Goal: Task Accomplishment & Management: Use online tool/utility

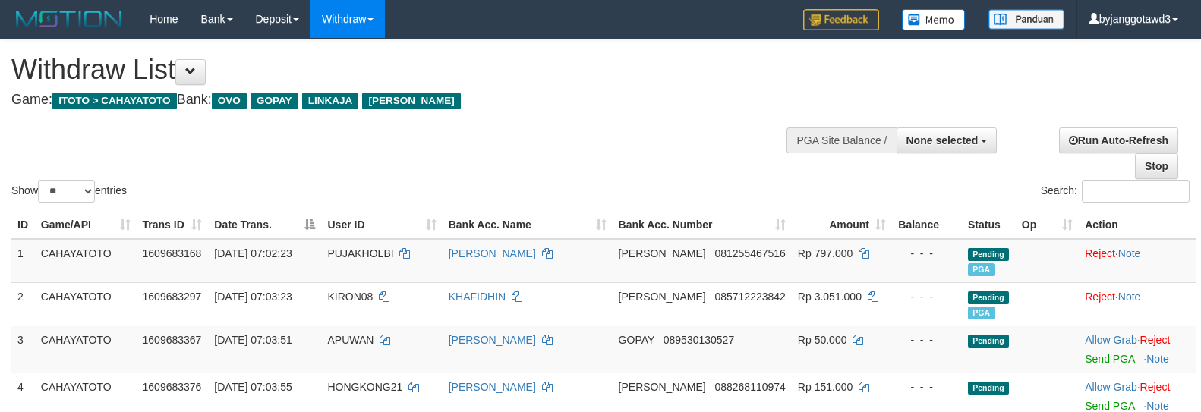
select select
select select "**"
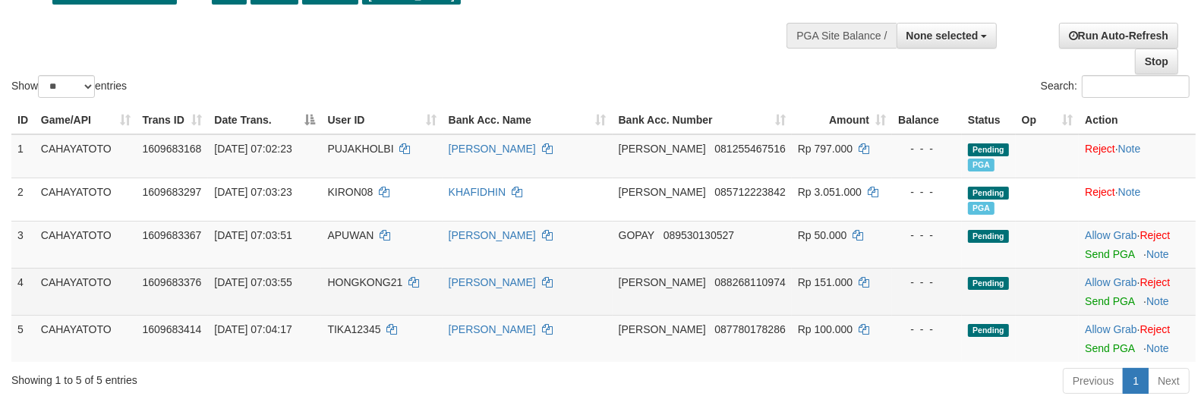
scroll to position [104, 0]
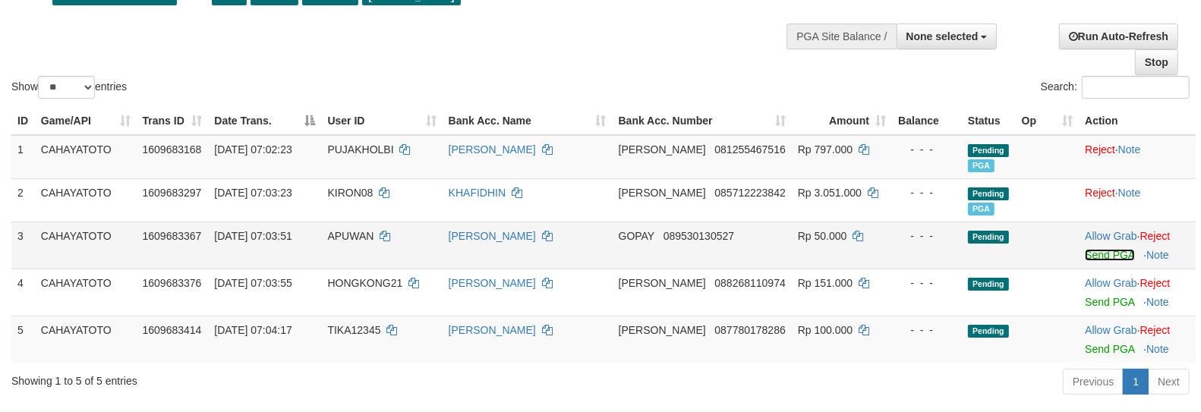
click at [1090, 257] on link "Send PGA" at bounding box center [1109, 255] width 49 height 12
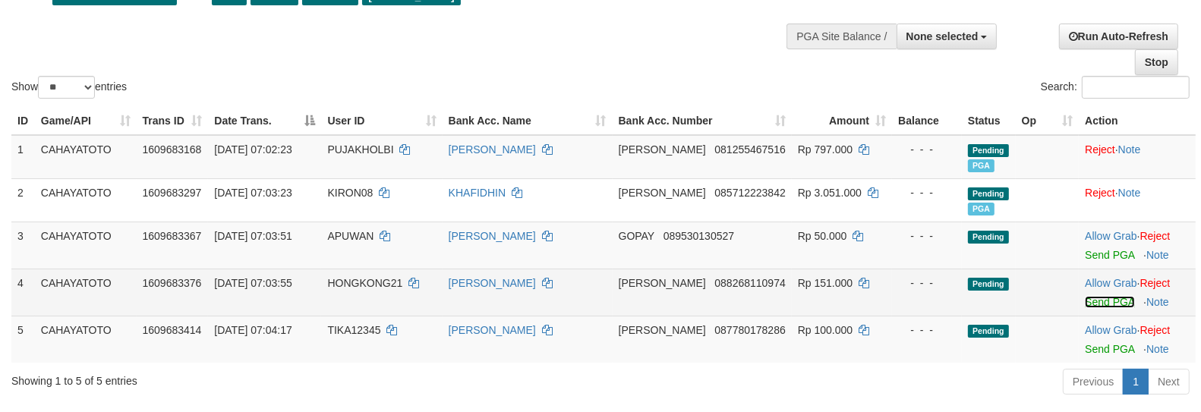
click at [1092, 296] on link "Send PGA" at bounding box center [1109, 302] width 49 height 12
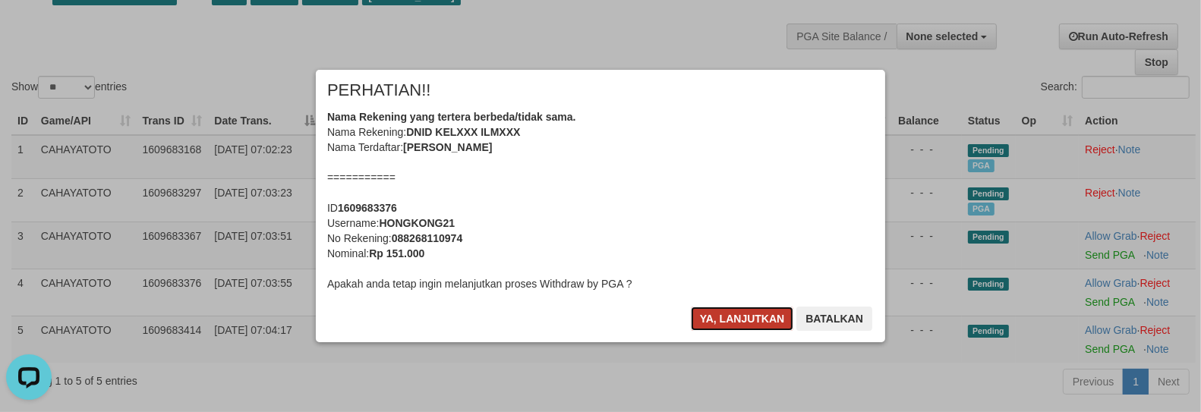
click at [722, 323] on button "Ya, lanjutkan" at bounding box center [742, 319] width 103 height 24
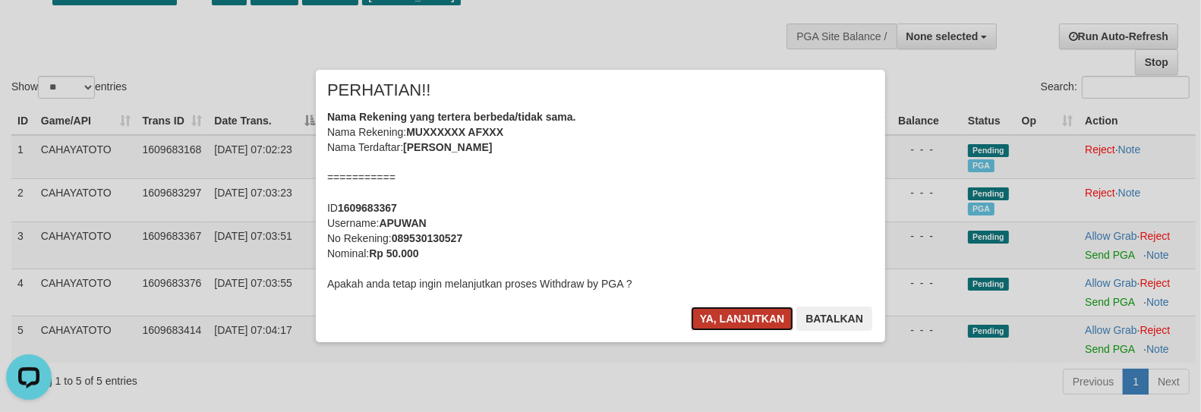
click at [722, 322] on button "Ya, lanjutkan" at bounding box center [742, 319] width 103 height 24
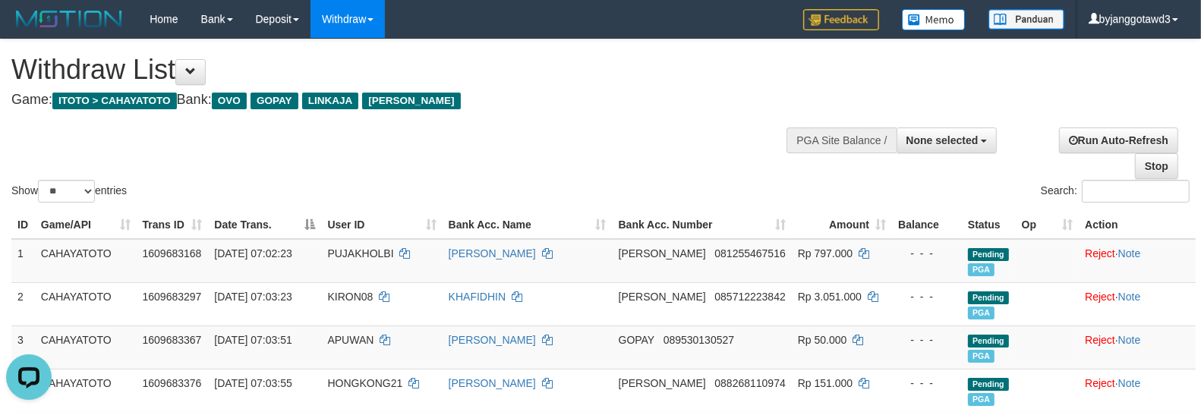
click at [467, 43] on div "**********" at bounding box center [404, 76] width 786 height 75
select select
select select "**"
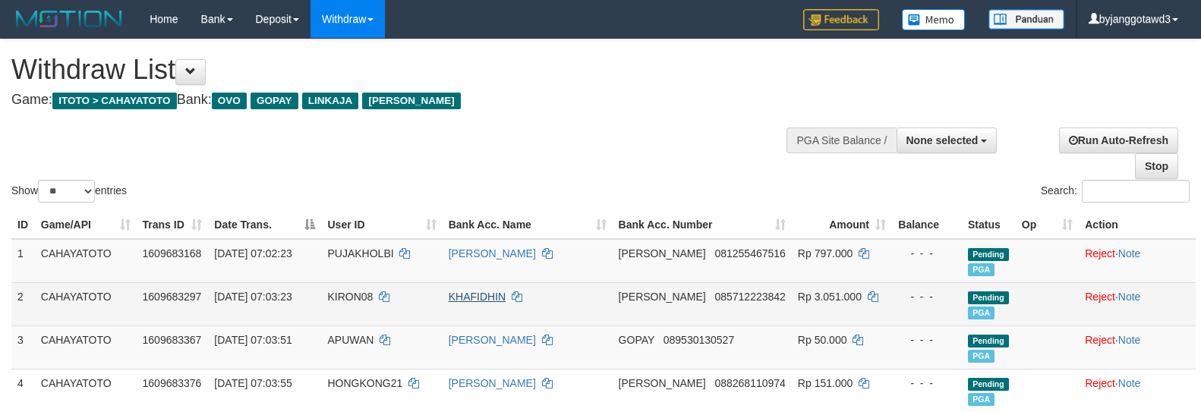
scroll to position [267, 0]
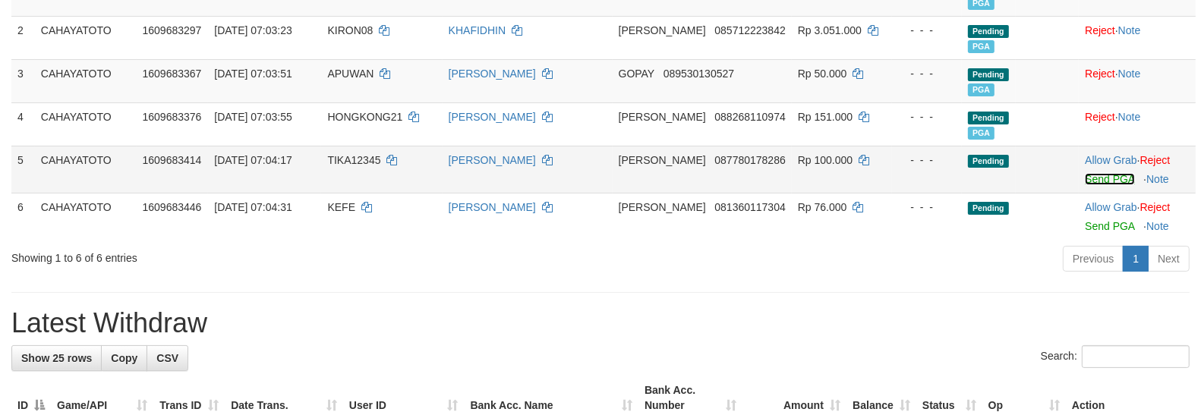
click at [1100, 177] on link "Send PGA" at bounding box center [1109, 179] width 49 height 12
click at [1092, 226] on link "Send PGA" at bounding box center [1109, 226] width 49 height 12
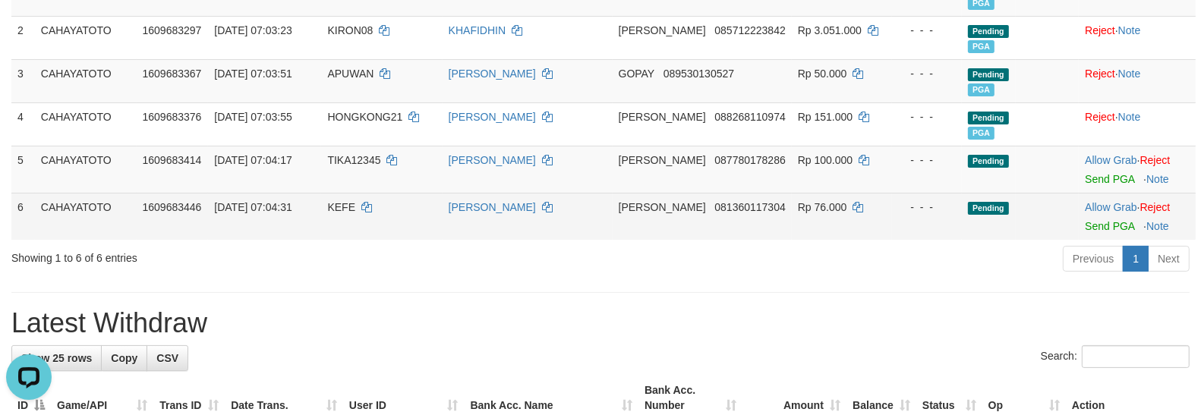
scroll to position [0, 0]
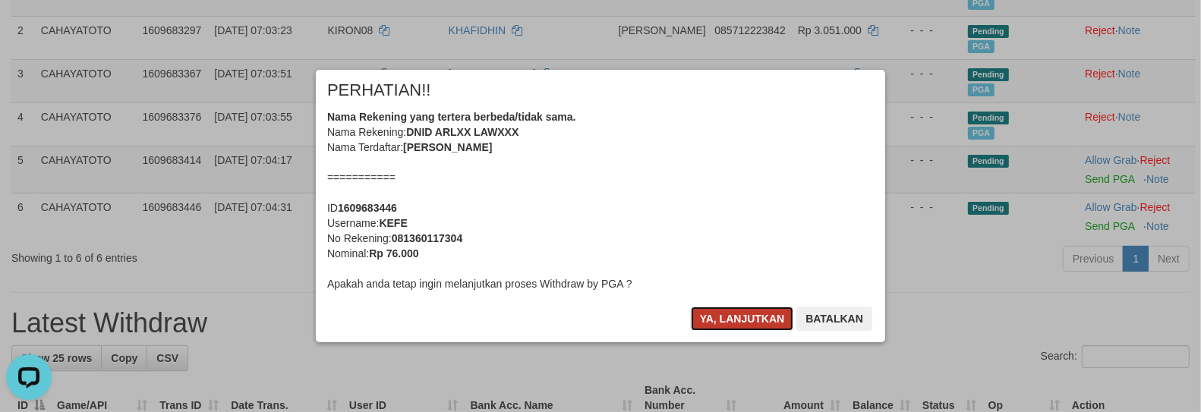
click at [754, 317] on button "Ya, lanjutkan" at bounding box center [742, 319] width 103 height 24
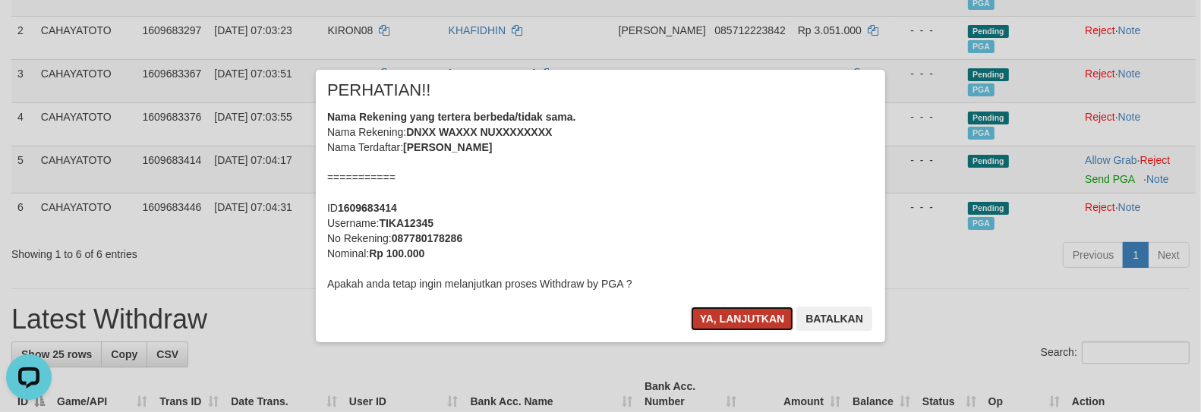
click at [753, 316] on button "Ya, lanjutkan" at bounding box center [742, 319] width 103 height 24
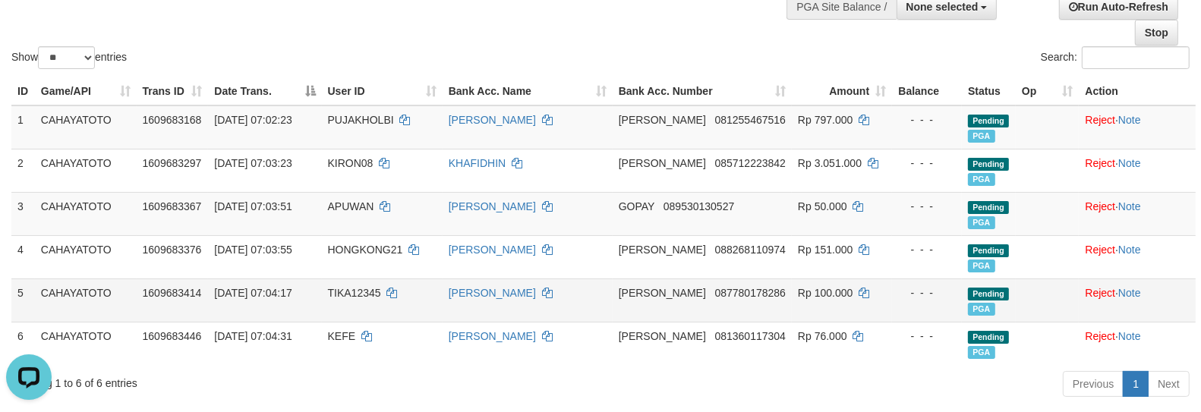
scroll to position [129, 0]
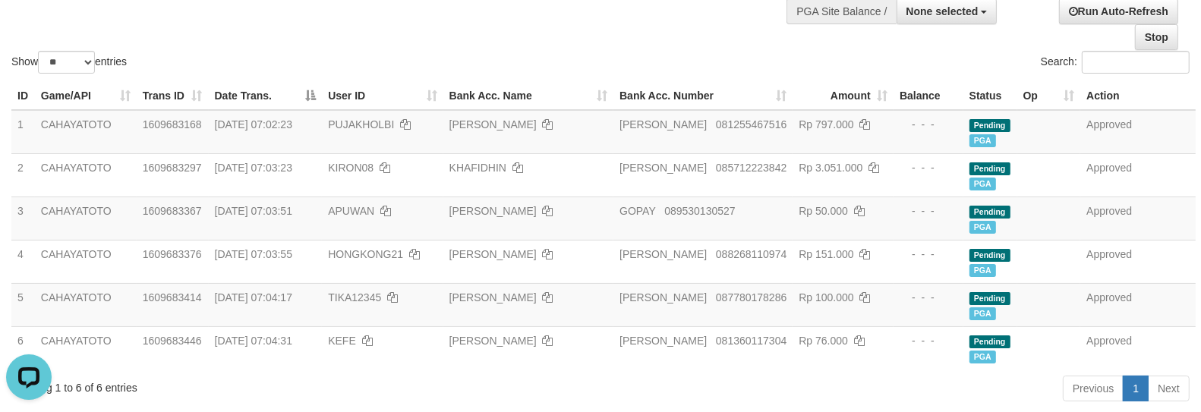
click at [716, 50] on div at bounding box center [600, 50] width 1179 height 1
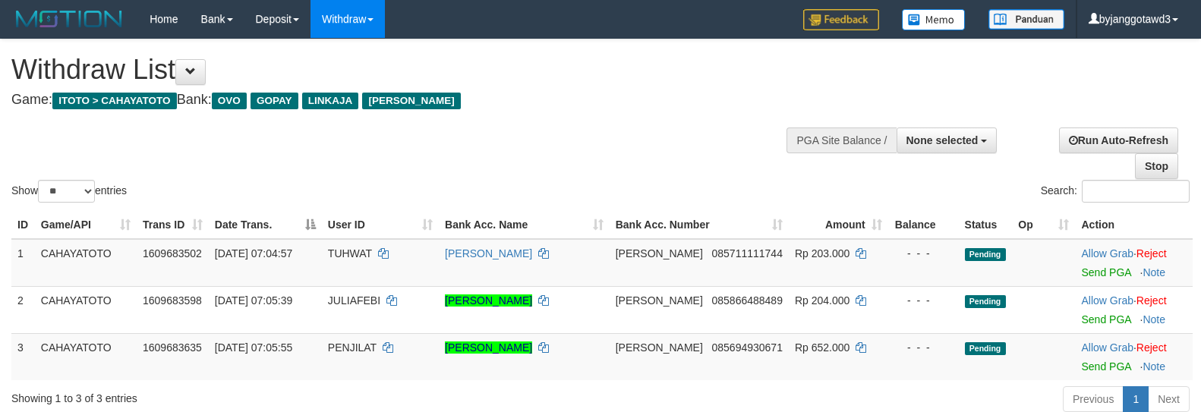
select select
select select "**"
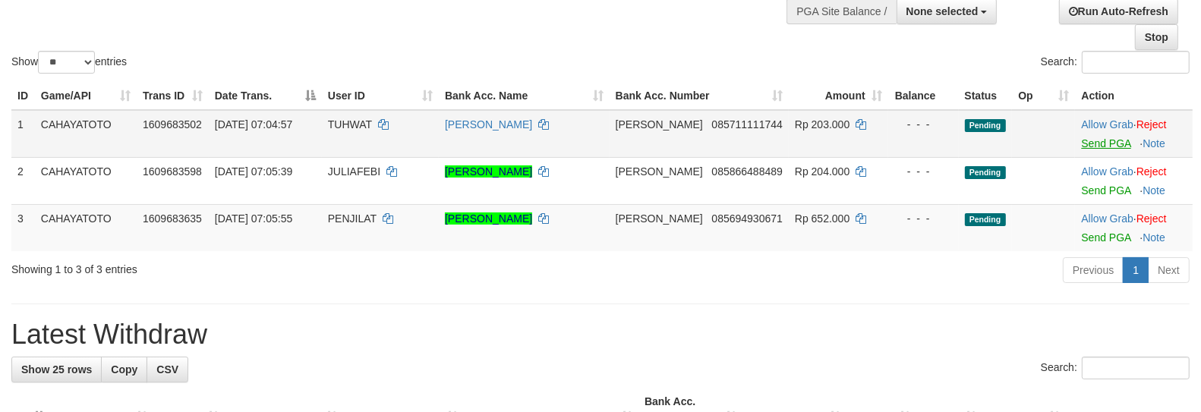
click at [1094, 150] on link "Send PGA" at bounding box center [1105, 143] width 49 height 12
click at [1094, 197] on link "Send PGA" at bounding box center [1105, 191] width 49 height 12
click at [1094, 244] on link "Send PGA" at bounding box center [1105, 238] width 49 height 12
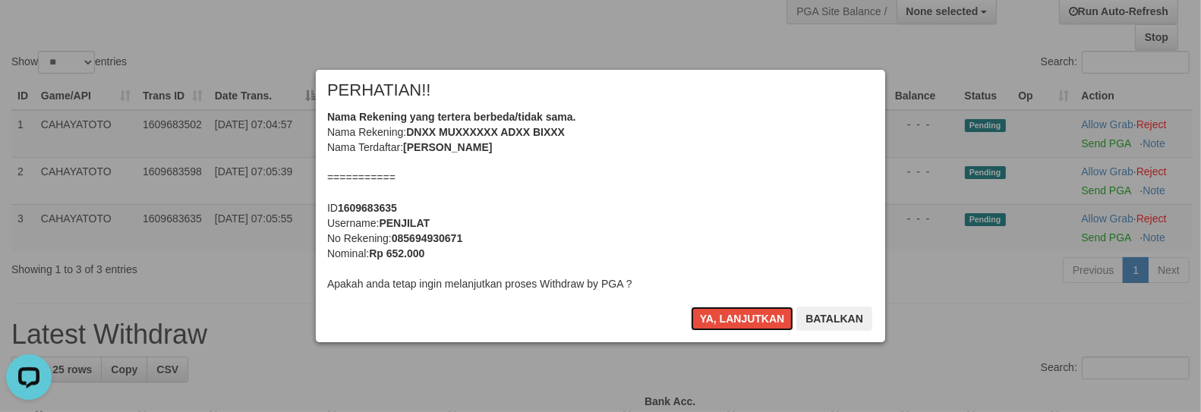
drag, startPoint x: 715, startPoint y: 320, endPoint x: 718, endPoint y: -60, distance: 379.7
click at [748, 313] on button "Ya, lanjutkan" at bounding box center [742, 319] width 103 height 24
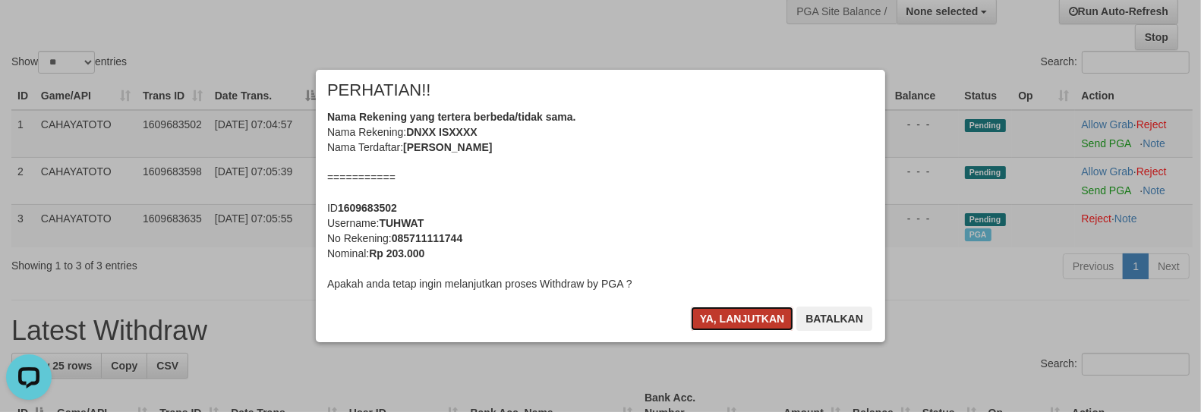
click at [724, 316] on button "Ya, lanjutkan" at bounding box center [742, 319] width 103 height 24
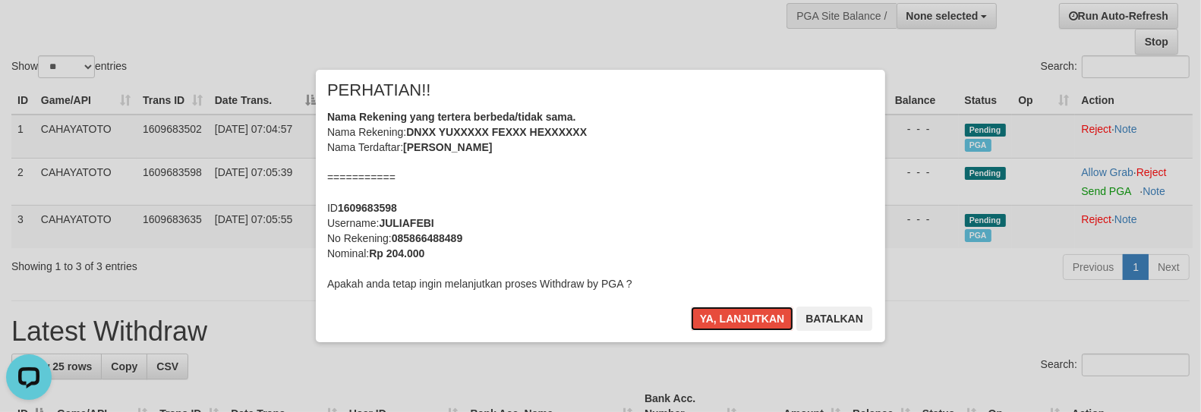
click at [724, 316] on button "Ya, lanjutkan" at bounding box center [742, 319] width 103 height 24
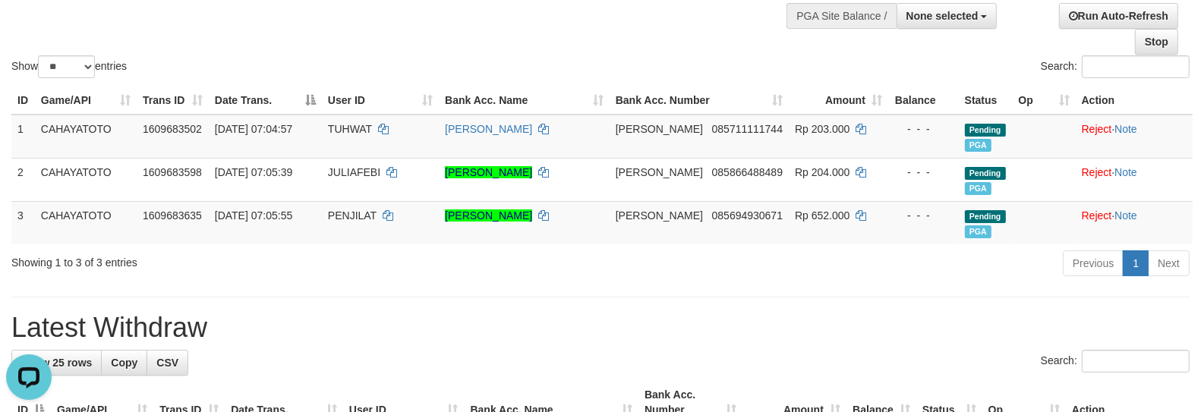
scroll to position [122, 0]
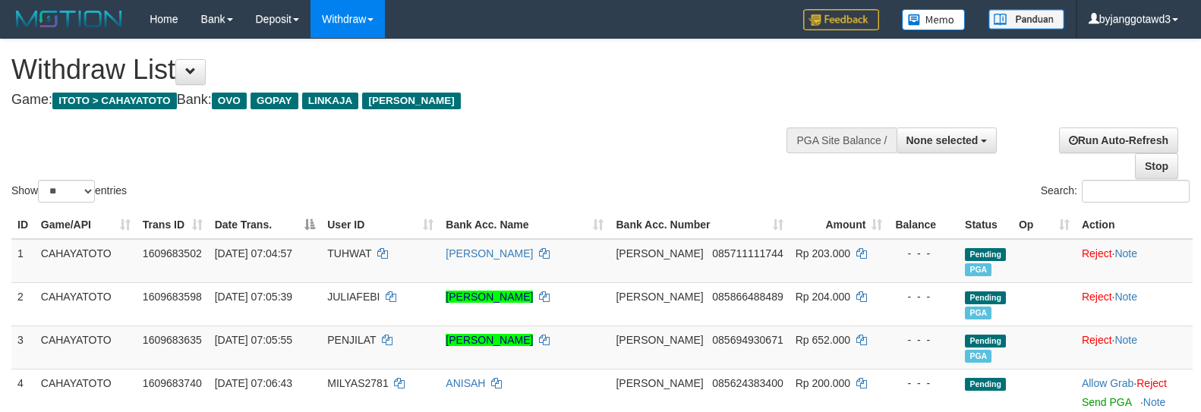
select select
select select "**"
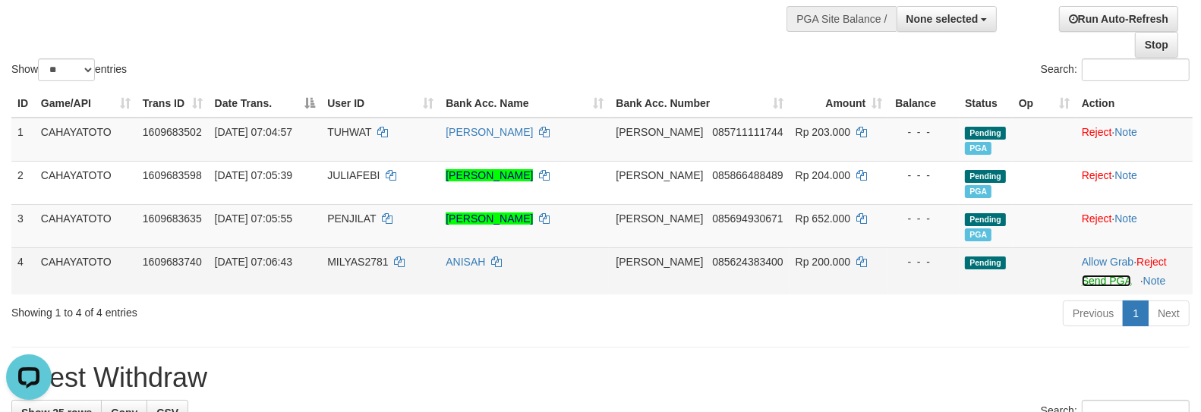
click at [1112, 287] on link "Send PGA" at bounding box center [1106, 281] width 49 height 12
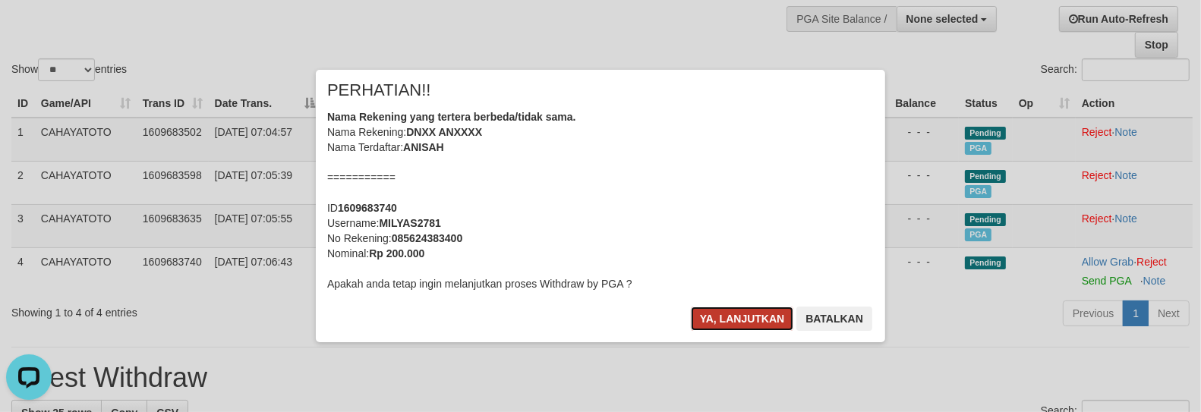
click at [730, 323] on button "Ya, lanjutkan" at bounding box center [742, 319] width 103 height 24
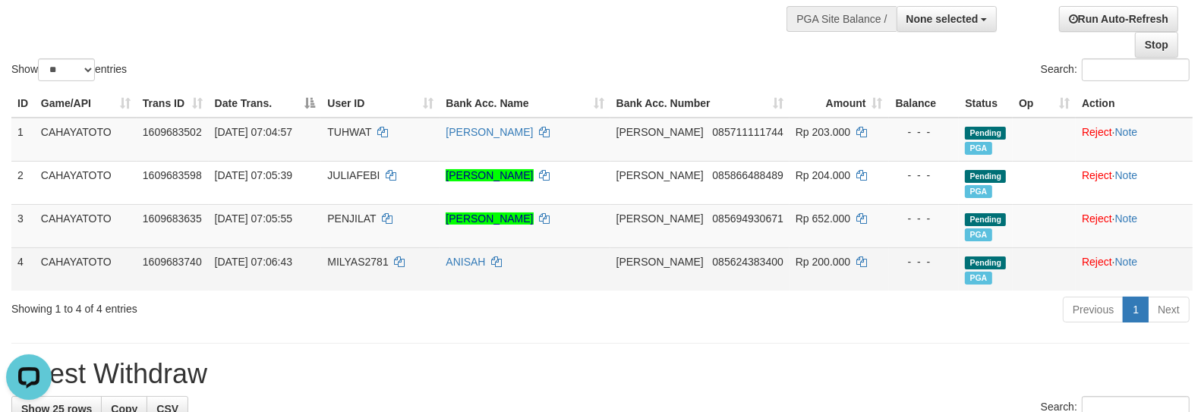
click at [350, 268] on span "MILYAS2781" at bounding box center [357, 262] width 61 height 12
drag, startPoint x: 350, startPoint y: 275, endPoint x: 421, endPoint y: 21, distance: 263.3
click at [350, 268] on span "MILYAS2781" at bounding box center [357, 262] width 61 height 12
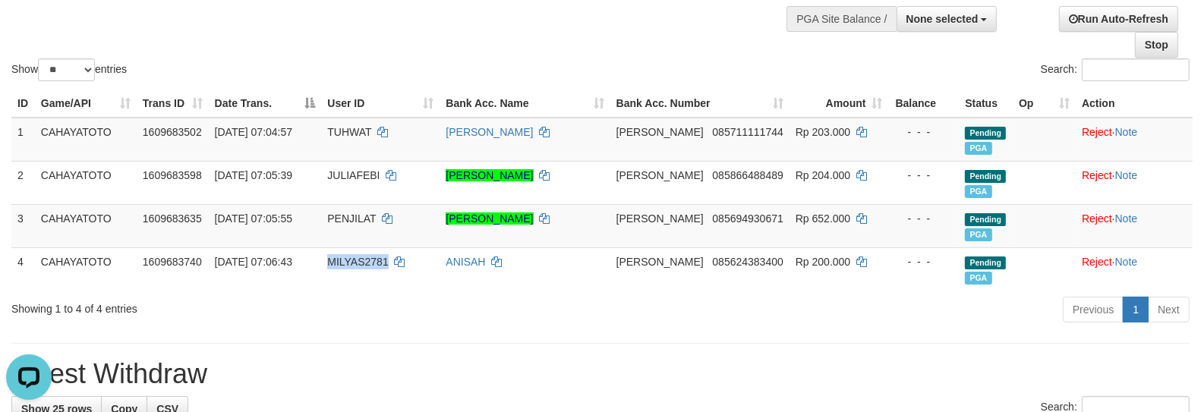
copy span "MILYAS2781"
click at [938, 313] on div "Previous 1 Next" at bounding box center [851, 311] width 678 height 33
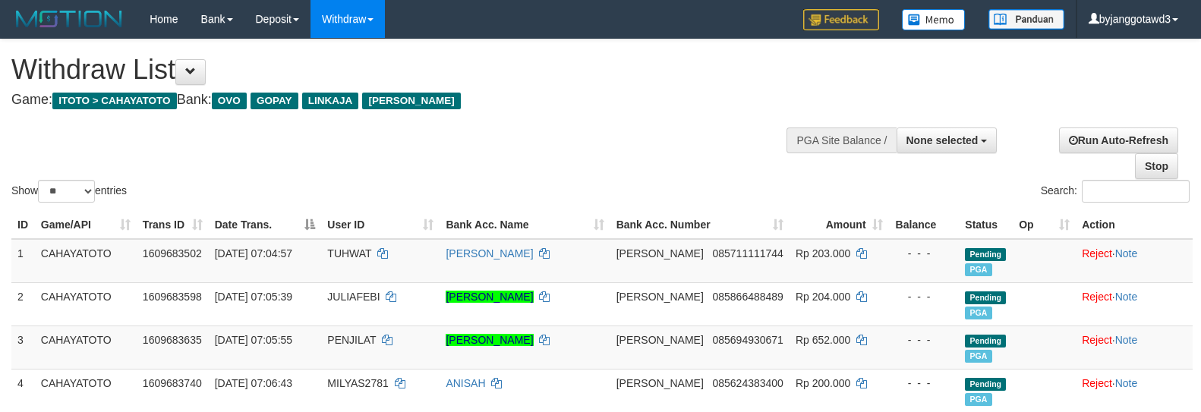
select select
select select "**"
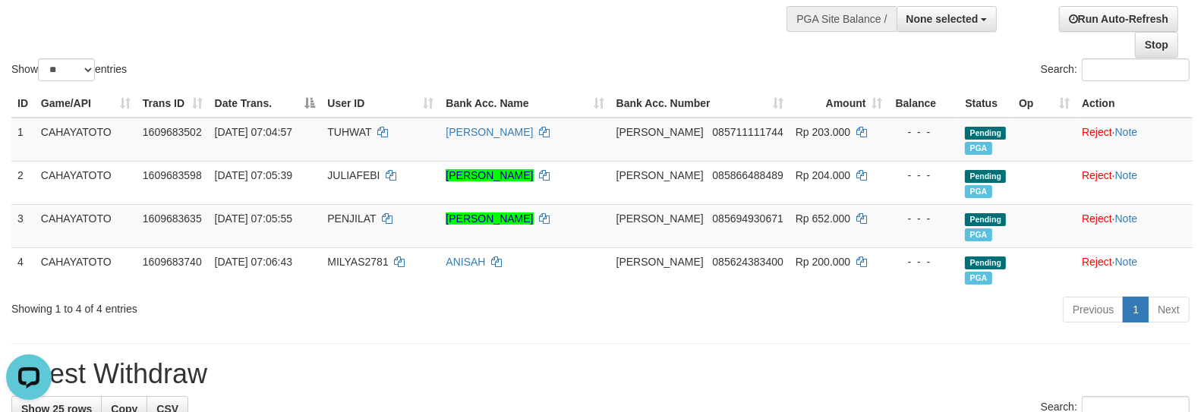
click at [776, 378] on h1 "Latest Withdraw" at bounding box center [600, 374] width 1179 height 30
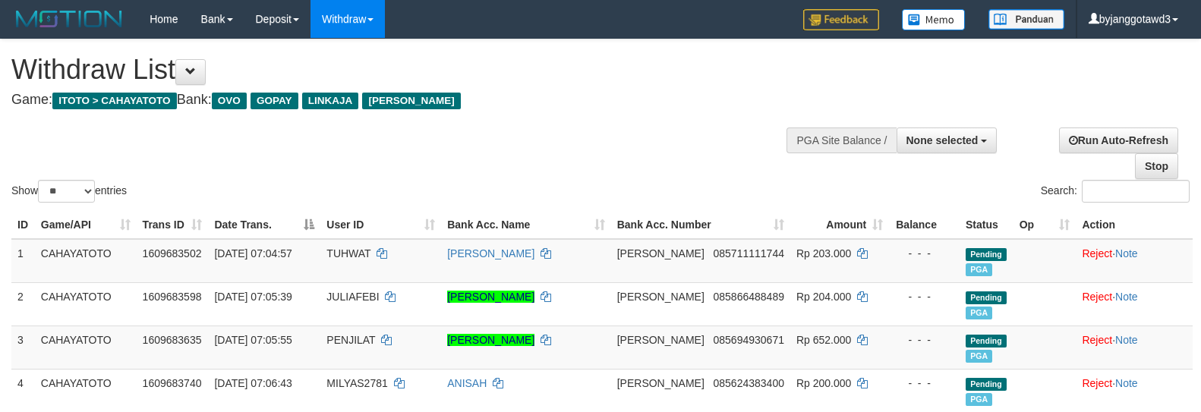
select select
select select "**"
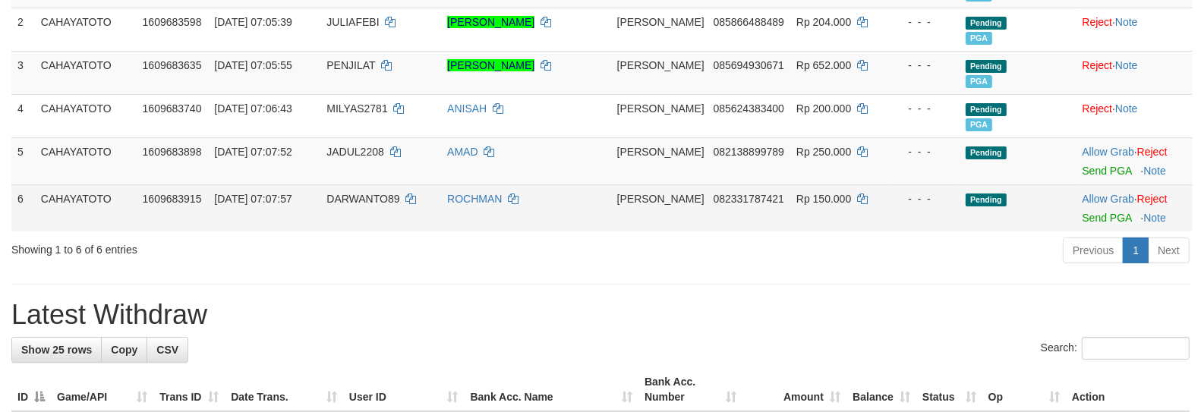
scroll to position [290, 0]
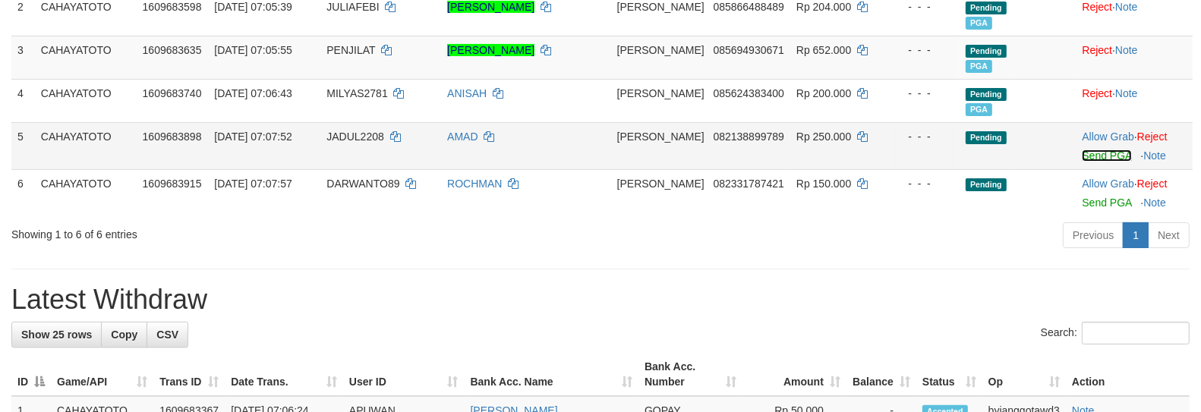
click at [1100, 162] on link "Send PGA" at bounding box center [1106, 156] width 49 height 12
click at [1094, 209] on link "Send PGA" at bounding box center [1106, 203] width 49 height 12
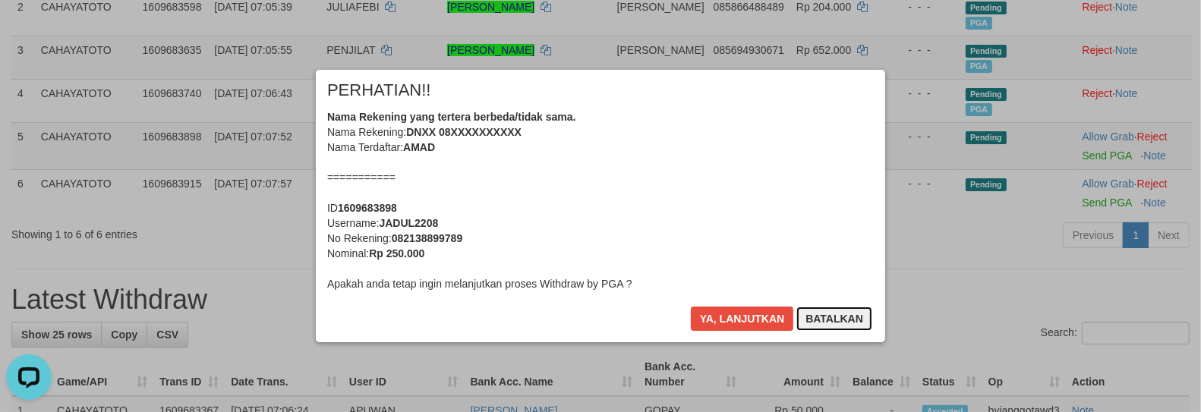
click at [846, 324] on button "Batalkan" at bounding box center [835, 319] width 76 height 24
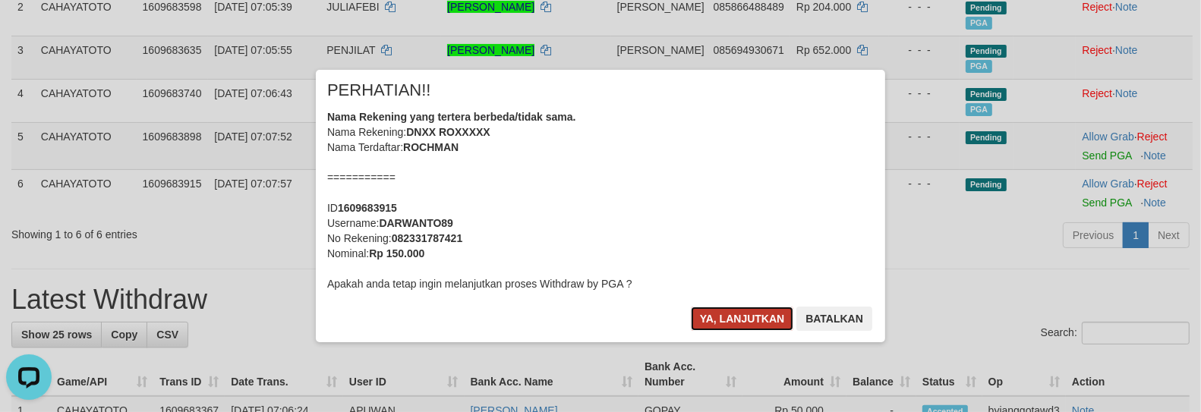
click at [725, 312] on button "Ya, lanjutkan" at bounding box center [742, 319] width 103 height 24
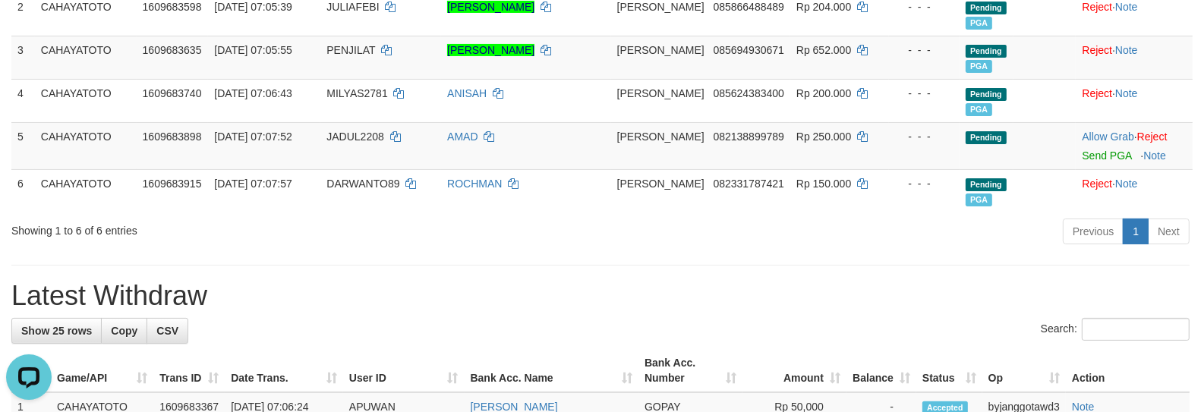
drag, startPoint x: 761, startPoint y: 266, endPoint x: 762, endPoint y: 229, distance: 36.5
drag, startPoint x: 695, startPoint y: 149, endPoint x: 750, endPoint y: 163, distance: 57.3
click at [765, 166] on tr "5 CAHAYATOTO 1609683898 31/08/2025 07:07:52 JADUL2208 AMAD DANA 082138899789 Rp…" at bounding box center [602, 145] width 1182 height 47
copy span "082138899789"
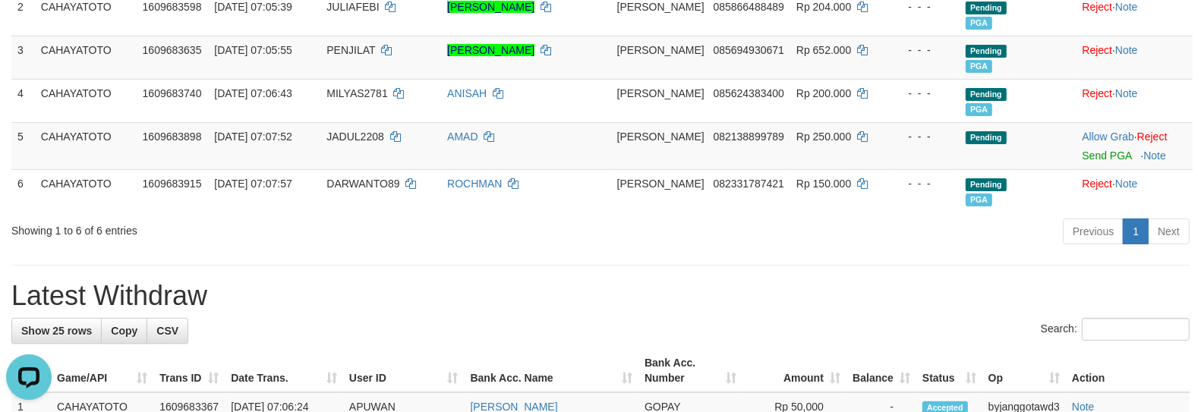
click at [672, 266] on hr at bounding box center [600, 265] width 1179 height 1
click at [404, 238] on div "Showing 1 to 6 of 6 entries" at bounding box center [250, 227] width 478 height 21
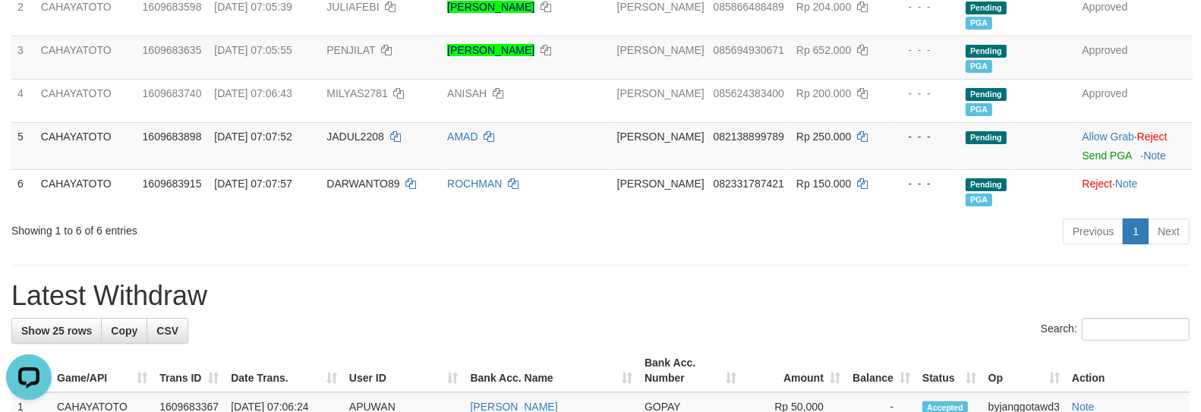
click at [841, 266] on hr at bounding box center [600, 265] width 1179 height 1
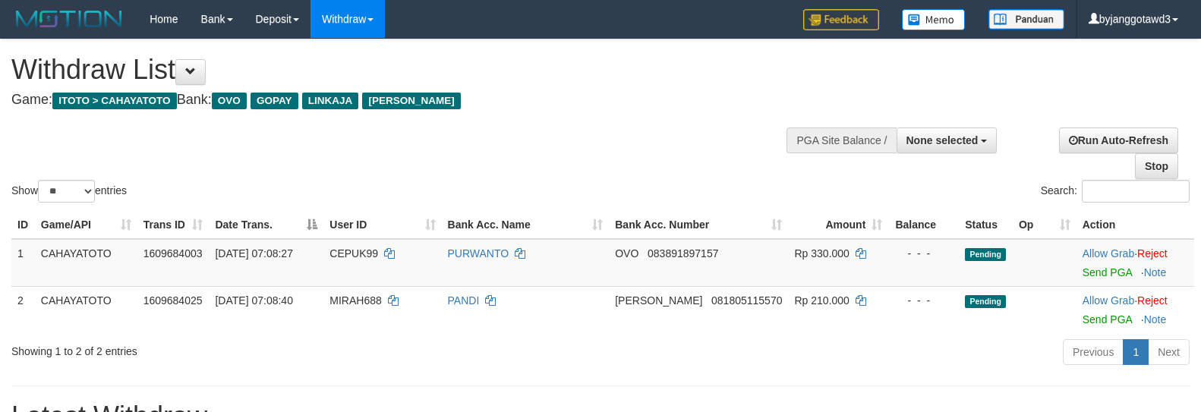
select select
select select "**"
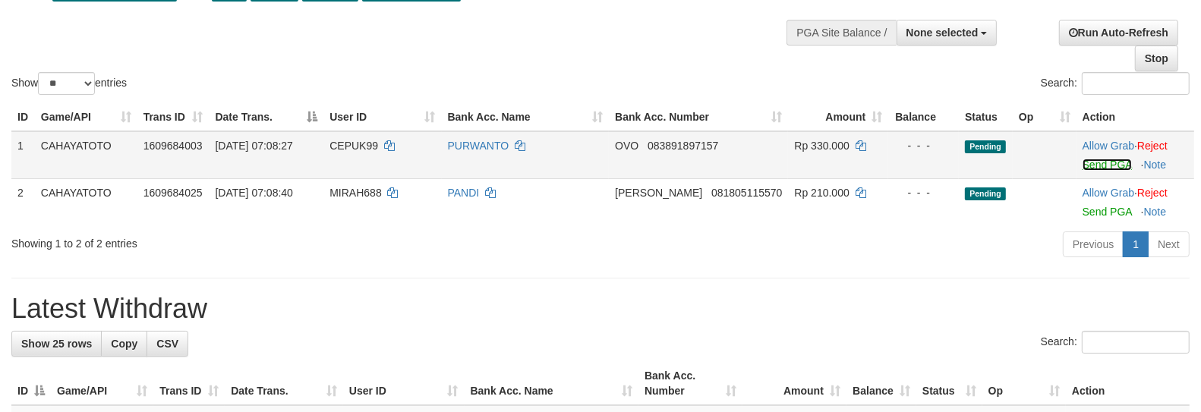
click at [1086, 171] on link "Send PGA" at bounding box center [1107, 165] width 49 height 12
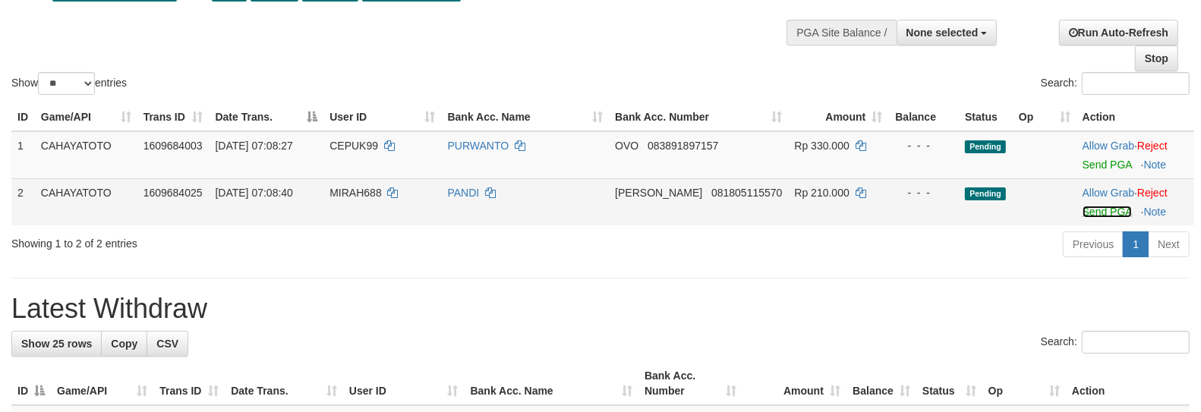
click at [1090, 218] on link "Send PGA" at bounding box center [1107, 212] width 49 height 12
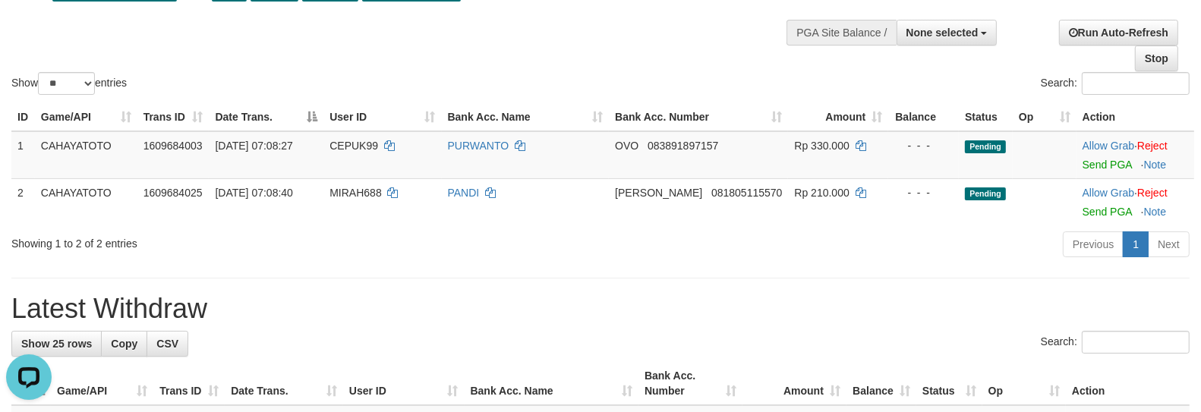
scroll to position [0, 0]
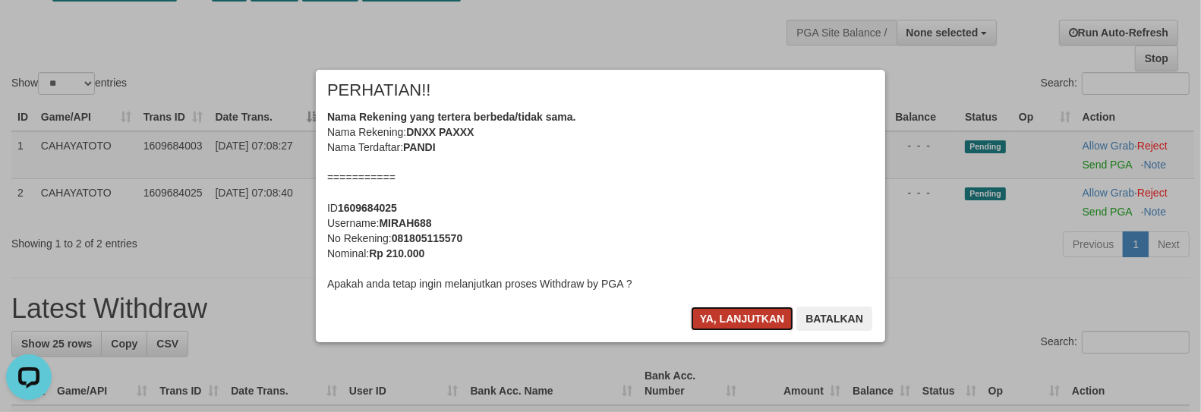
click at [759, 322] on button "Ya, lanjutkan" at bounding box center [742, 319] width 103 height 24
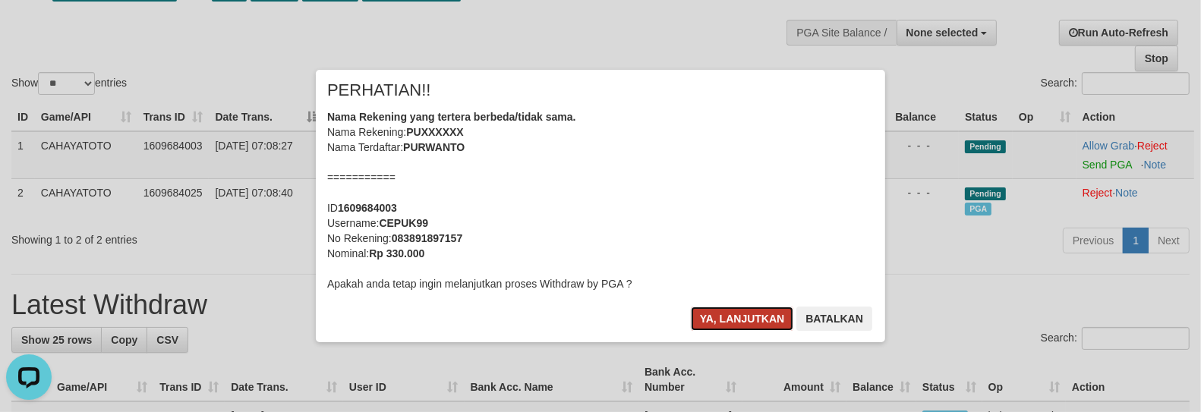
click at [755, 325] on button "Ya, lanjutkan" at bounding box center [742, 319] width 103 height 24
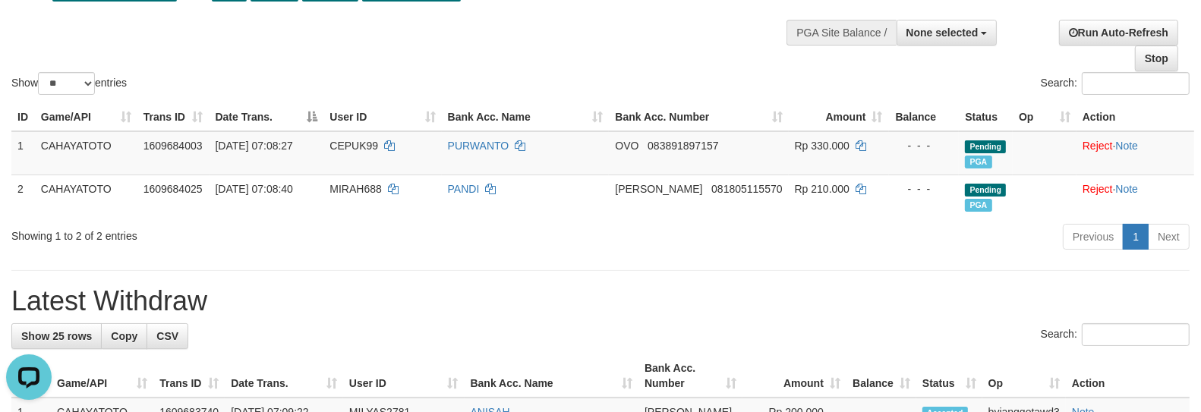
scroll to position [104, 0]
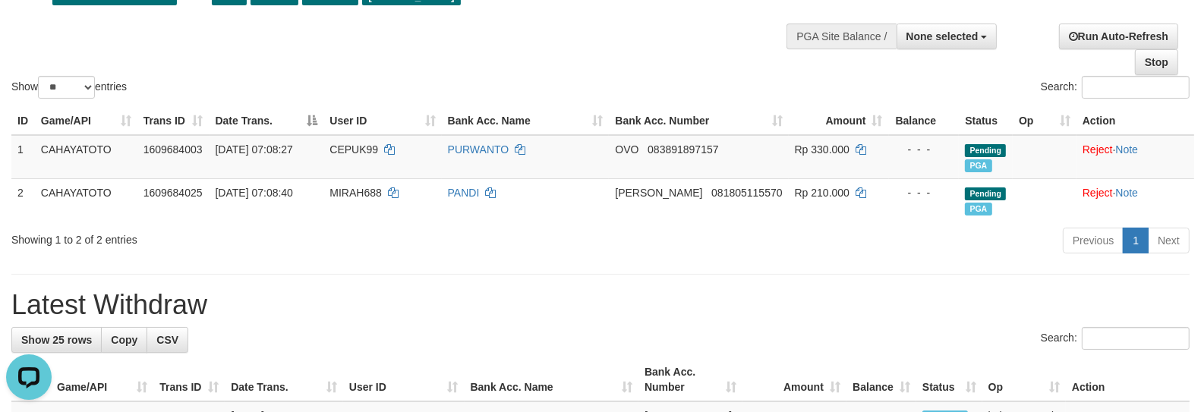
click at [679, 320] on h1 "Latest Withdraw" at bounding box center [600, 305] width 1179 height 30
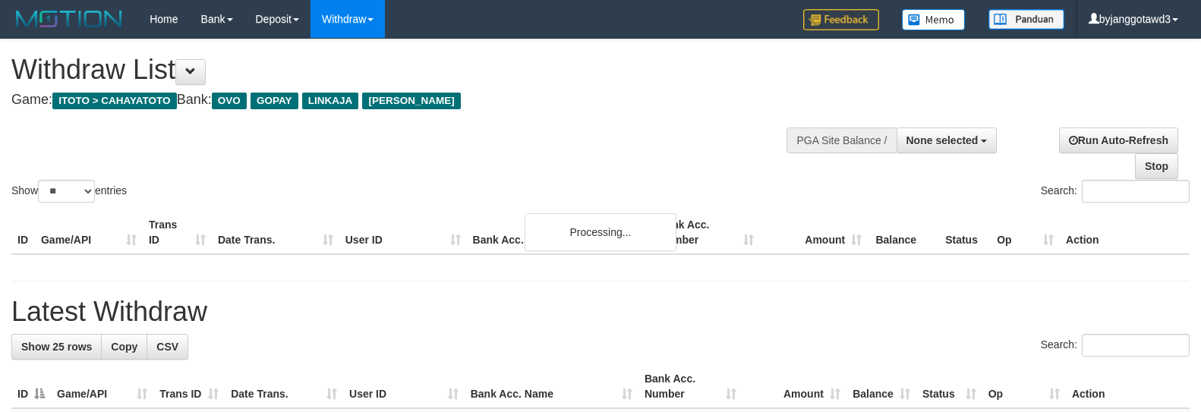
select select
select select "**"
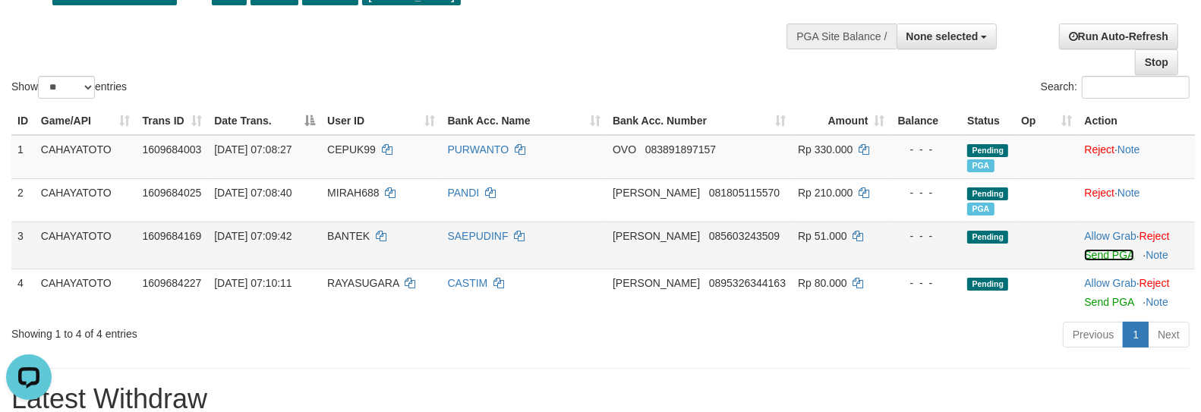
click at [1096, 255] on link "Send PGA" at bounding box center [1108, 255] width 49 height 12
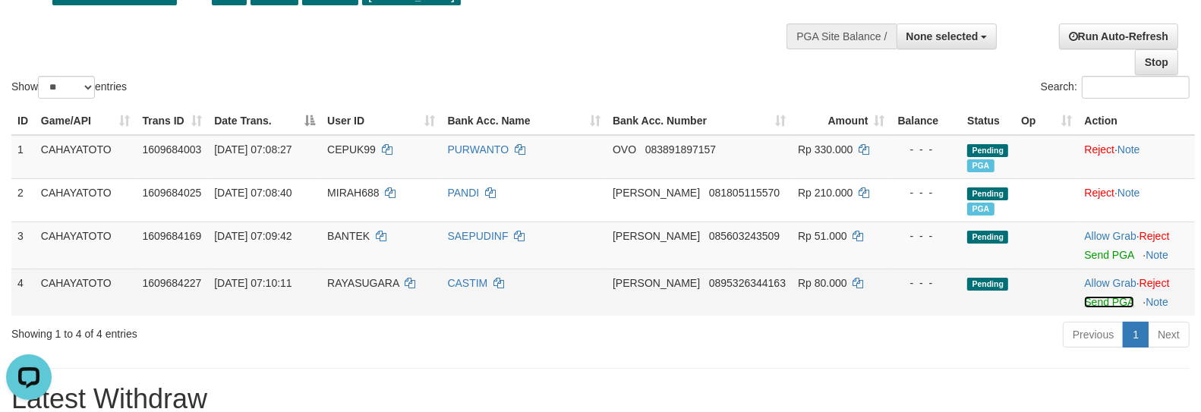
click at [1092, 301] on link "Send PGA" at bounding box center [1108, 302] width 49 height 12
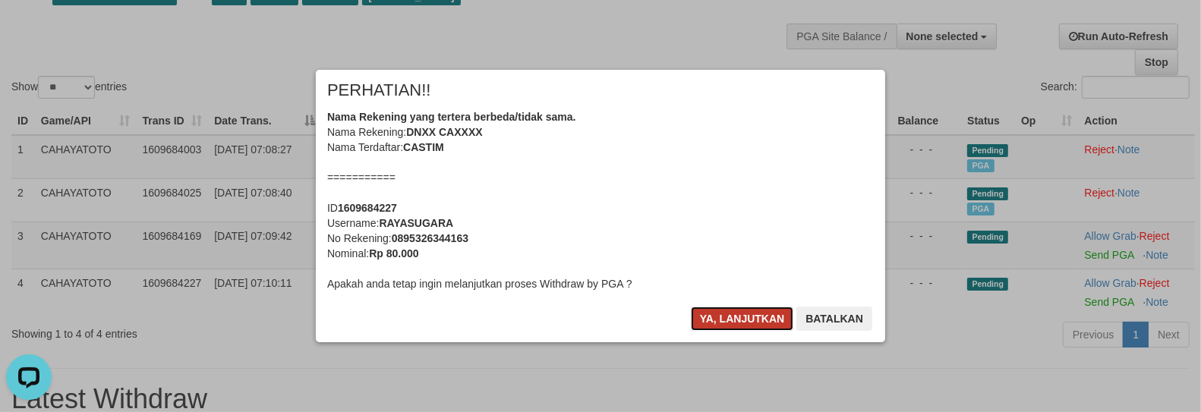
click at [739, 315] on button "Ya, lanjutkan" at bounding box center [742, 319] width 103 height 24
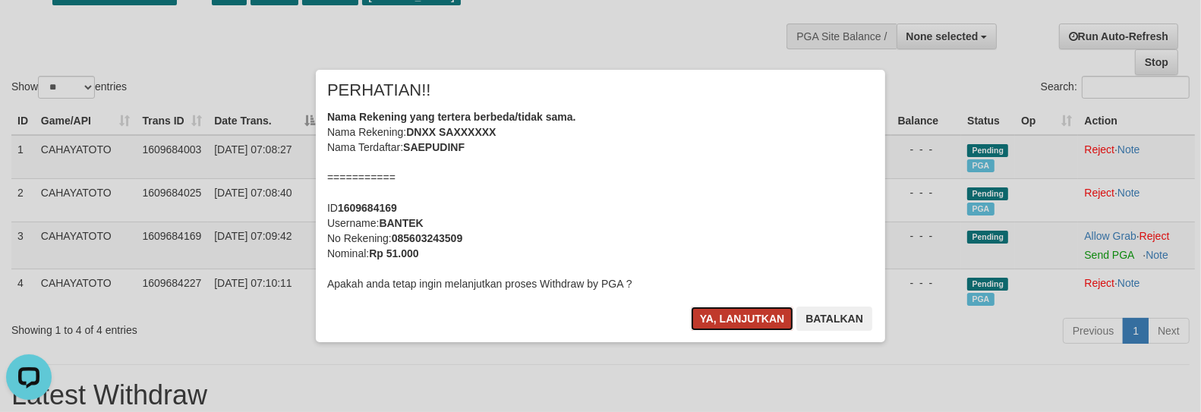
click at [738, 322] on button "Ya, lanjutkan" at bounding box center [742, 319] width 103 height 24
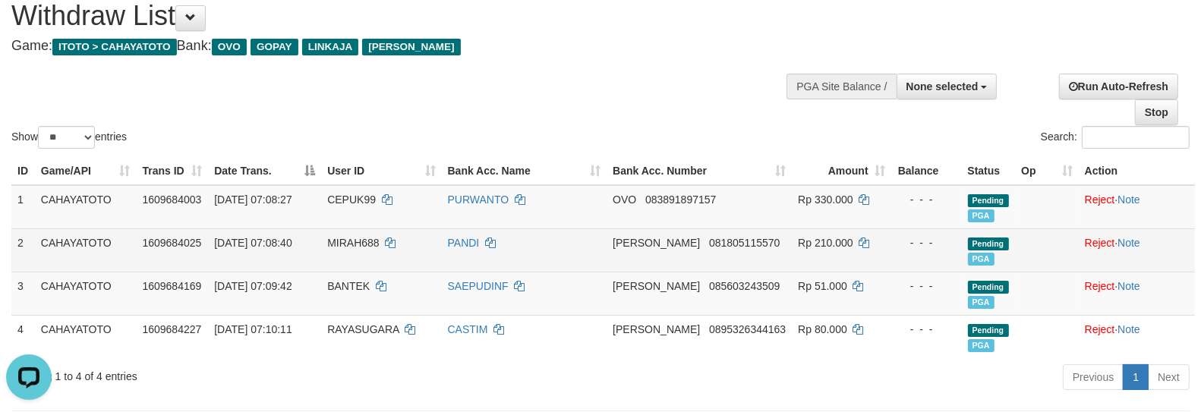
scroll to position [84, 0]
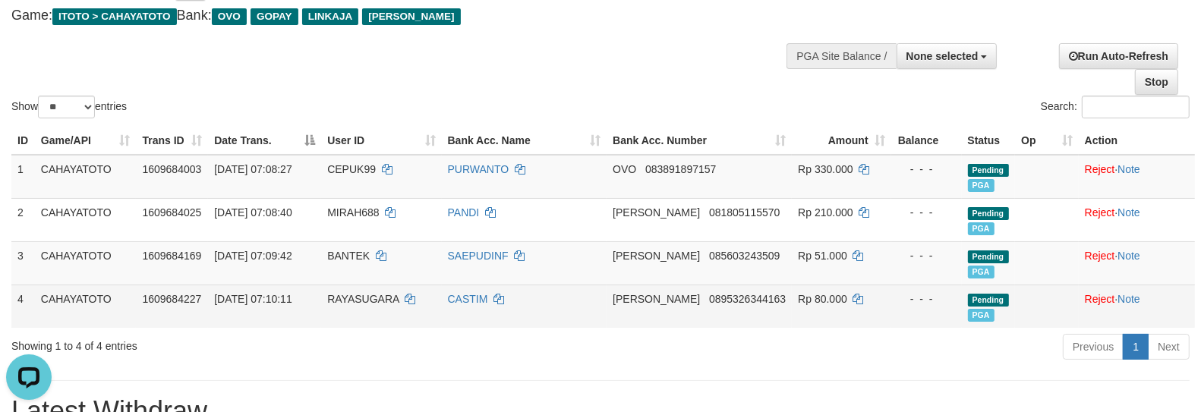
click at [377, 295] on span "RAYASUGARA" at bounding box center [362, 299] width 71 height 12
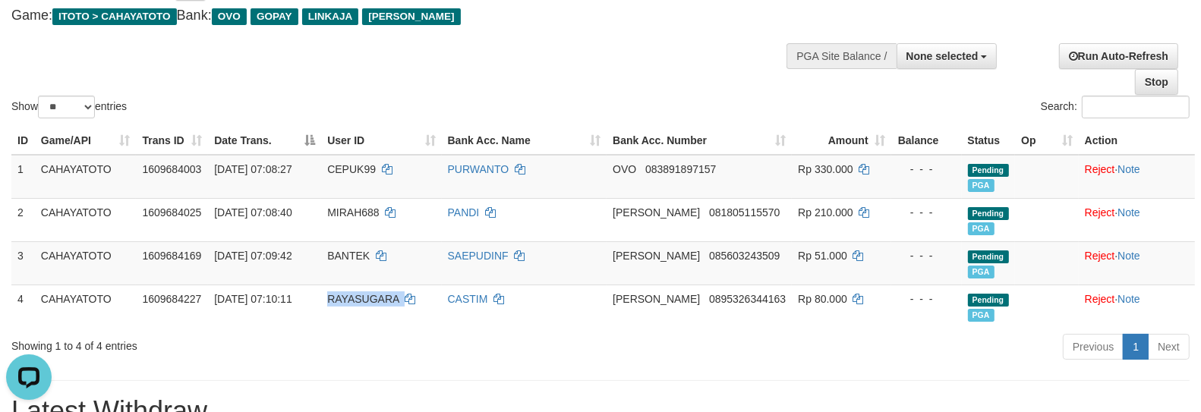
copy td "RAYASUGARA"
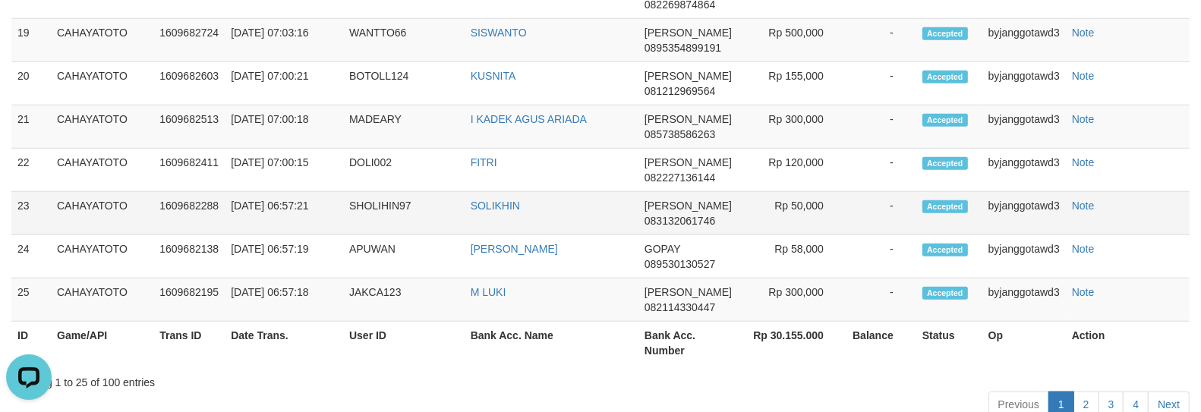
click at [879, 214] on td "-" at bounding box center [882, 213] width 70 height 43
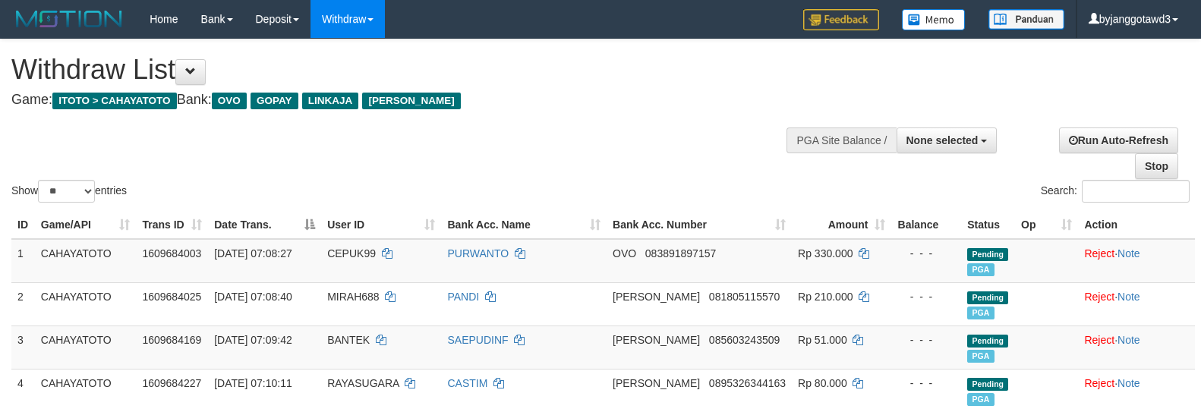
select select
select select "**"
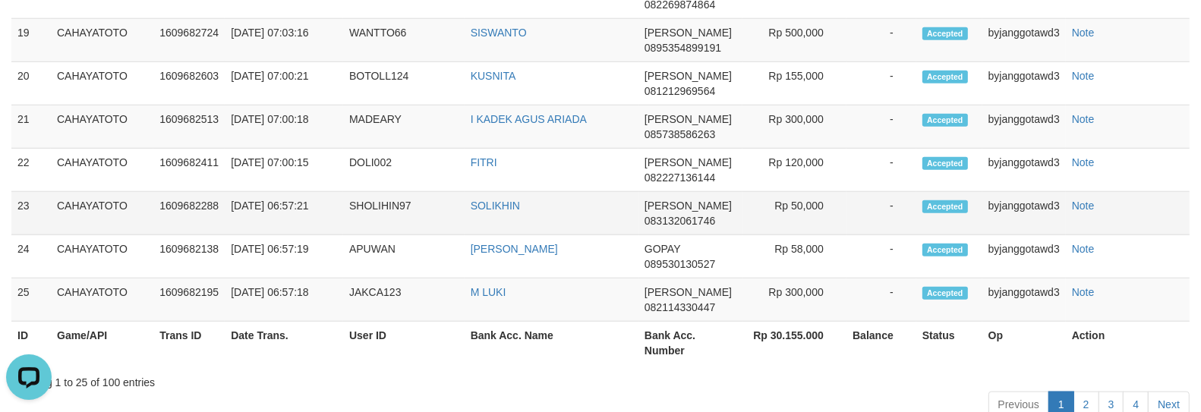
scroll to position [219, 0]
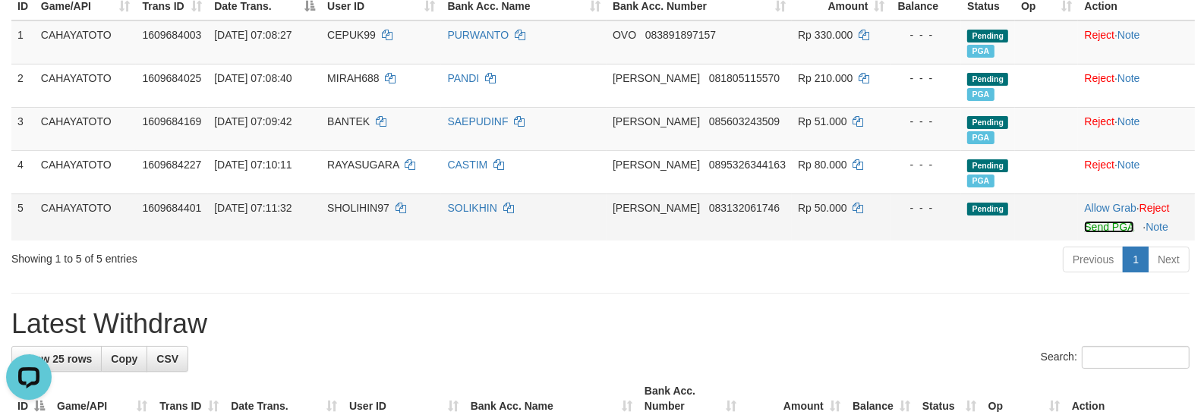
click at [1105, 226] on link "Send PGA" at bounding box center [1108, 227] width 49 height 12
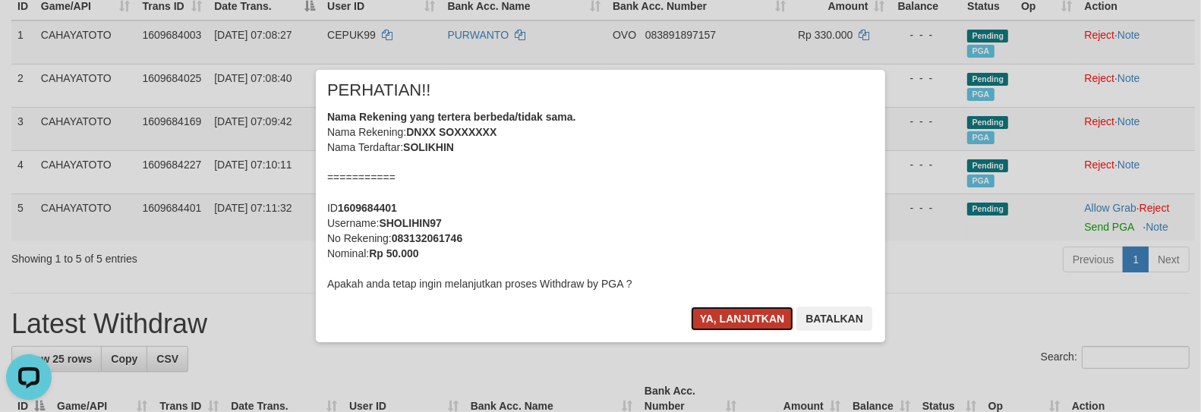
click at [757, 327] on button "Ya, lanjutkan" at bounding box center [742, 319] width 103 height 24
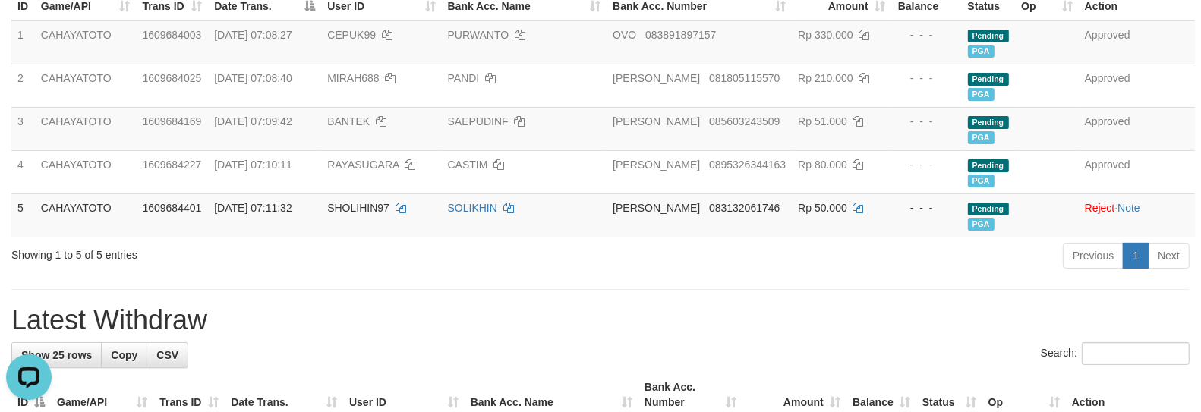
click at [732, 241] on div "Previous 1 Next" at bounding box center [851, 257] width 678 height 33
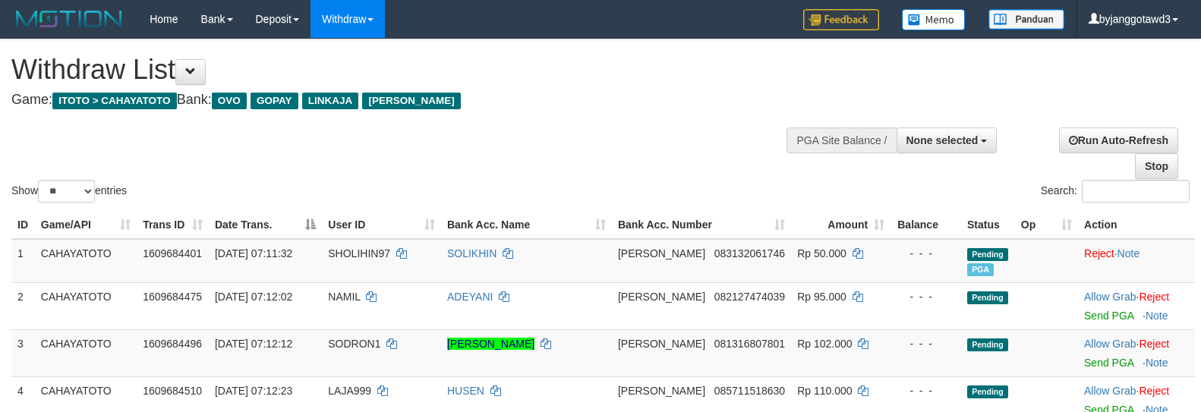
select select
select select "**"
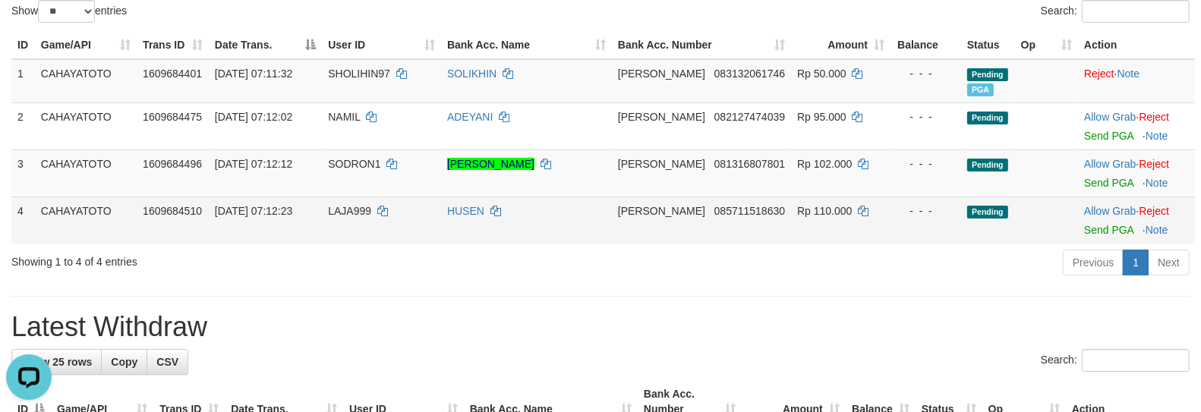
scroll to position [0, 0]
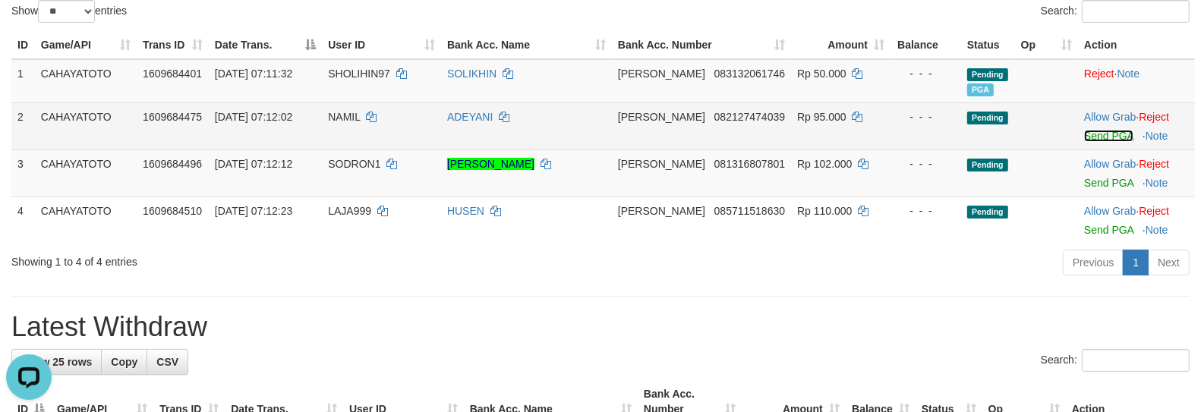
click at [1084, 142] on link "Send PGA" at bounding box center [1108, 136] width 49 height 12
click at [1084, 189] on link "Send PGA" at bounding box center [1108, 183] width 49 height 12
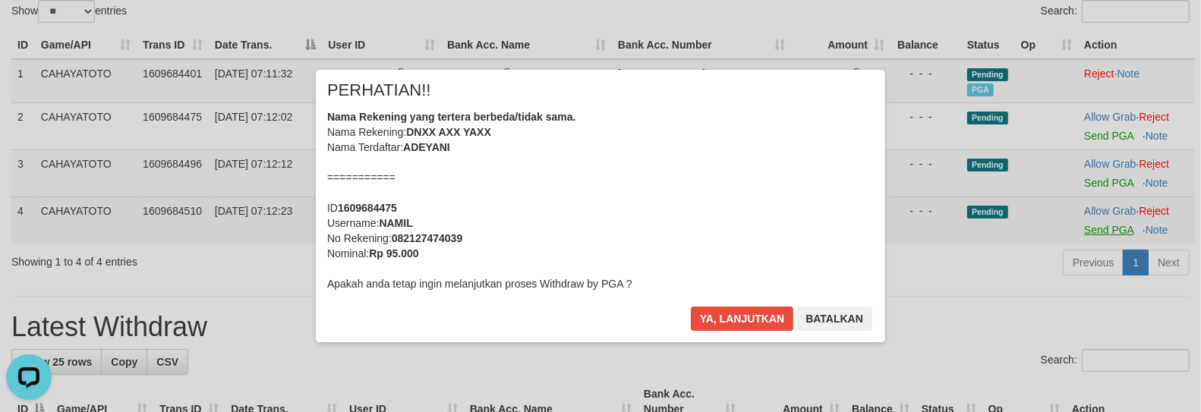
click at [1084, 243] on div "× PERHATIAN!! Nama Rekening yang tertera berbeda/tidak sama. Nama Rekening: DNX…" at bounding box center [600, 205] width 1201 height 333
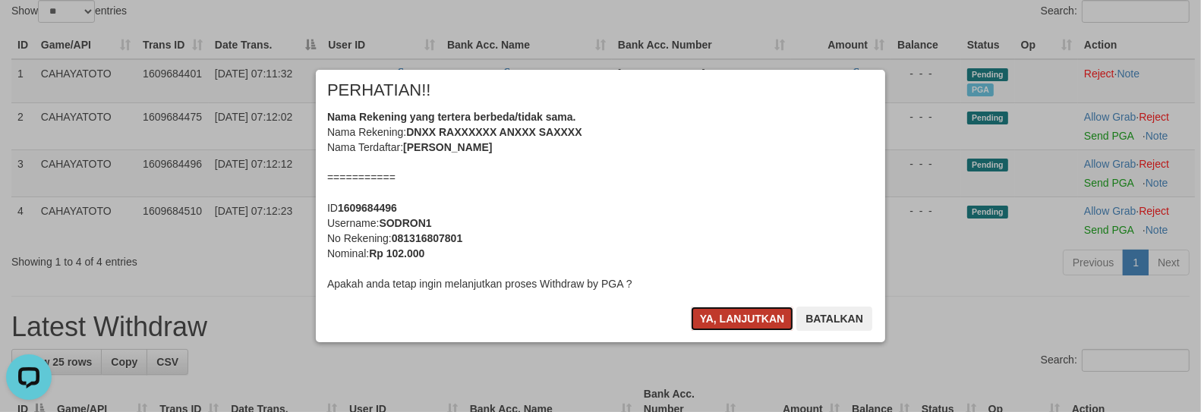
click at [721, 317] on button "Ya, lanjutkan" at bounding box center [742, 319] width 103 height 24
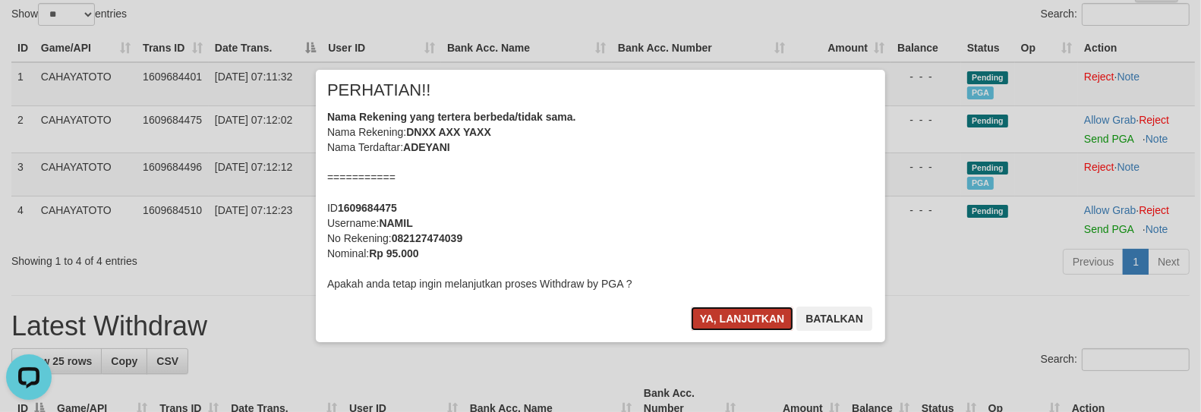
click at [722, 316] on button "Ya, lanjutkan" at bounding box center [742, 319] width 103 height 24
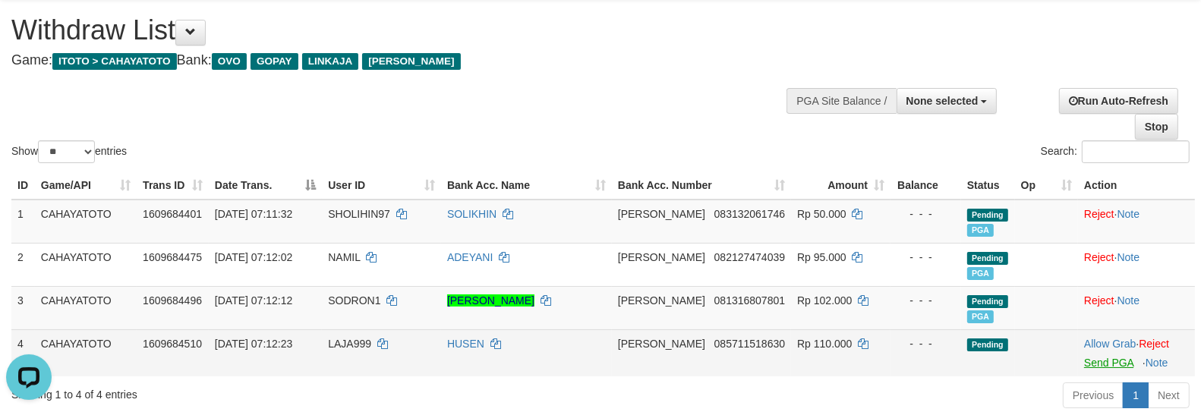
scroll to position [35, 0]
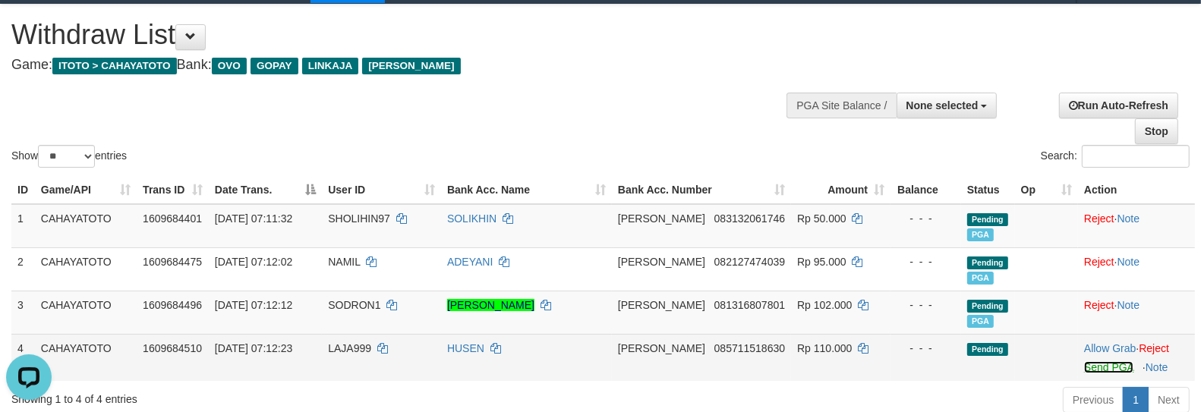
click at [1097, 374] on link "Send PGA" at bounding box center [1108, 367] width 49 height 12
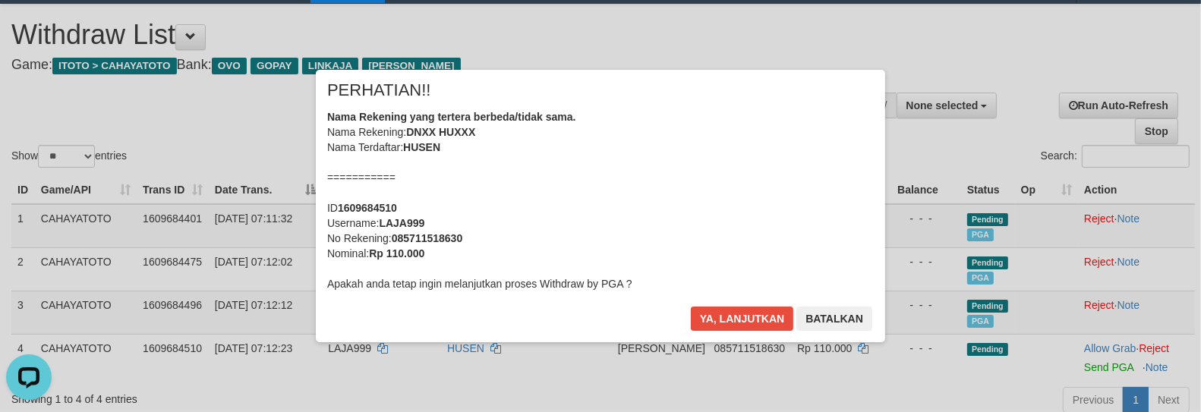
scroll to position [0, 0]
click at [712, 311] on button "Ya, lanjutkan" at bounding box center [742, 319] width 103 height 24
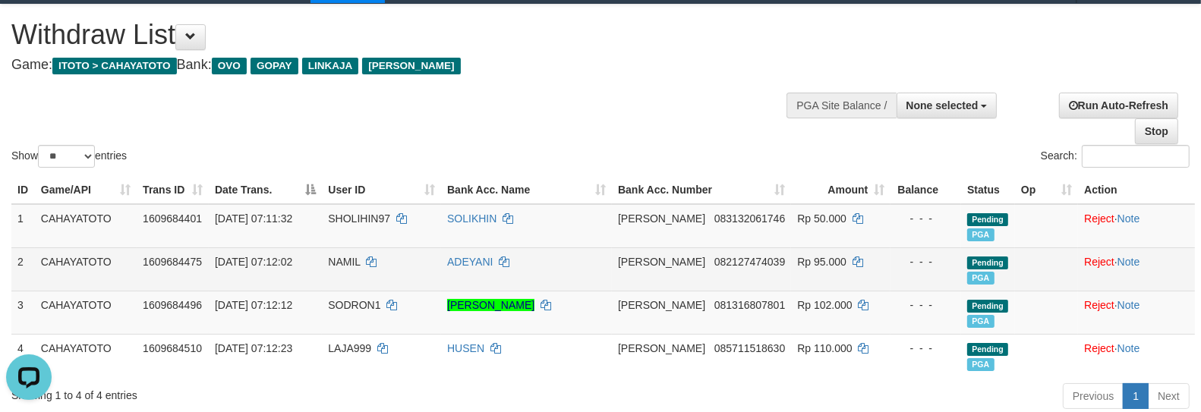
click at [854, 286] on td "Rp 95.000" at bounding box center [840, 269] width 99 height 43
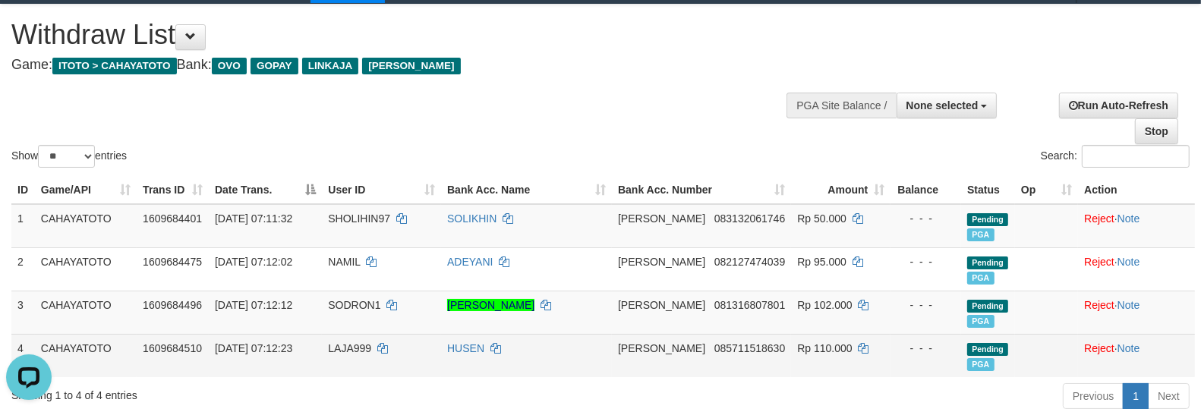
click at [902, 377] on td "- - -" at bounding box center [926, 355] width 71 height 43
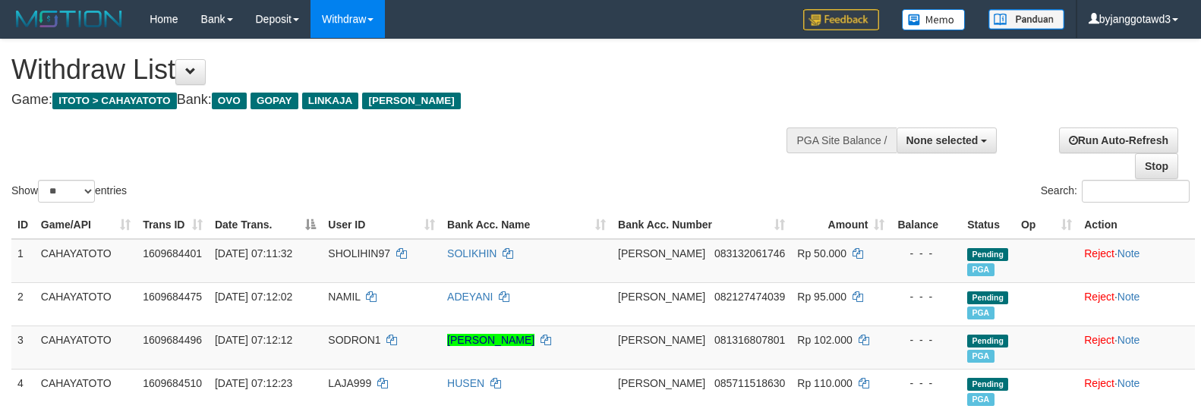
select select
select select "**"
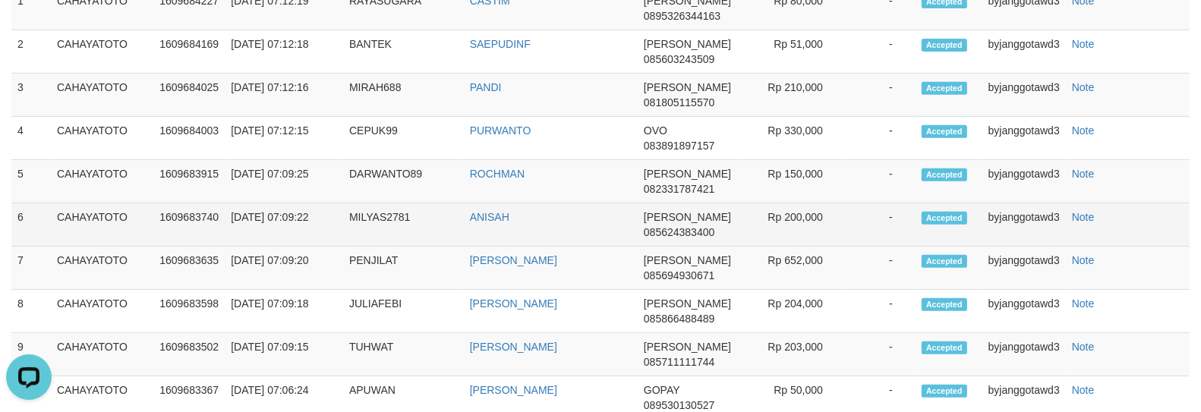
scroll to position [626, 0]
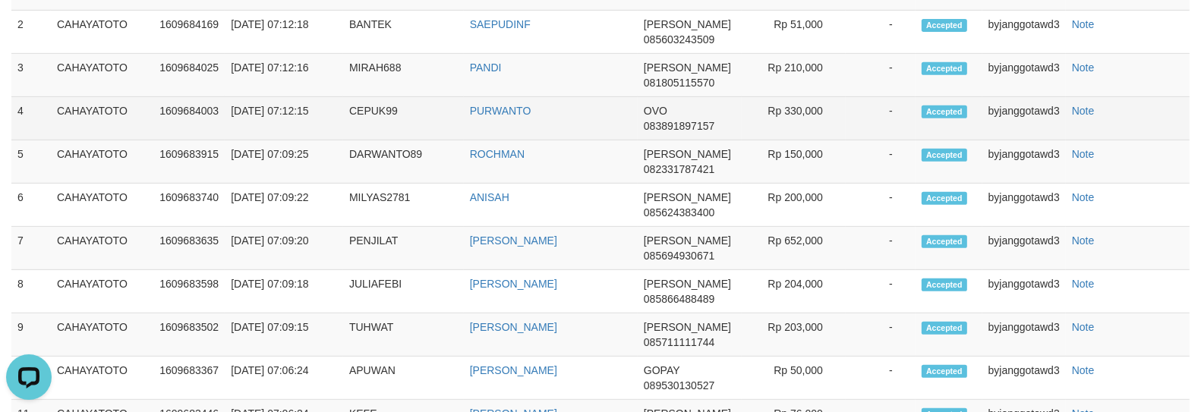
click at [861, 117] on td "-" at bounding box center [881, 118] width 70 height 43
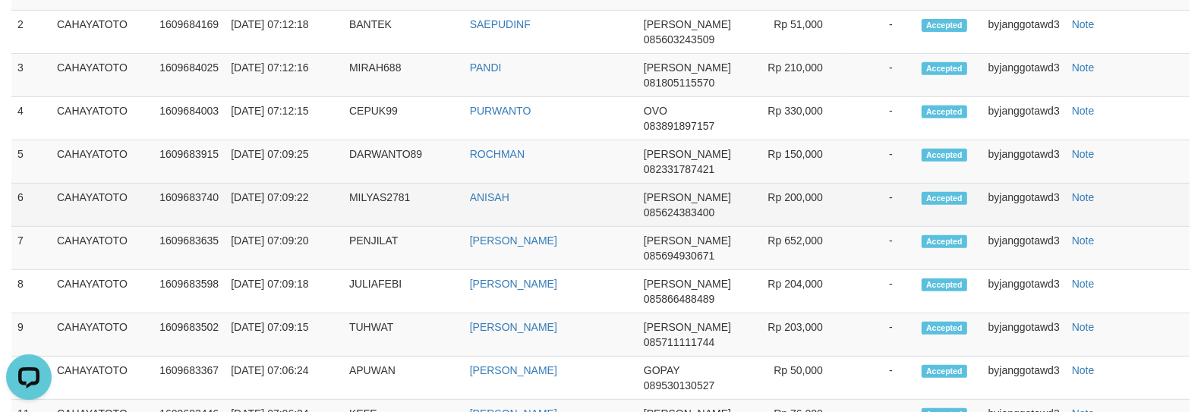
click at [834, 221] on td "Rp 200,000" at bounding box center [794, 205] width 104 height 43
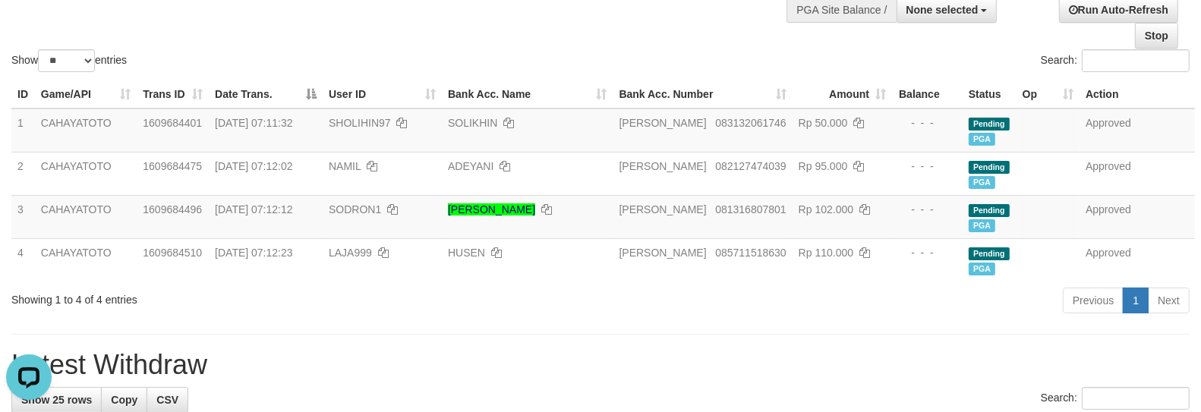
scroll to position [119, 0]
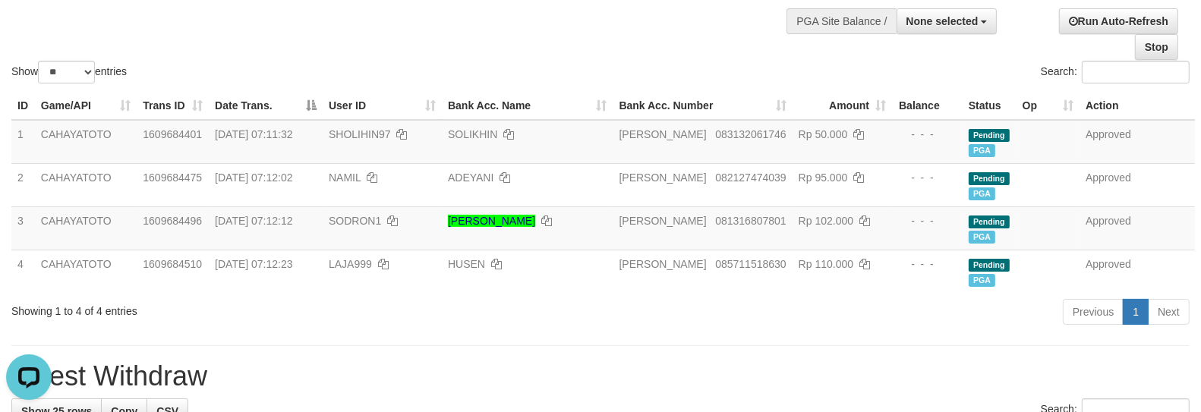
drag, startPoint x: 895, startPoint y: 347, endPoint x: 881, endPoint y: 346, distance: 13.8
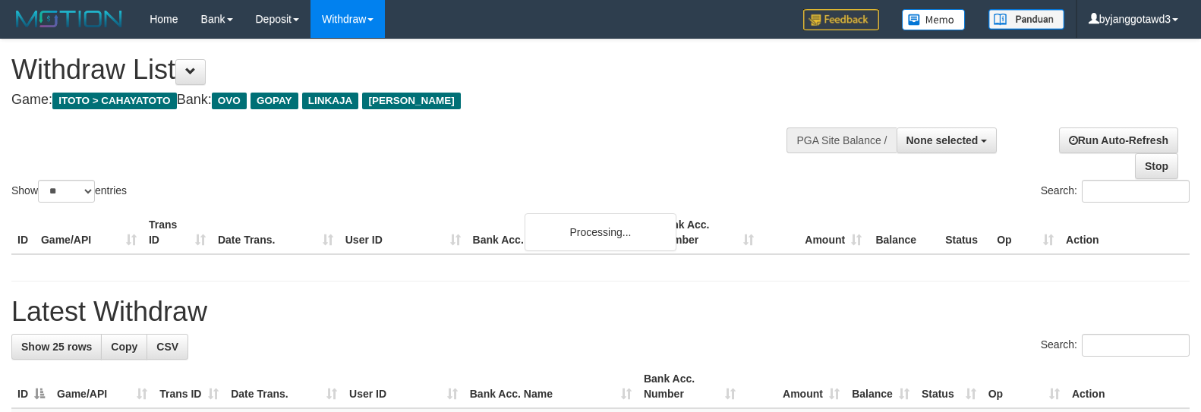
select select
select select "**"
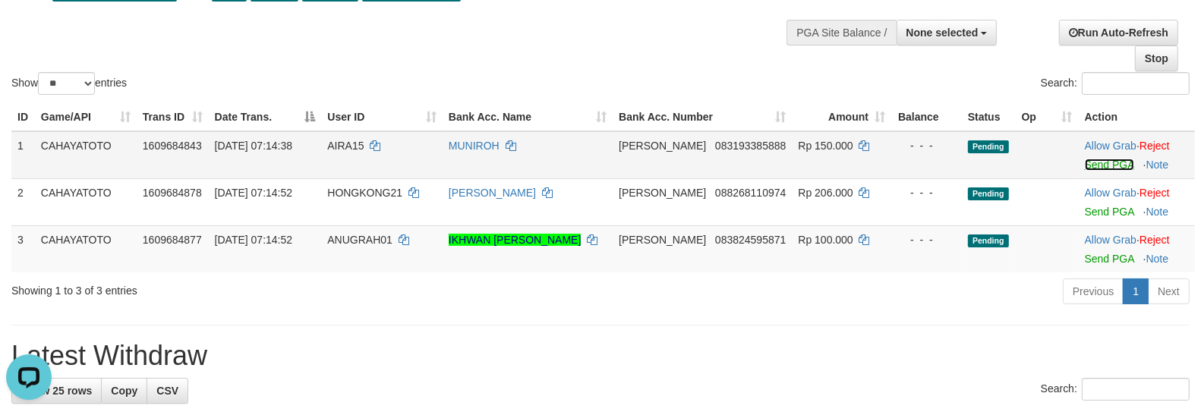
click at [1097, 171] on link "Send PGA" at bounding box center [1109, 165] width 49 height 12
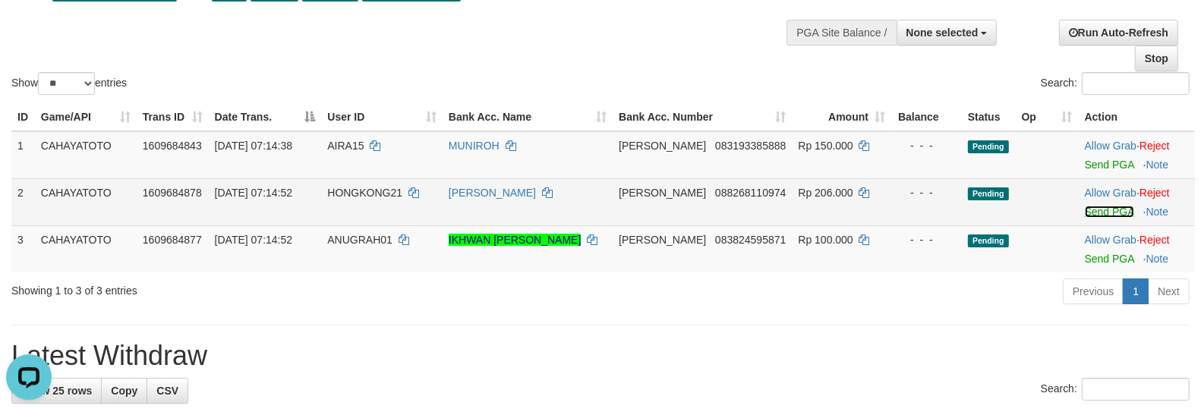
click at [1103, 218] on link "Send PGA" at bounding box center [1109, 212] width 49 height 12
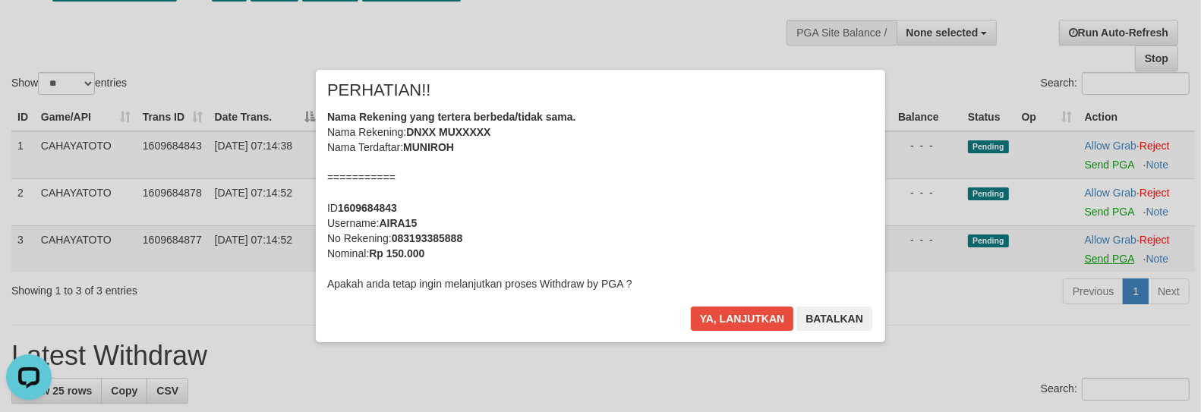
click at [1097, 275] on div "× PERHATIAN!! Nama Rekening yang tertera berbeda/tidak sama. Nama Rekening: DNX…" at bounding box center [600, 205] width 1201 height 333
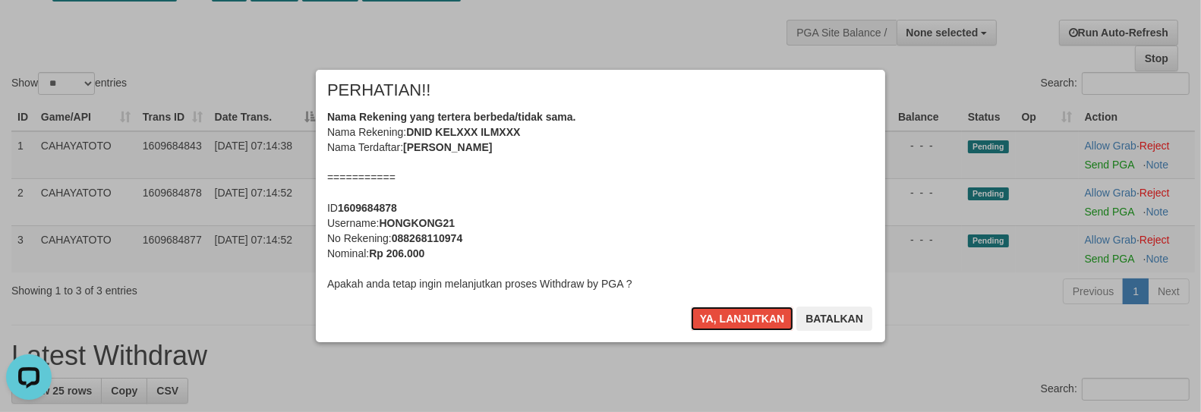
click at [691, 307] on button "Ya, lanjutkan" at bounding box center [742, 319] width 103 height 24
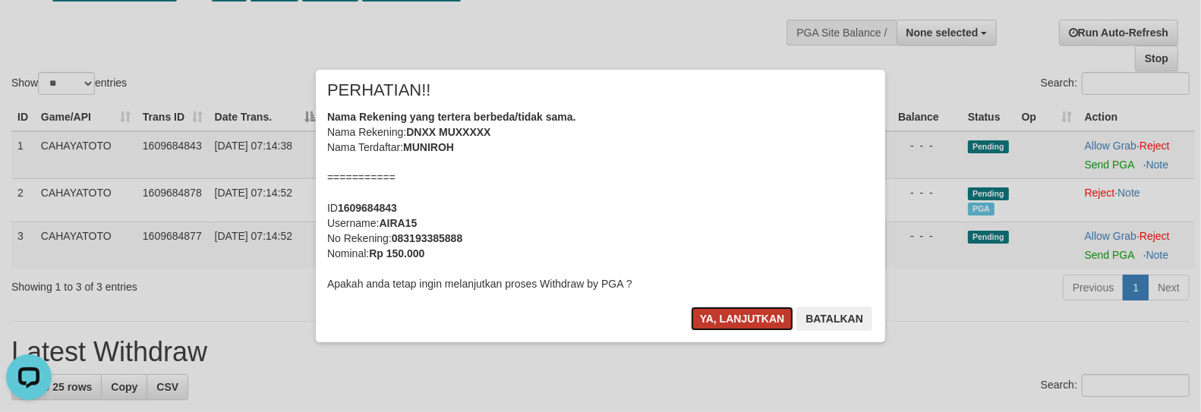
click at [743, 321] on button "Ya, lanjutkan" at bounding box center [742, 319] width 103 height 24
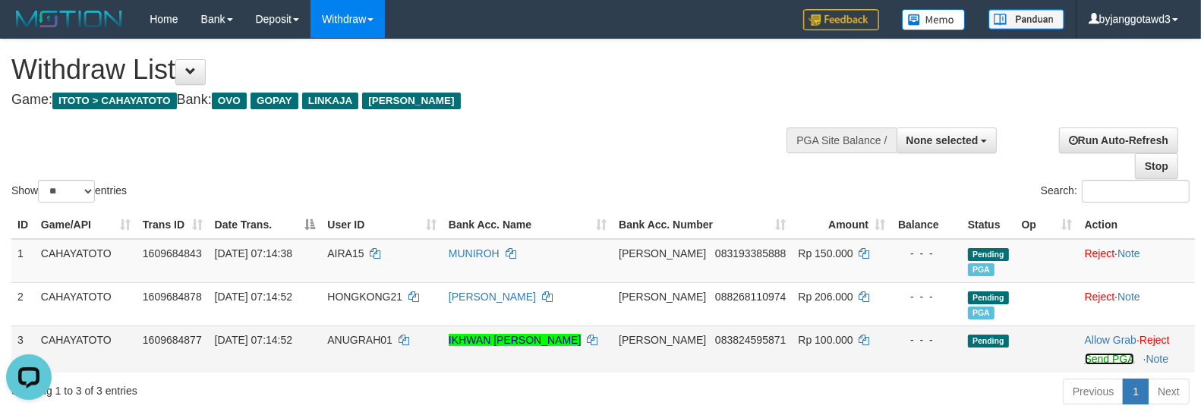
click at [1091, 365] on link "Send PGA" at bounding box center [1109, 359] width 49 height 12
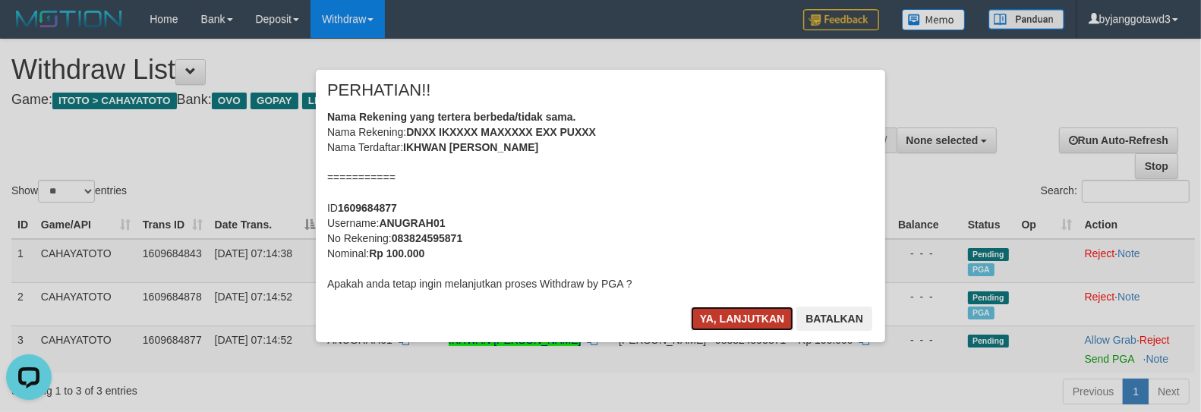
click at [727, 324] on button "Ya, lanjutkan" at bounding box center [742, 319] width 103 height 24
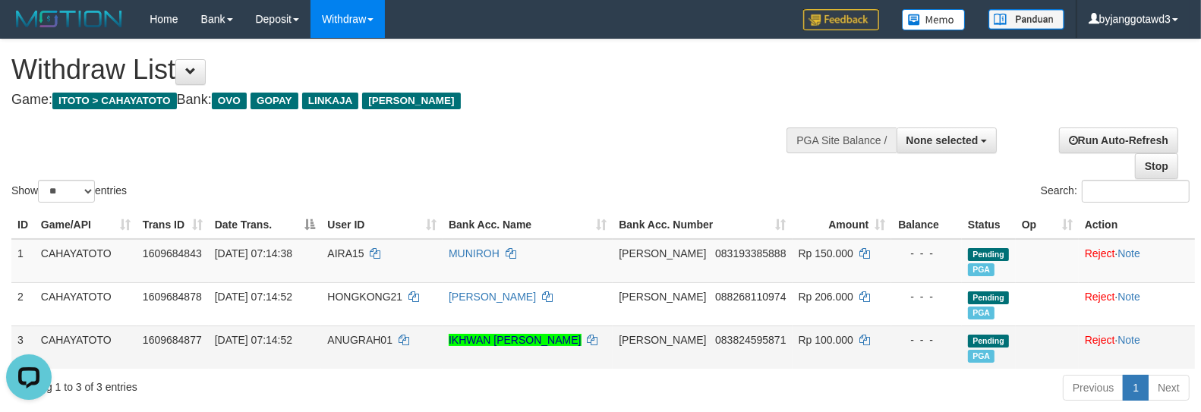
click at [350, 346] on span "ANUGRAH01" at bounding box center [359, 340] width 65 height 12
drag, startPoint x: 350, startPoint y: 352, endPoint x: 480, endPoint y: 238, distance: 172.7
click at [352, 346] on span "ANUGRAH01" at bounding box center [359, 340] width 65 height 12
copy span "ANUGRAH01"
click at [686, 111] on div "**********" at bounding box center [404, 76] width 786 height 75
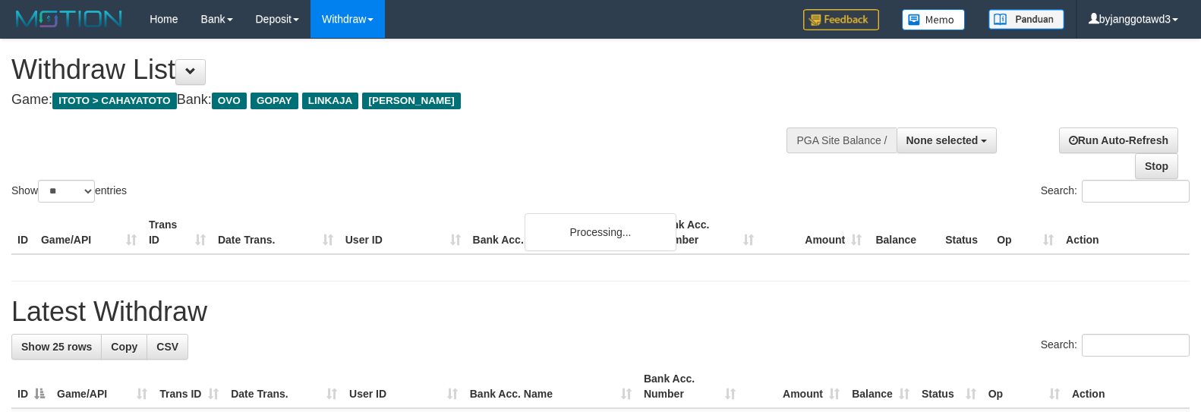
select select
select select "**"
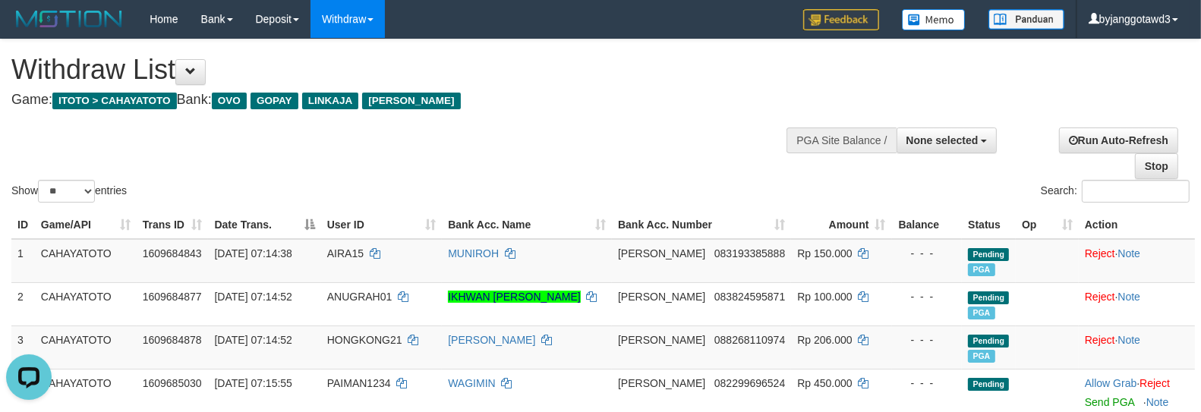
click at [625, 137] on div "Show ** ** ** *** entries Search:" at bounding box center [600, 122] width 1201 height 166
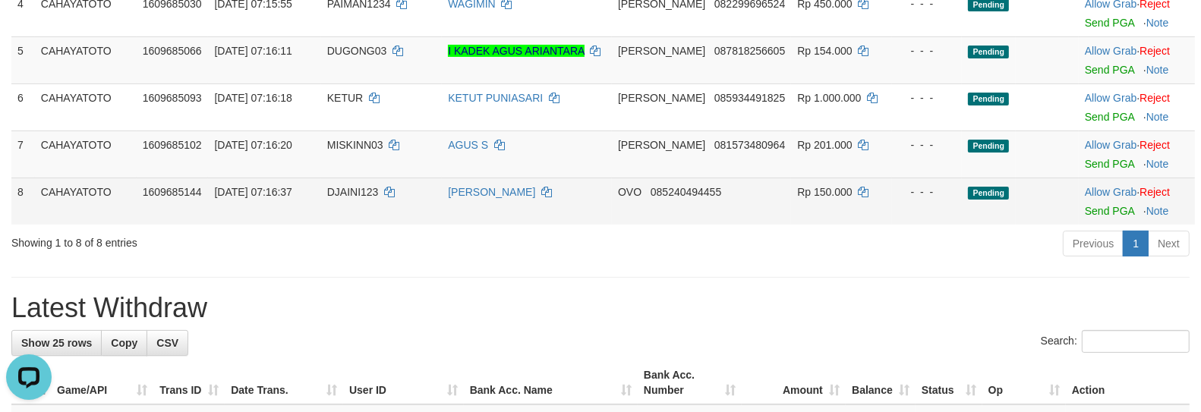
scroll to position [295, 0]
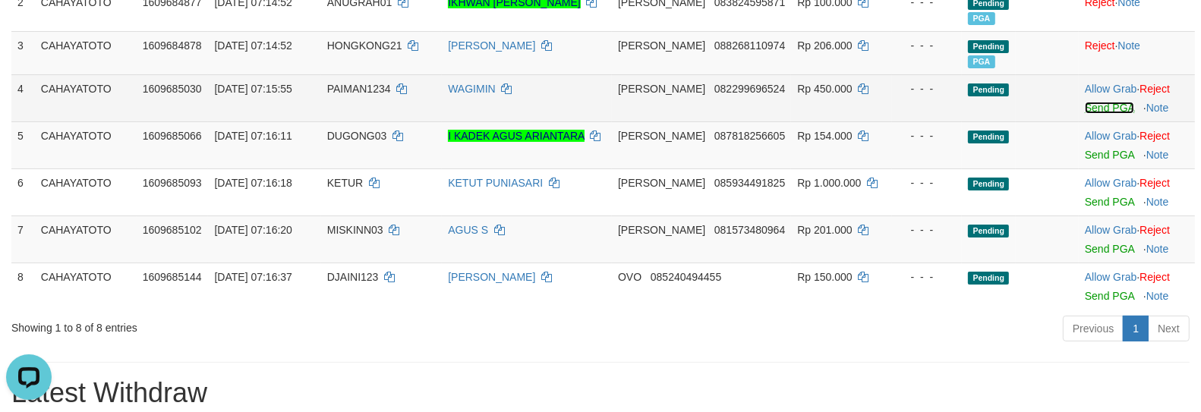
click at [1105, 114] on link "Send PGA" at bounding box center [1109, 108] width 49 height 12
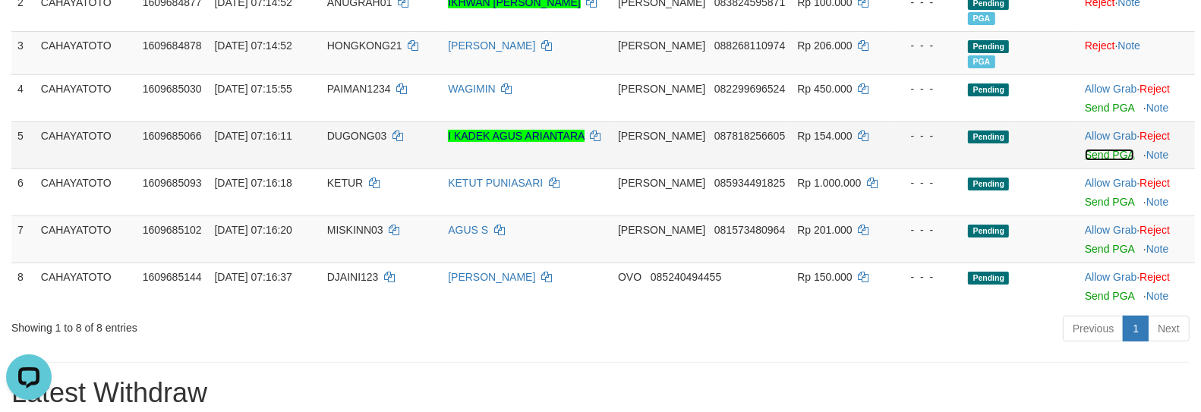
click at [1097, 161] on link "Send PGA" at bounding box center [1109, 155] width 49 height 12
click at [1097, 208] on link "Send PGA" at bounding box center [1109, 202] width 49 height 12
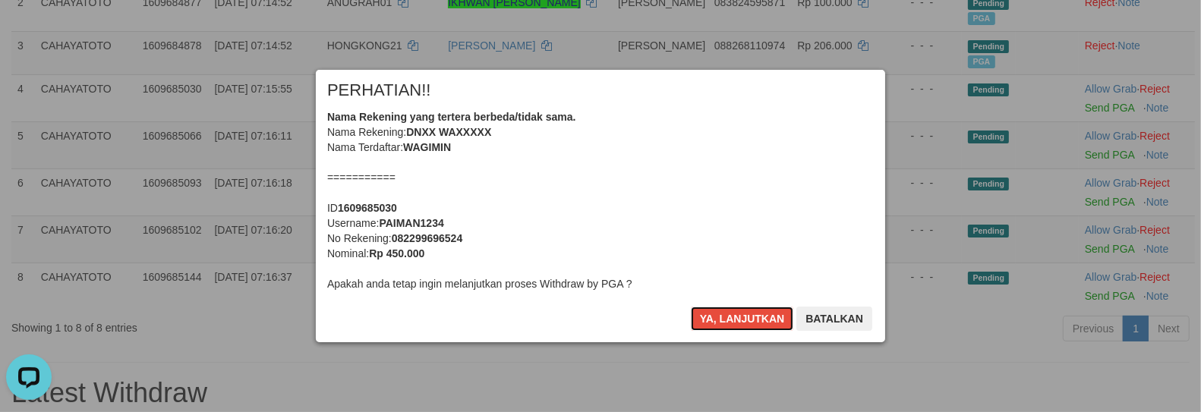
click at [691, 307] on button "Ya, lanjutkan" at bounding box center [742, 319] width 103 height 24
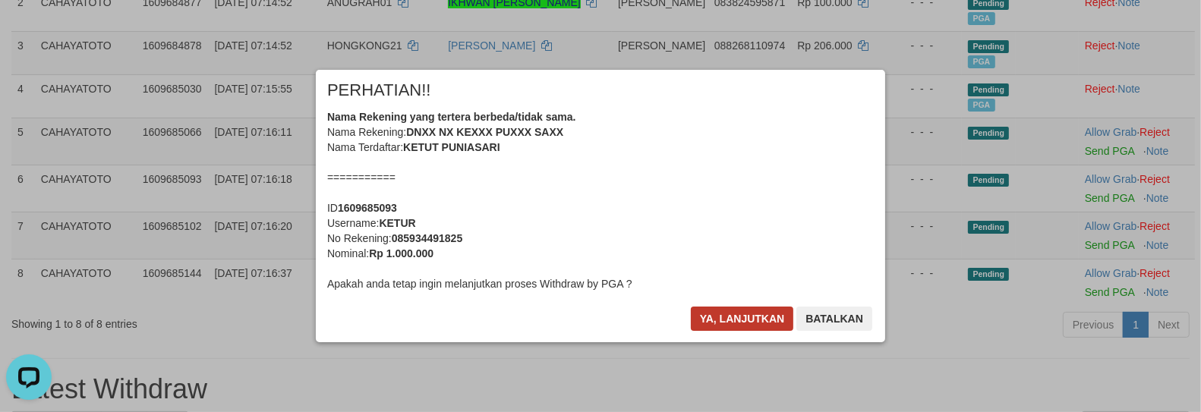
scroll to position [291, 0]
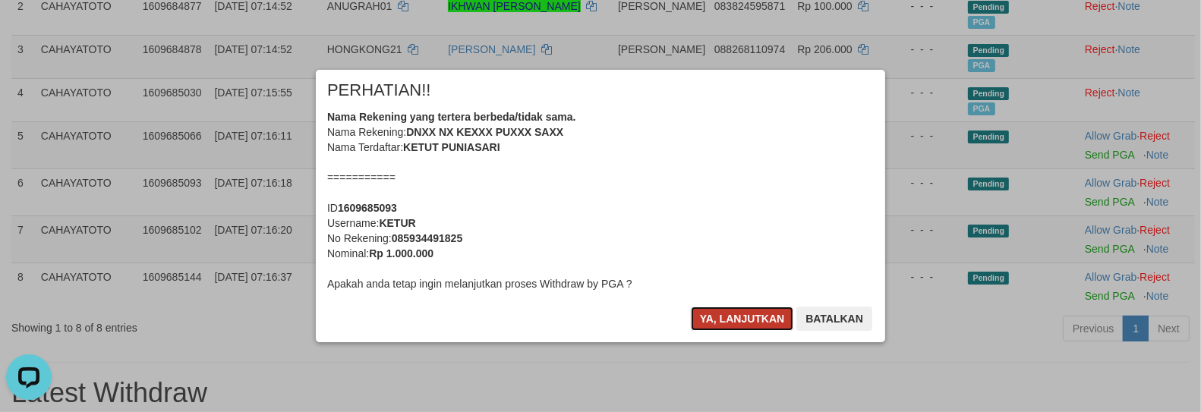
click at [762, 323] on button "Ya, lanjutkan" at bounding box center [742, 319] width 103 height 24
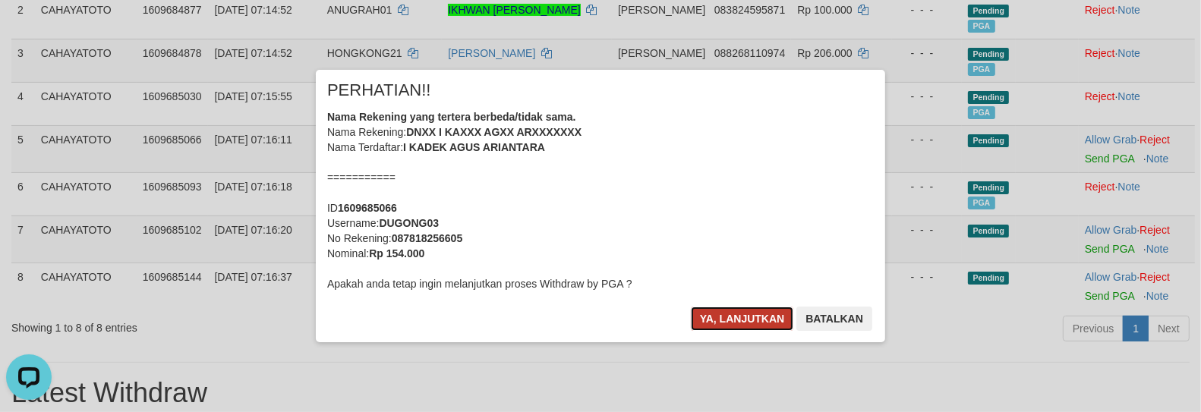
click at [762, 323] on button "Ya, lanjutkan" at bounding box center [742, 319] width 103 height 24
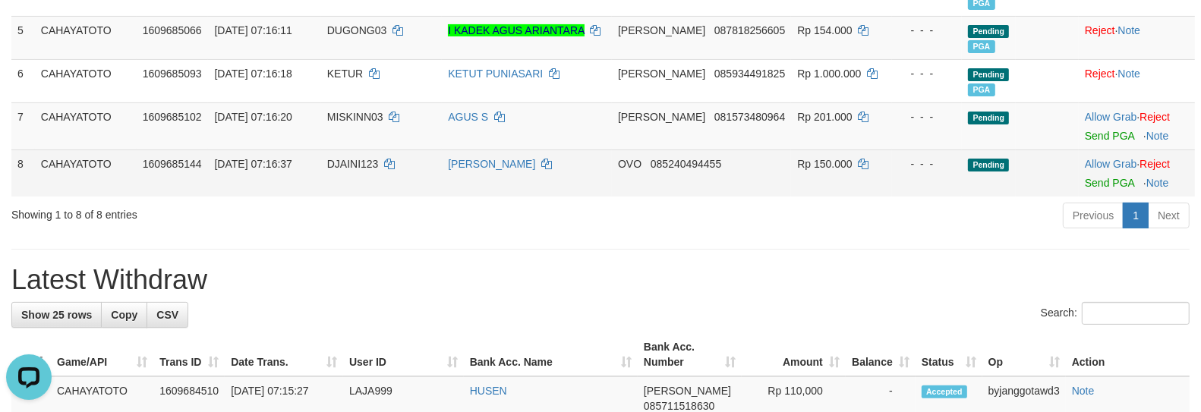
scroll to position [403, 0]
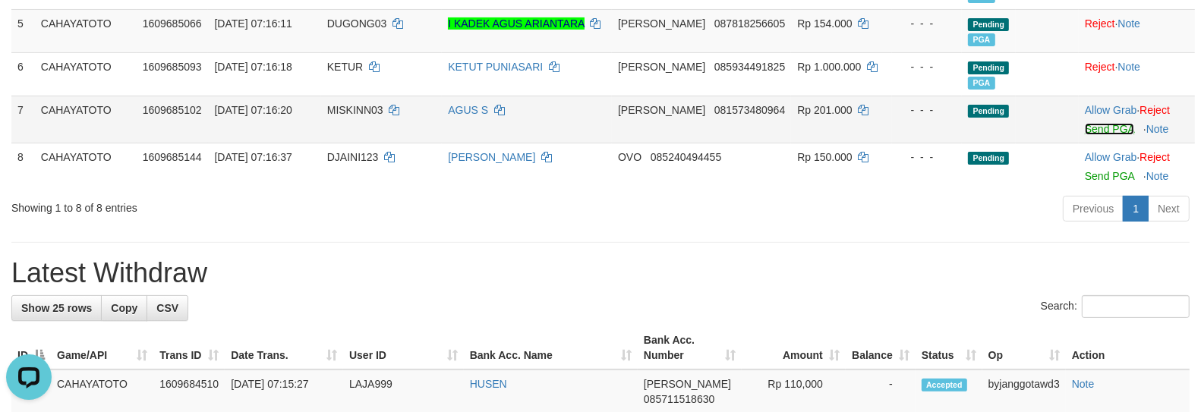
click at [1101, 135] on link "Send PGA" at bounding box center [1109, 129] width 49 height 12
click at [1102, 182] on link "Send PGA" at bounding box center [1109, 176] width 49 height 12
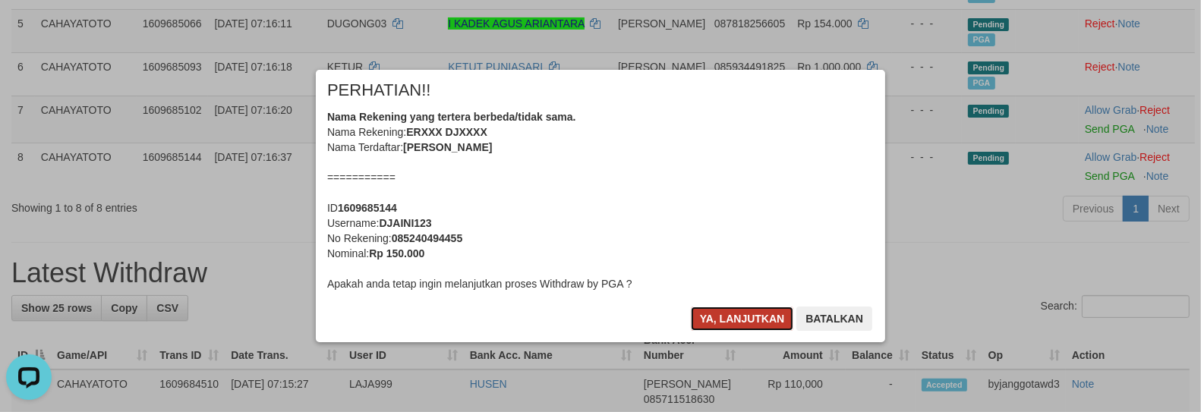
click at [731, 307] on button "Ya, lanjutkan" at bounding box center [742, 319] width 103 height 24
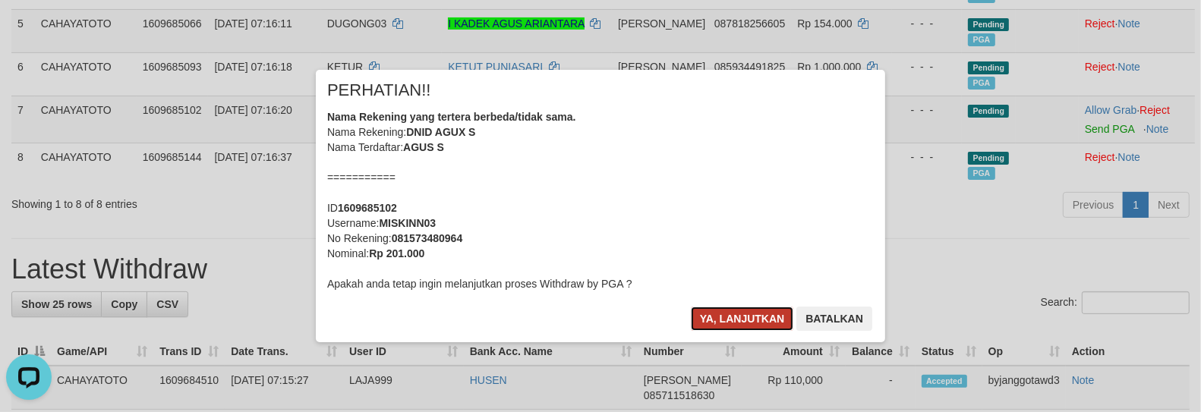
click at [731, 309] on button "Ya, lanjutkan" at bounding box center [742, 319] width 103 height 24
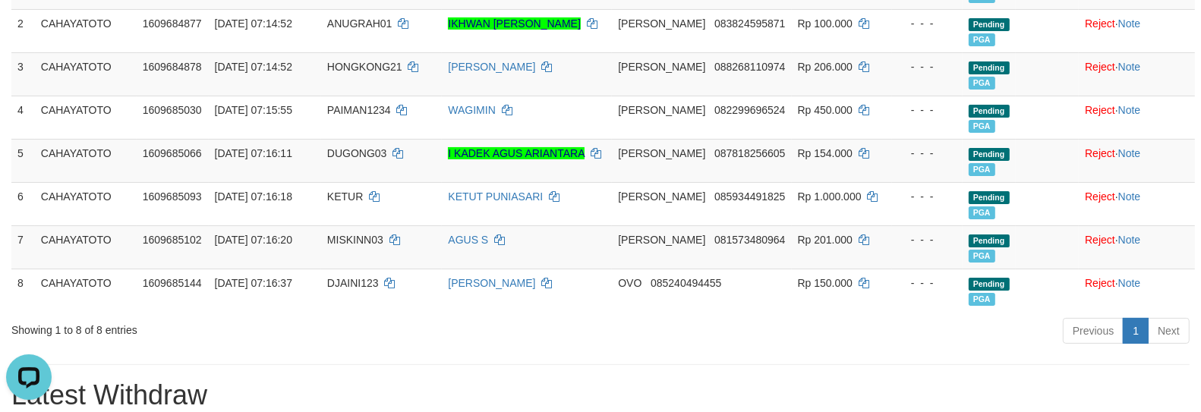
scroll to position [266, 0]
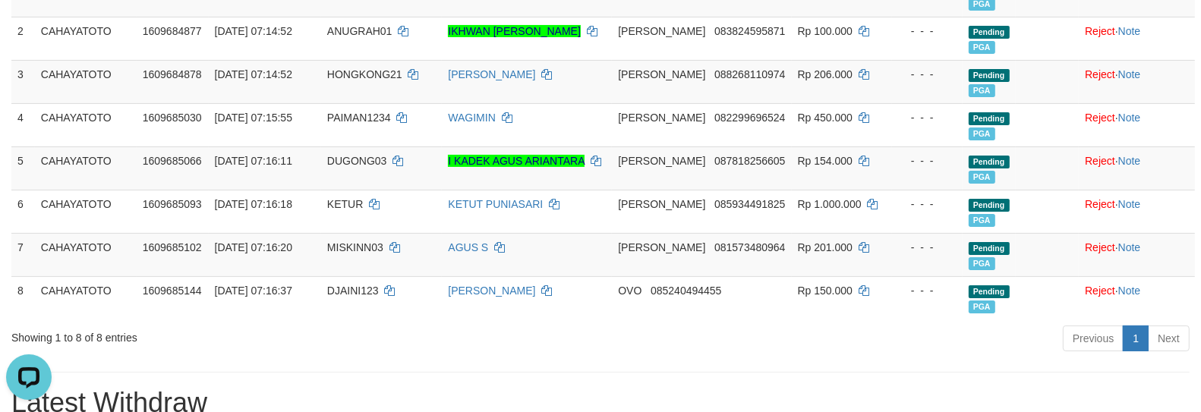
click at [896, 340] on div "Previous 1 Next" at bounding box center [851, 340] width 678 height 33
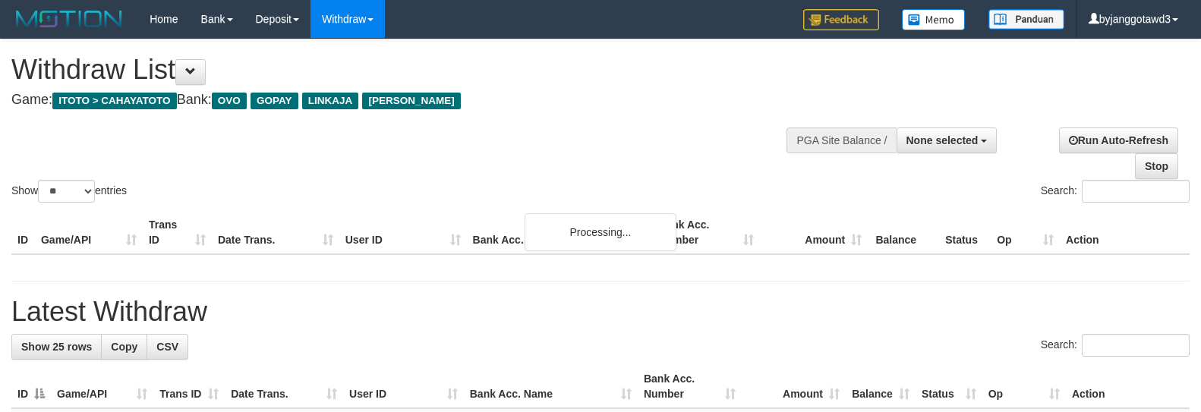
select select
select select "**"
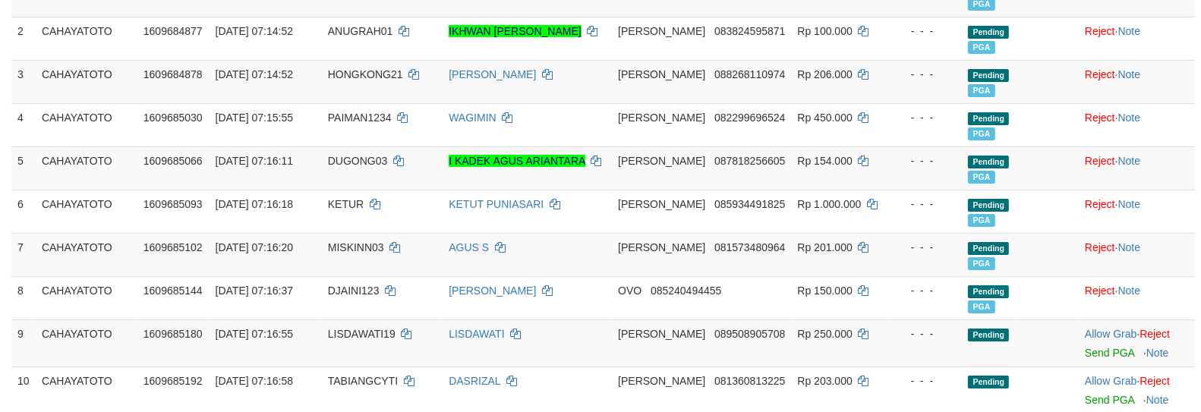
scroll to position [502, 0]
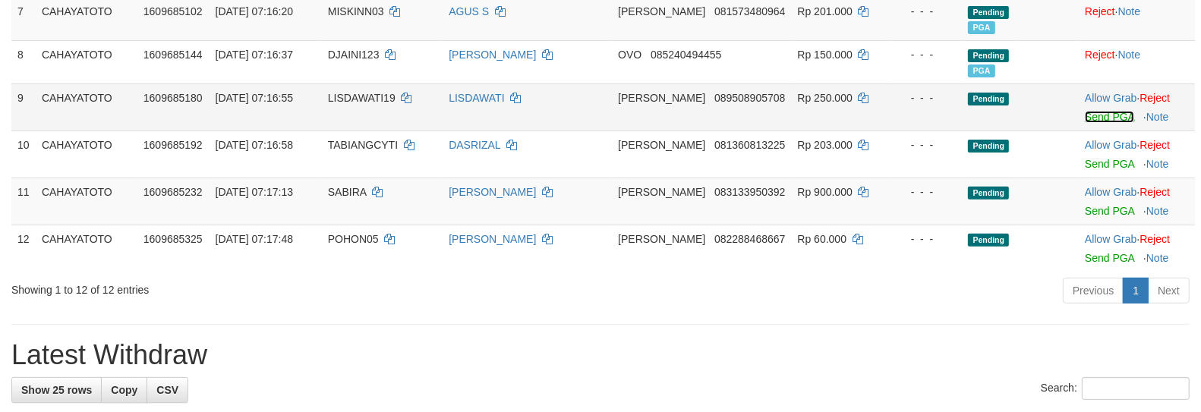
click at [1094, 123] on link "Send PGA" at bounding box center [1109, 117] width 49 height 12
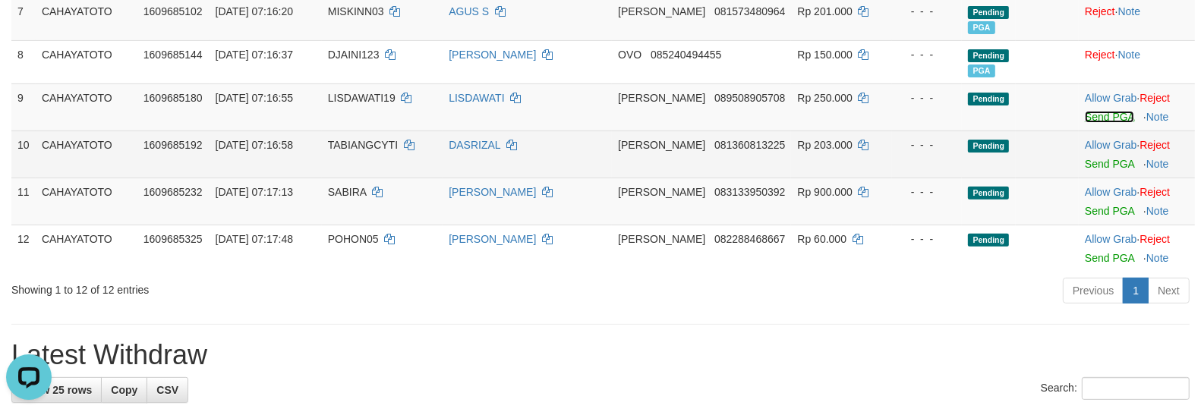
scroll to position [0, 0]
click at [1095, 170] on link "Send PGA" at bounding box center [1109, 164] width 49 height 12
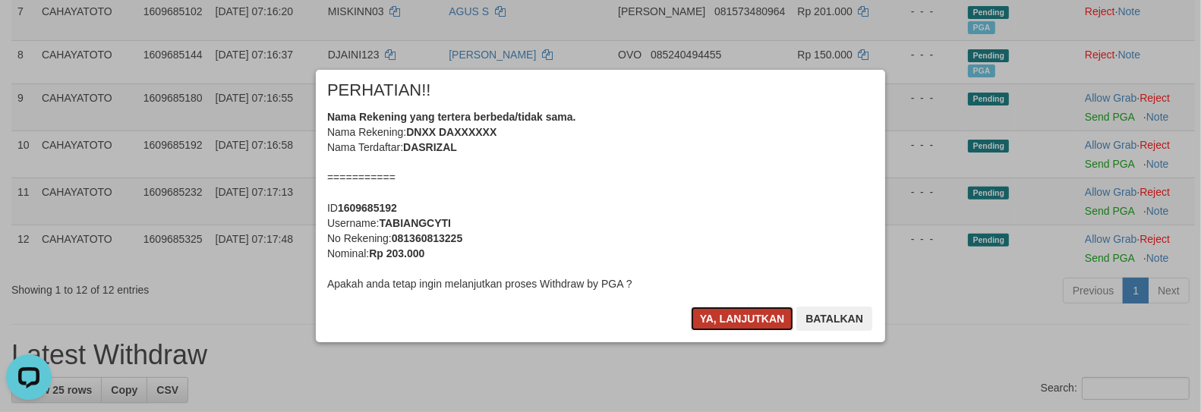
click at [756, 321] on button "Ya, lanjutkan" at bounding box center [742, 319] width 103 height 24
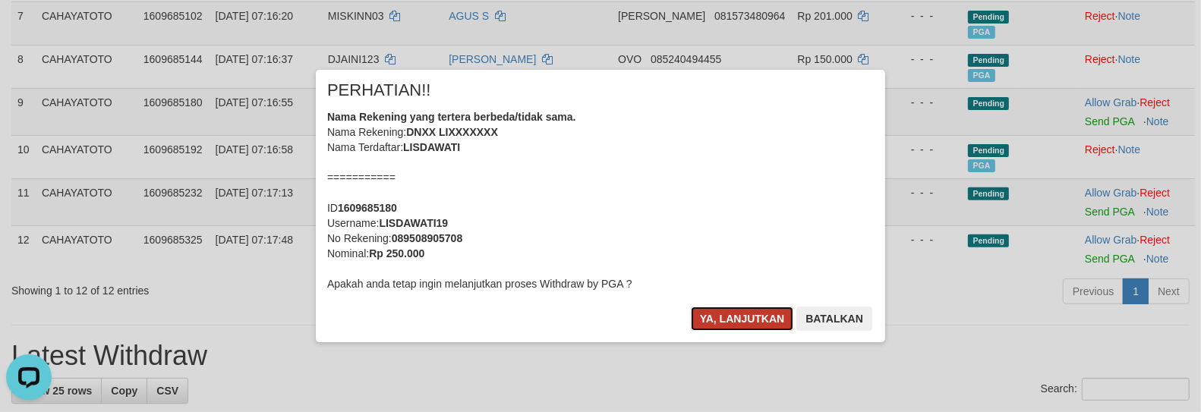
click at [753, 321] on button "Ya, lanjutkan" at bounding box center [742, 319] width 103 height 24
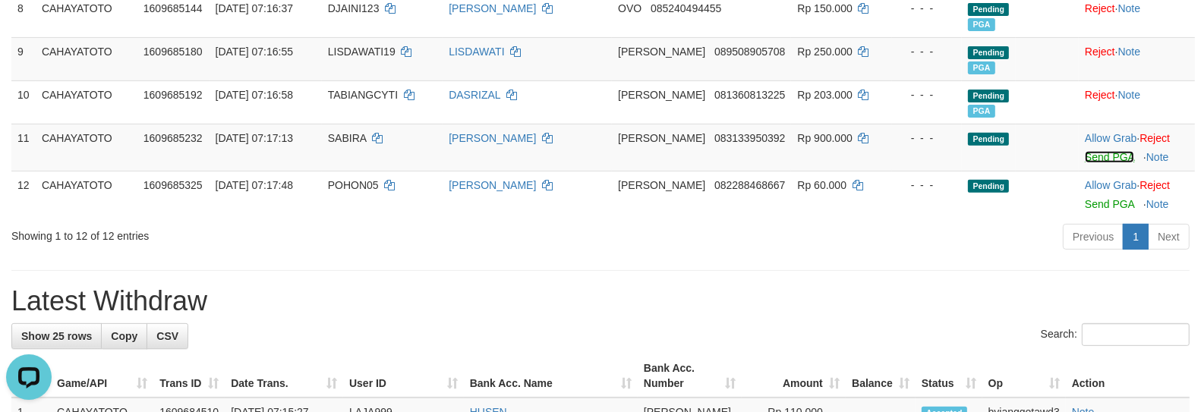
scroll to position [579, 0]
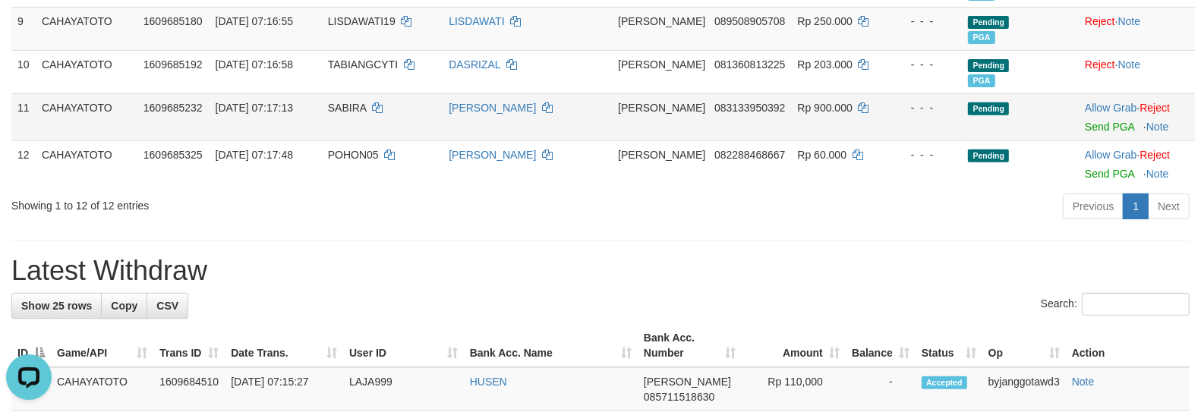
click at [1096, 140] on td "Allow Grab · Reject Send PGA · Note" at bounding box center [1137, 116] width 116 height 47
click at [1097, 133] on link "Send PGA" at bounding box center [1109, 127] width 49 height 12
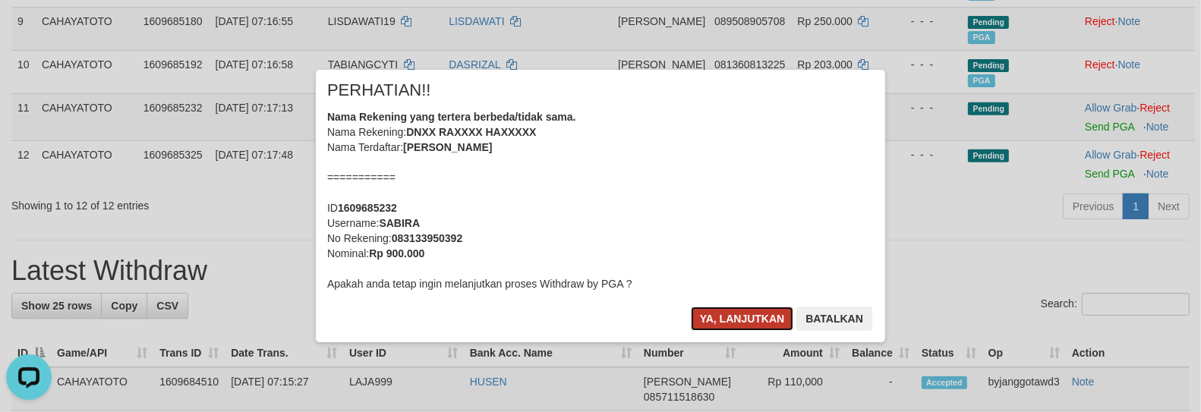
click at [725, 320] on button "Ya, lanjutkan" at bounding box center [742, 319] width 103 height 24
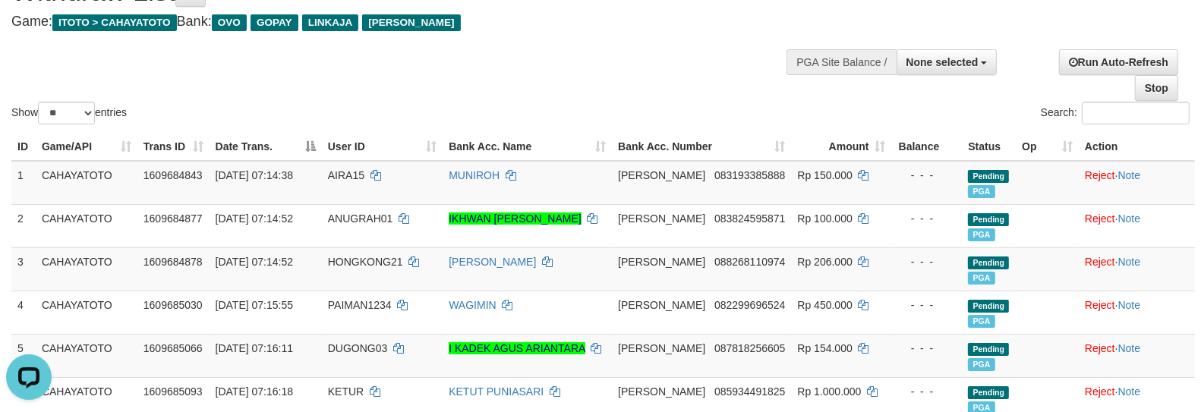
scroll to position [0, 0]
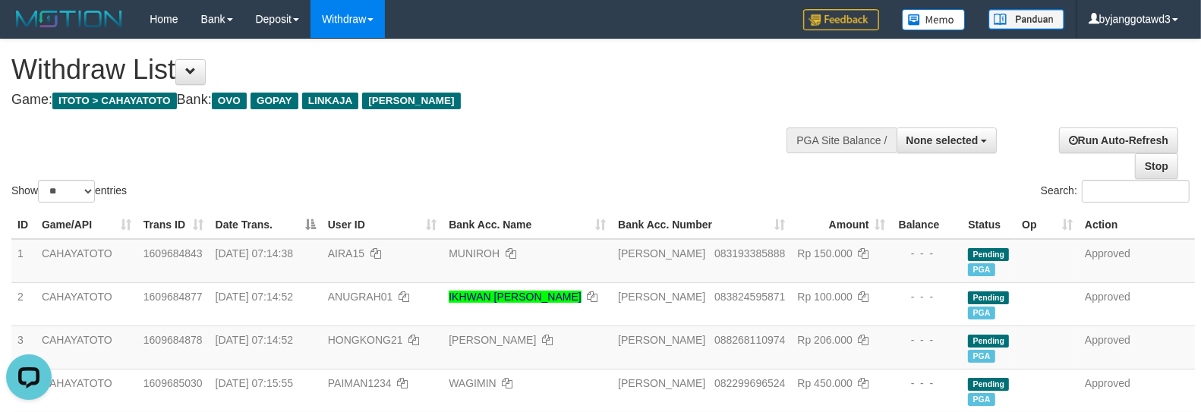
click at [595, 223] on th "Bank Acc. Name" at bounding box center [527, 225] width 169 height 28
click at [589, 183] on div "Show ** ** ** *** entries" at bounding box center [300, 193] width 578 height 27
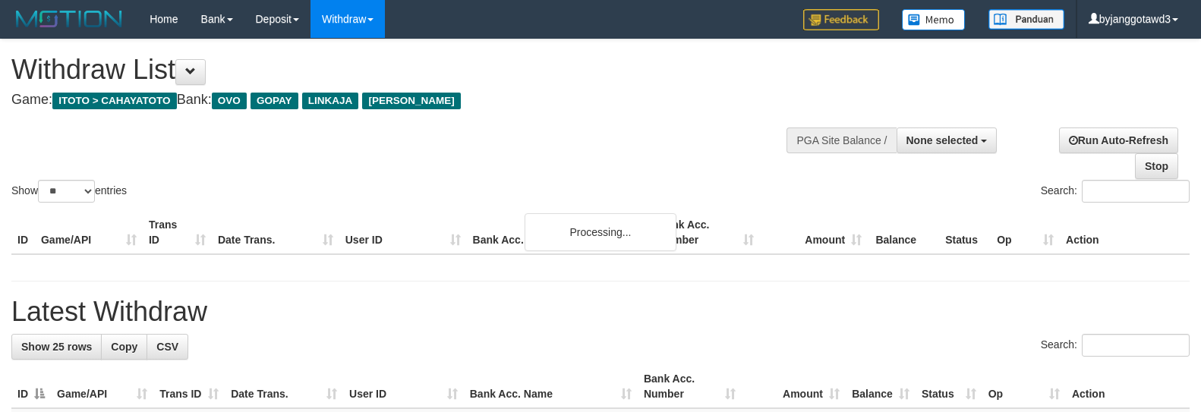
select select
select select "**"
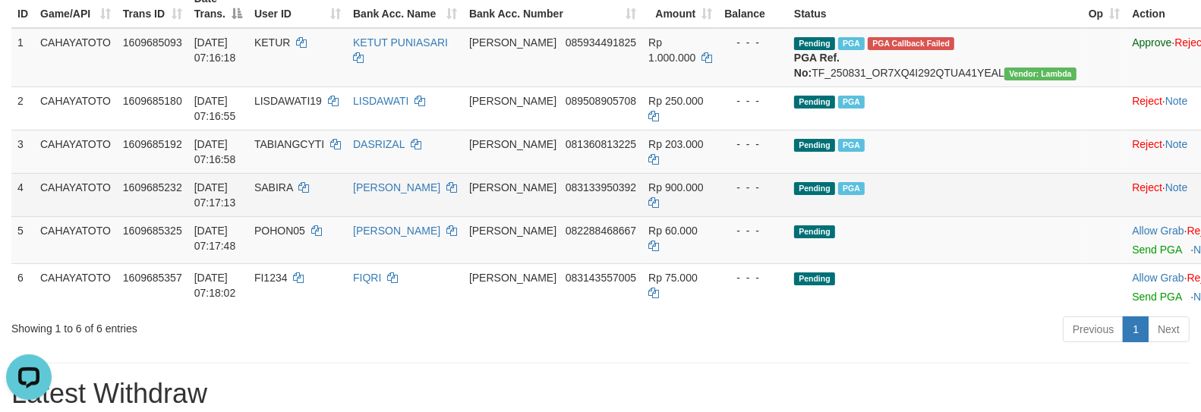
scroll to position [228, 0]
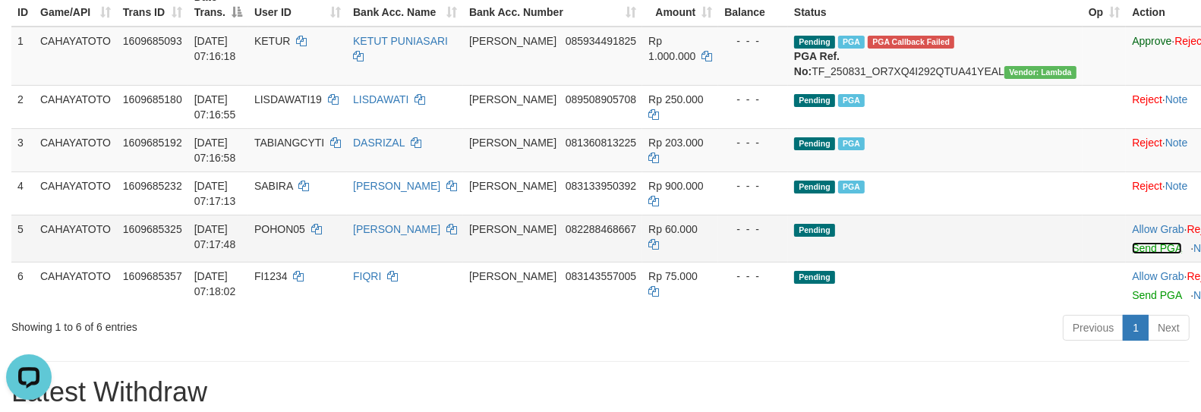
click at [1132, 254] on link "Send PGA" at bounding box center [1156, 248] width 49 height 12
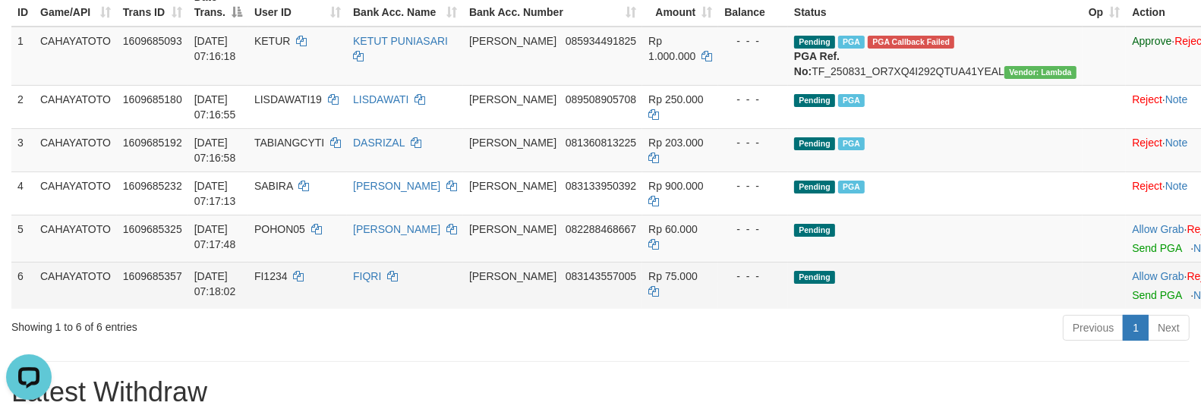
click at [1126, 301] on td "Allow Grab · Reject Send PGA · Note" at bounding box center [1201, 285] width 150 height 47
click at [1126, 309] on td "Allow Grab · Reject Send PGA · Note" at bounding box center [1201, 285] width 150 height 47
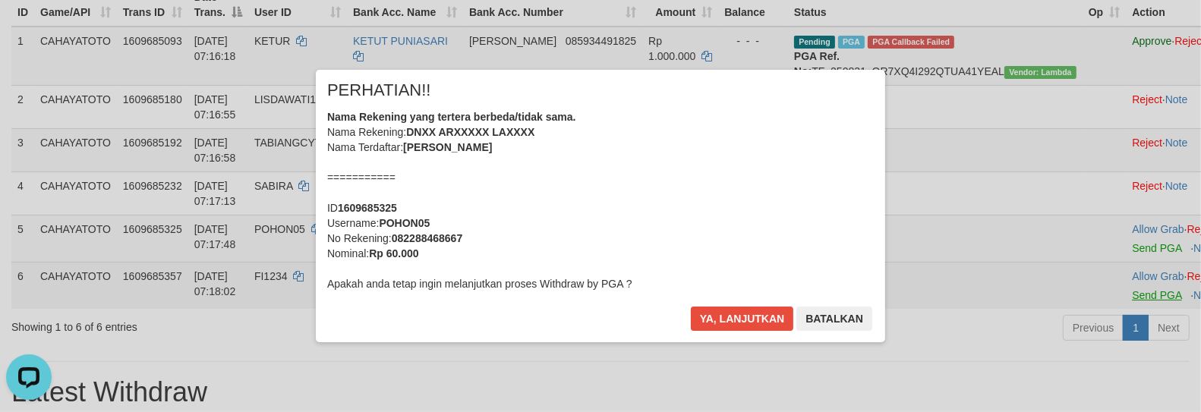
click at [738, 316] on button "Ya, lanjutkan" at bounding box center [742, 319] width 103 height 24
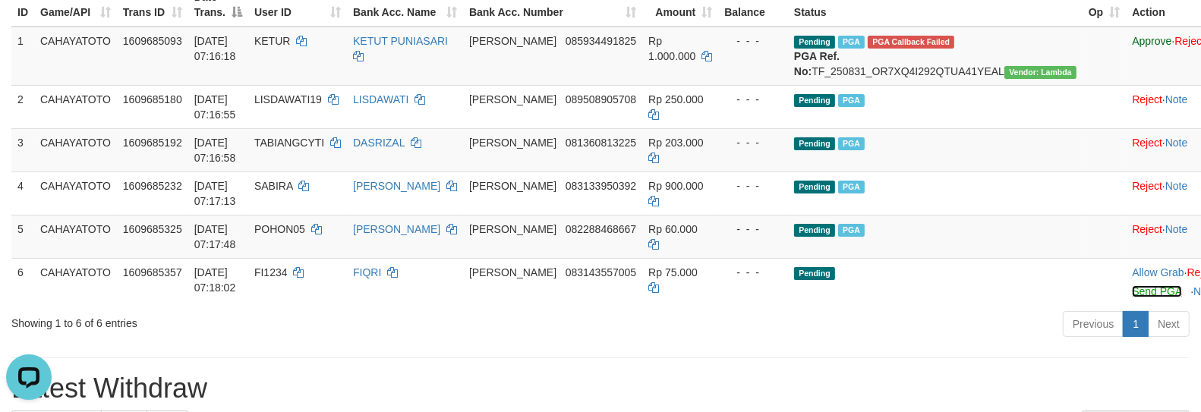
scroll to position [224, 0]
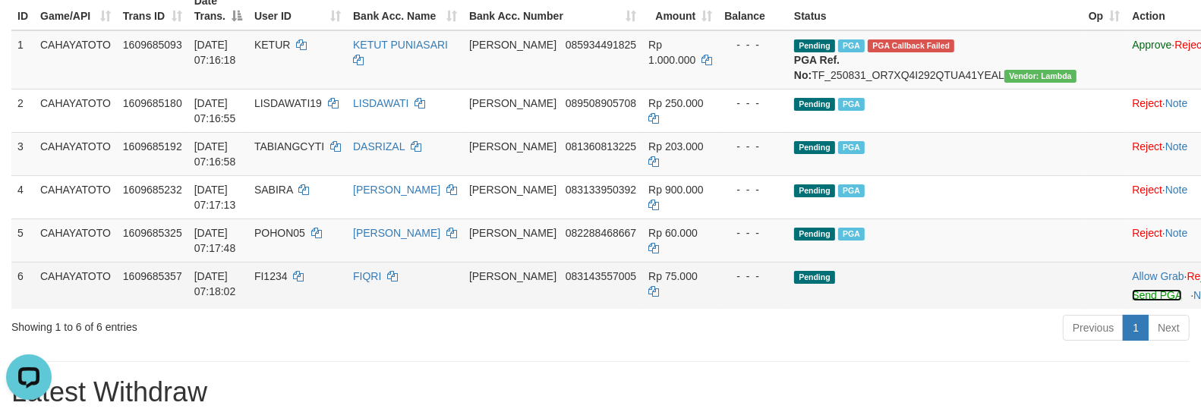
click at [1132, 301] on link "Send PGA" at bounding box center [1156, 295] width 49 height 12
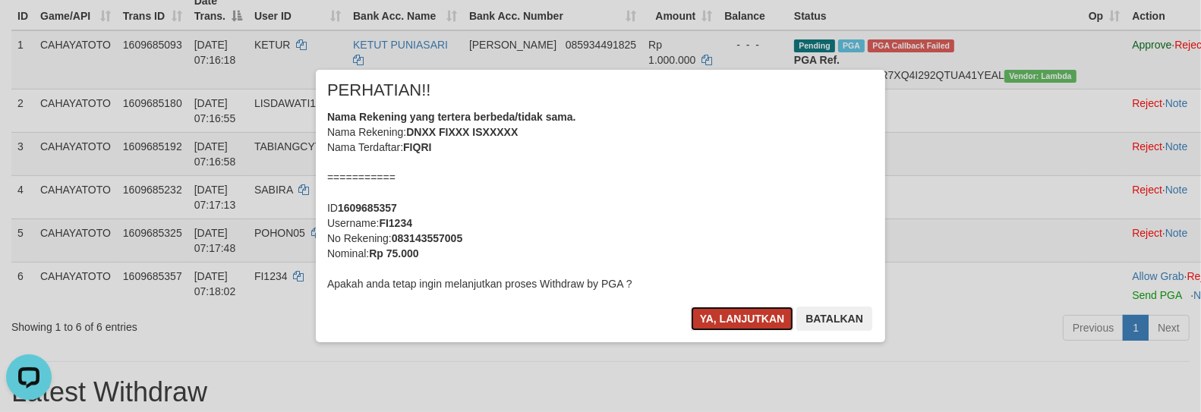
click at [718, 319] on button "Ya, lanjutkan" at bounding box center [742, 319] width 103 height 24
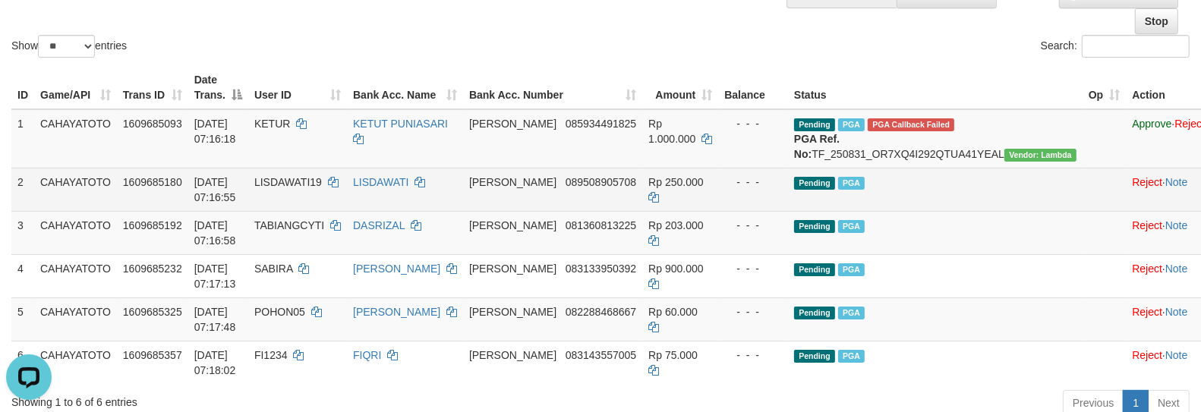
scroll to position [140, 0]
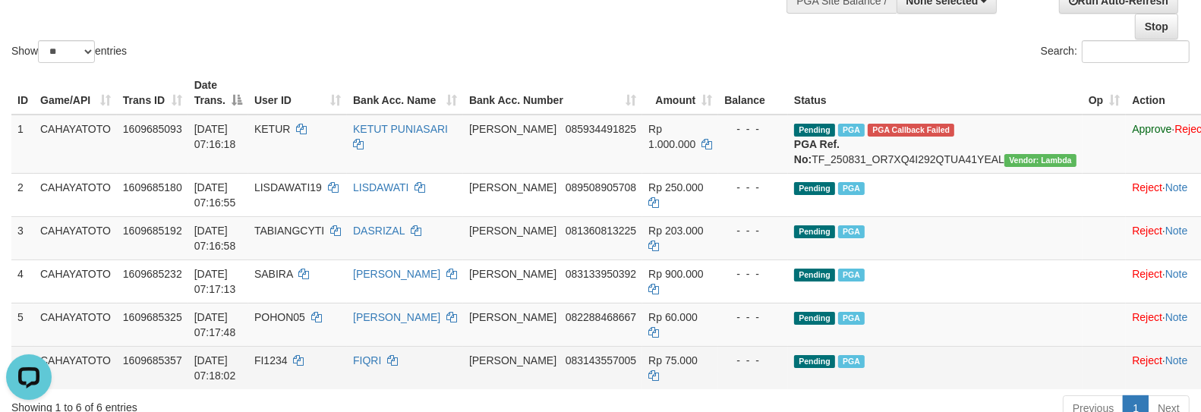
click at [279, 367] on span "FI1234" at bounding box center [270, 361] width 33 height 12
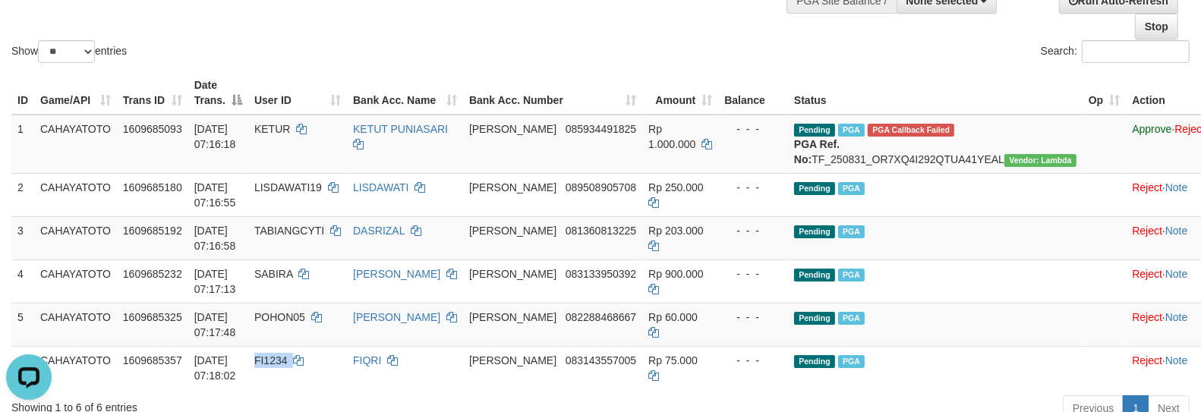
copy td "FI1234"
click at [942, 334] on td "Pending PGA" at bounding box center [935, 324] width 295 height 43
click at [942, 333] on td "Pending PGA" at bounding box center [935, 324] width 295 height 43
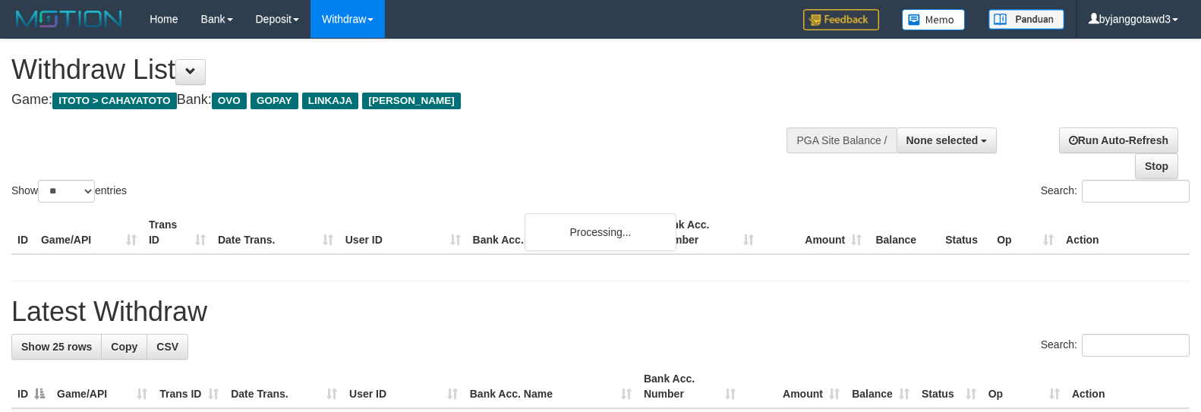
select select
select select "**"
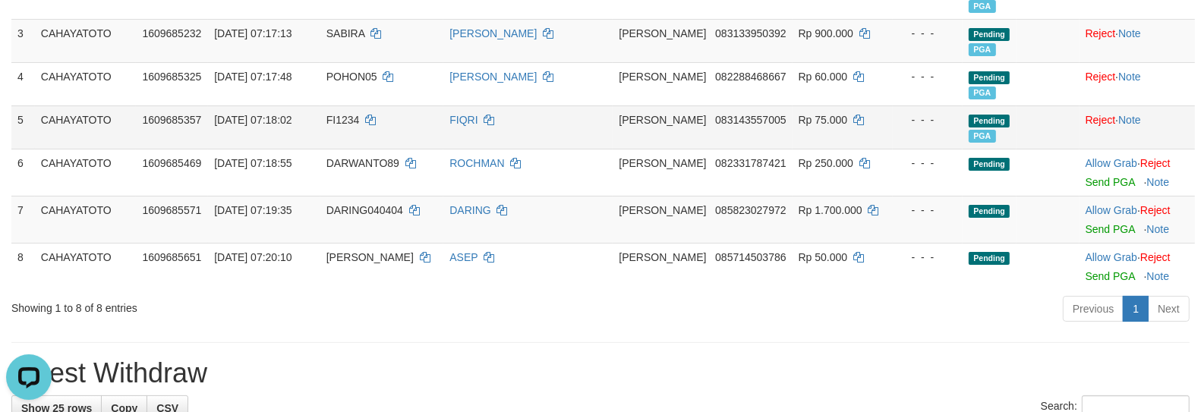
scroll to position [308, 0]
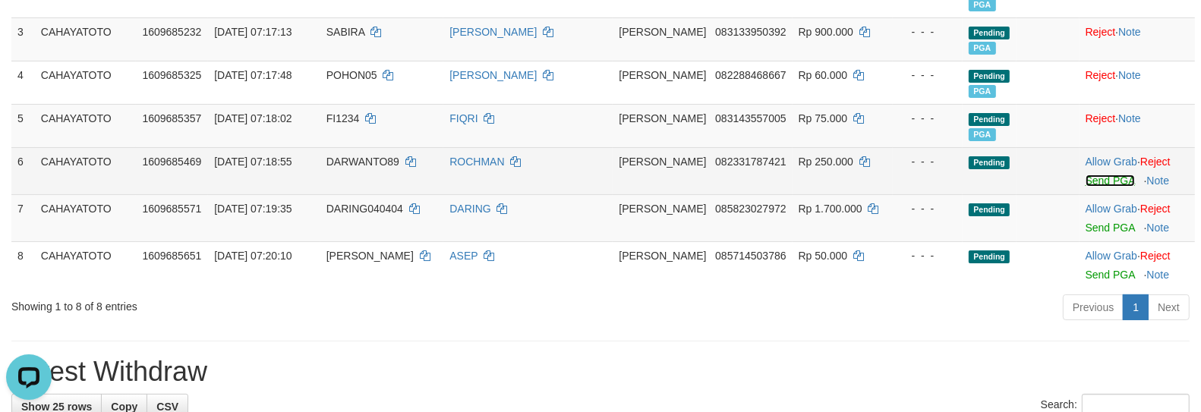
click at [1096, 187] on link "Send PGA" at bounding box center [1110, 181] width 49 height 12
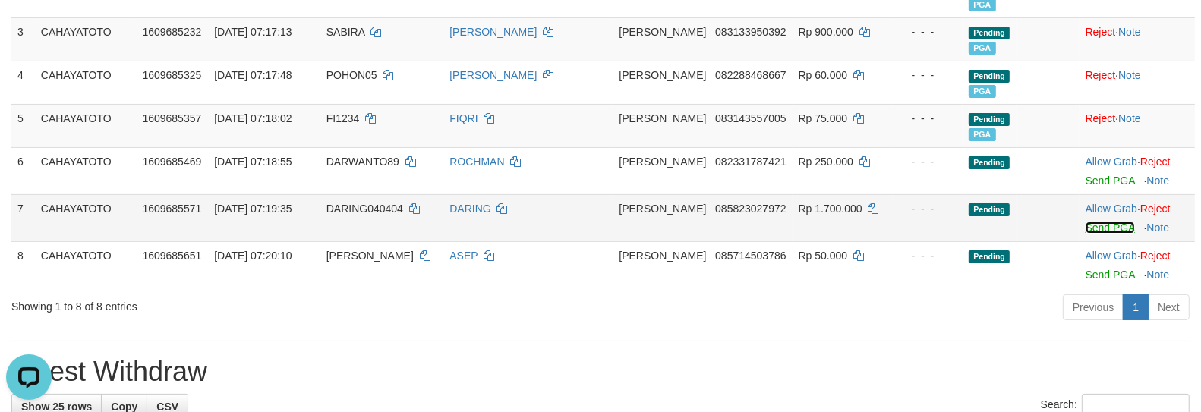
click at [1095, 234] on link "Send PGA" at bounding box center [1110, 228] width 49 height 12
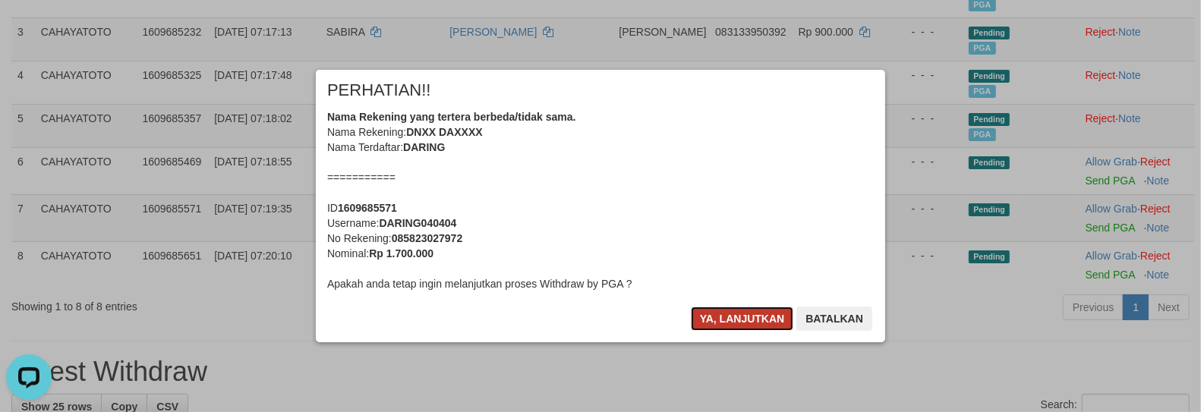
click at [723, 308] on button "Ya, lanjutkan" at bounding box center [742, 319] width 103 height 24
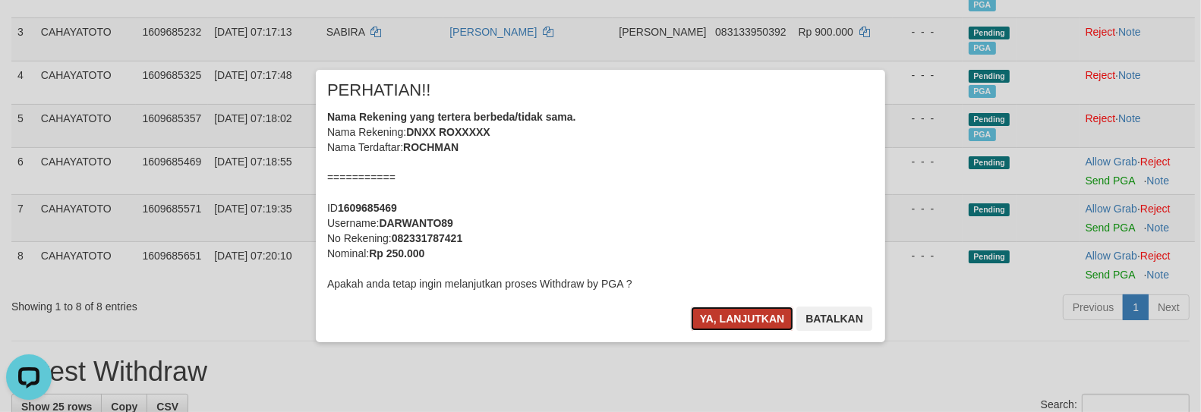
click at [724, 308] on button "Ya, lanjutkan" at bounding box center [742, 319] width 103 height 24
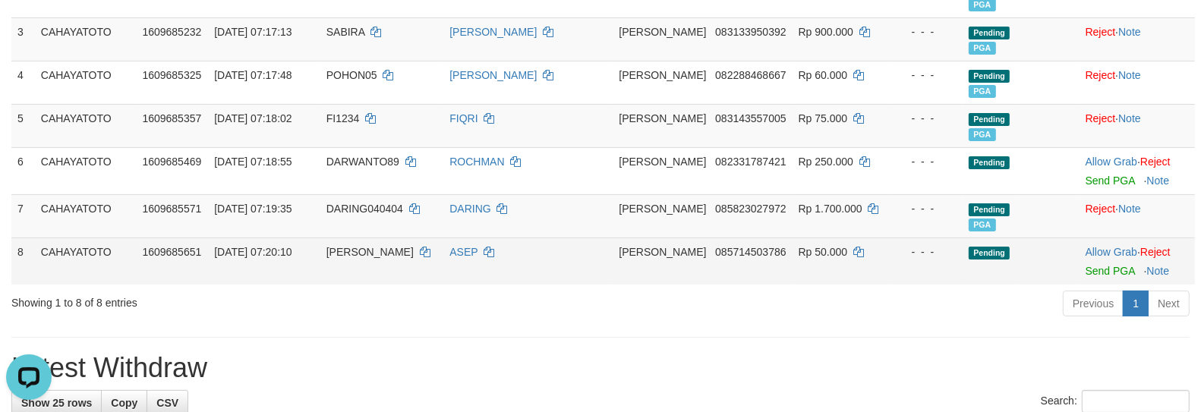
scroll to position [305, 0]
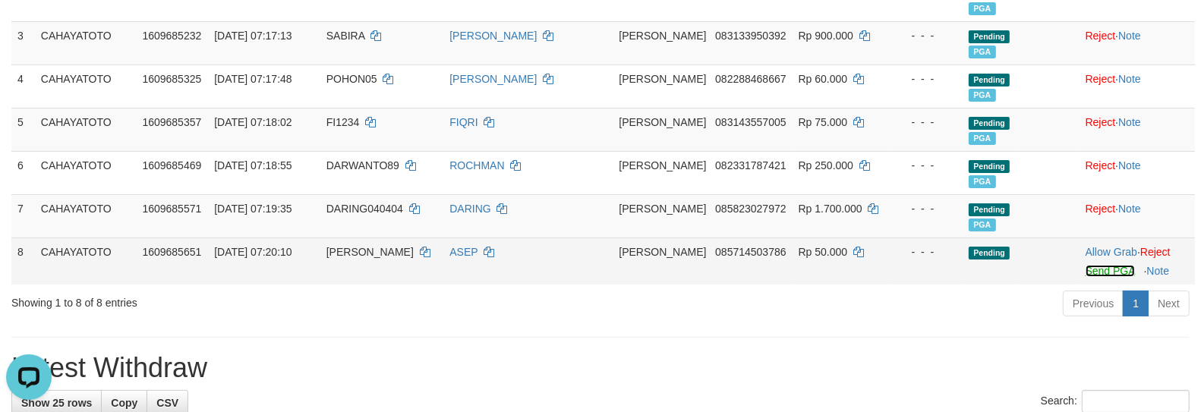
click at [1092, 277] on link "Send PGA" at bounding box center [1110, 271] width 49 height 12
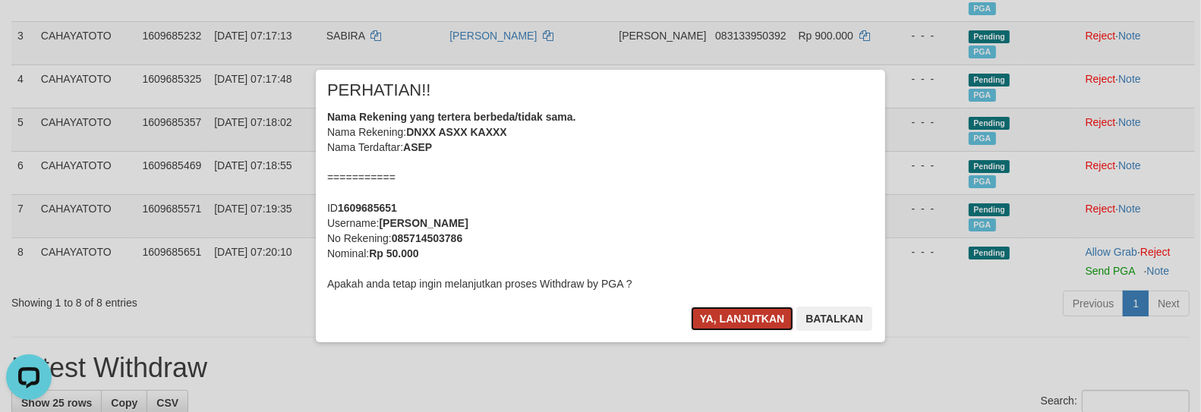
click at [717, 323] on button "Ya, lanjutkan" at bounding box center [742, 319] width 103 height 24
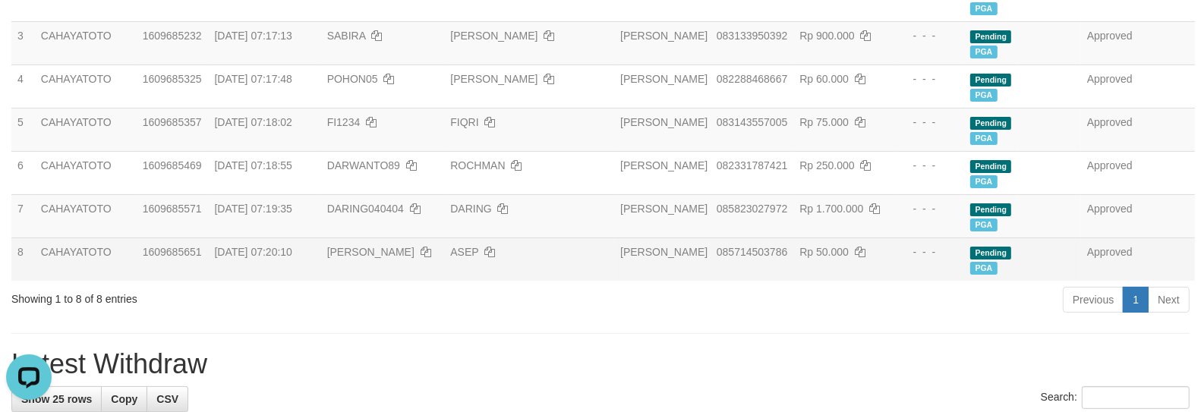
click at [359, 258] on span "[PERSON_NAME]" at bounding box center [370, 252] width 87 height 12
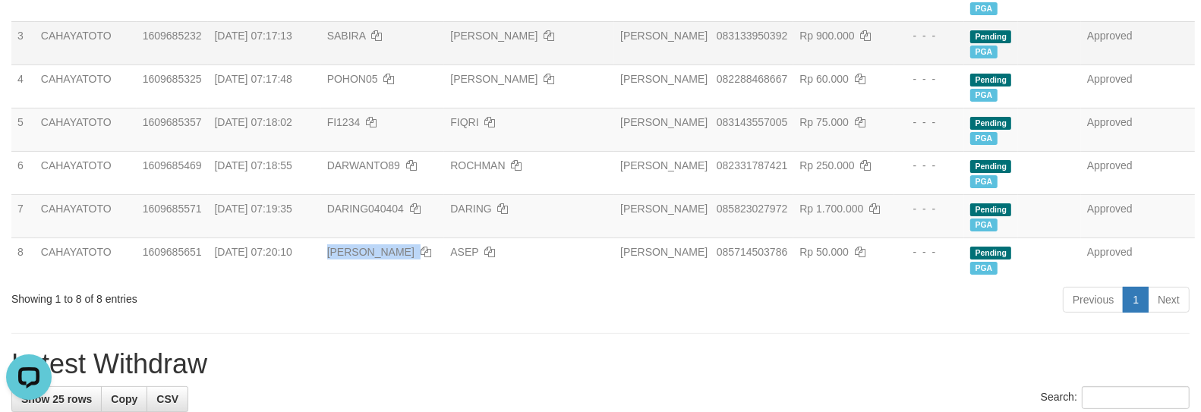
copy td "[PERSON_NAME]"
click at [745, 314] on div "Previous 1 Next" at bounding box center [851, 302] width 678 height 33
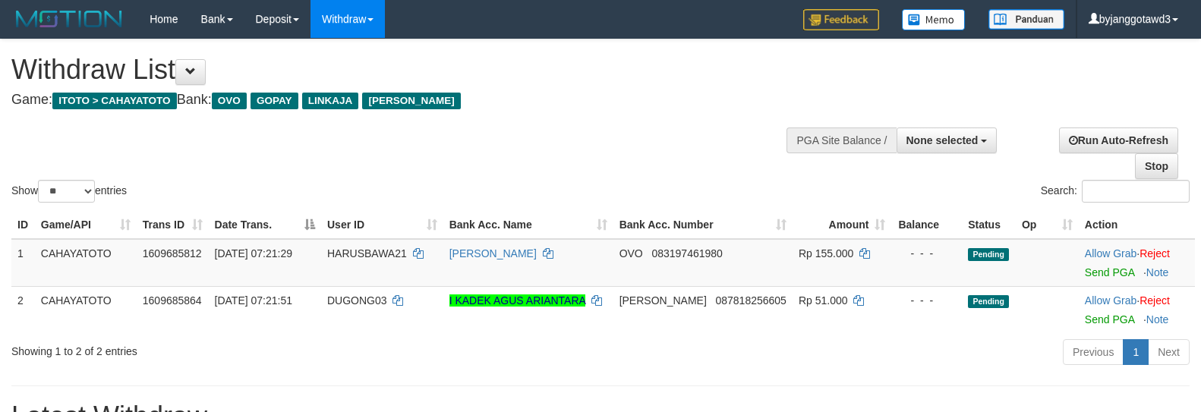
select select
select select "**"
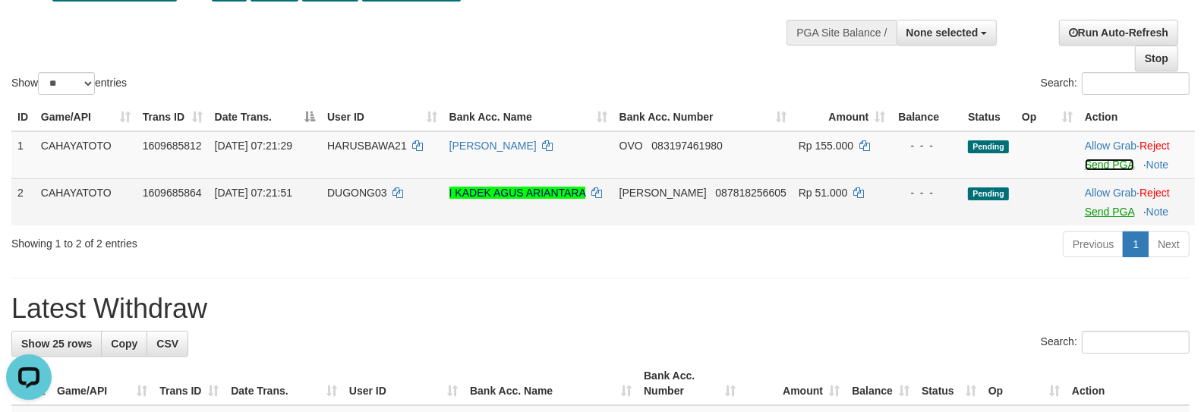
drag, startPoint x: 1084, startPoint y: 176, endPoint x: 1089, endPoint y: 226, distance: 50.4
click at [1085, 171] on link "Send PGA" at bounding box center [1109, 165] width 49 height 12
click at [1089, 218] on link "Send PGA" at bounding box center [1109, 212] width 49 height 12
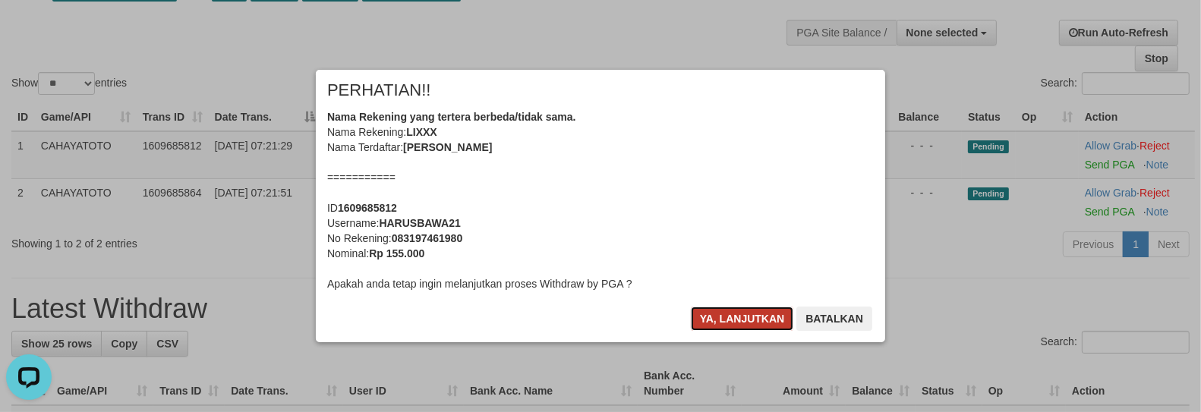
click at [729, 323] on button "Ya, lanjutkan" at bounding box center [742, 319] width 103 height 24
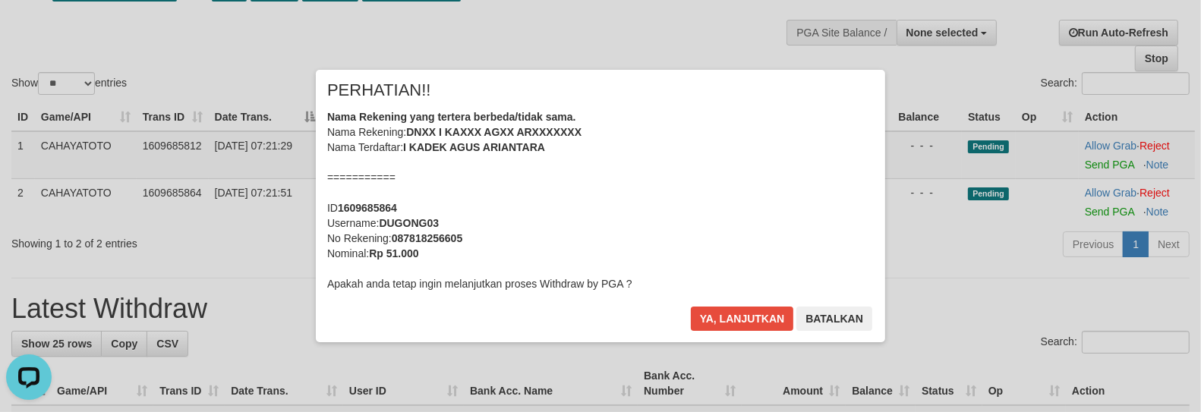
scroll to position [104, 0]
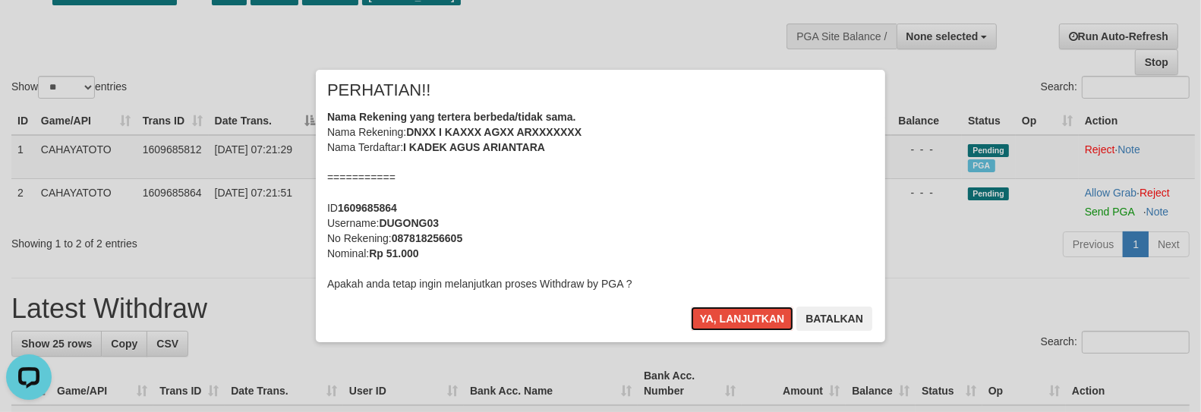
click at [725, 316] on button "Ya, lanjutkan" at bounding box center [742, 319] width 103 height 24
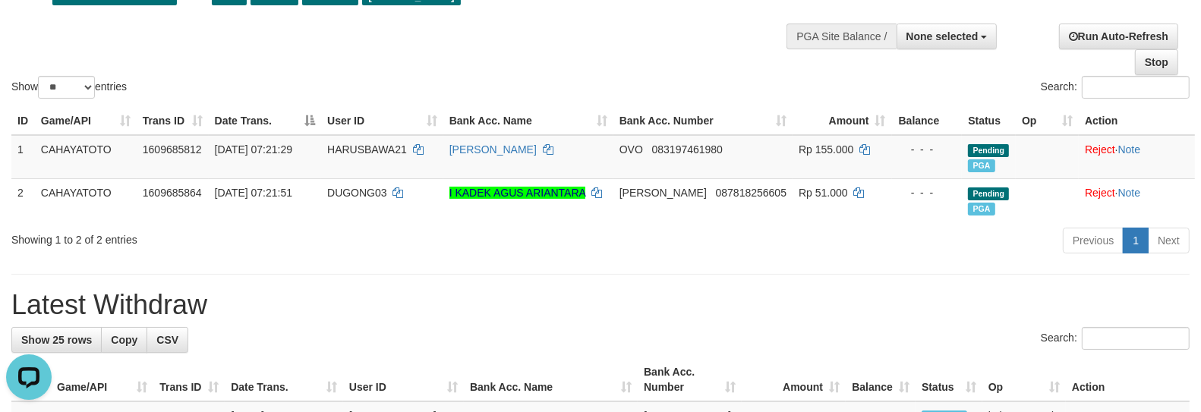
click at [799, 320] on h1 "Latest Withdraw" at bounding box center [600, 305] width 1179 height 30
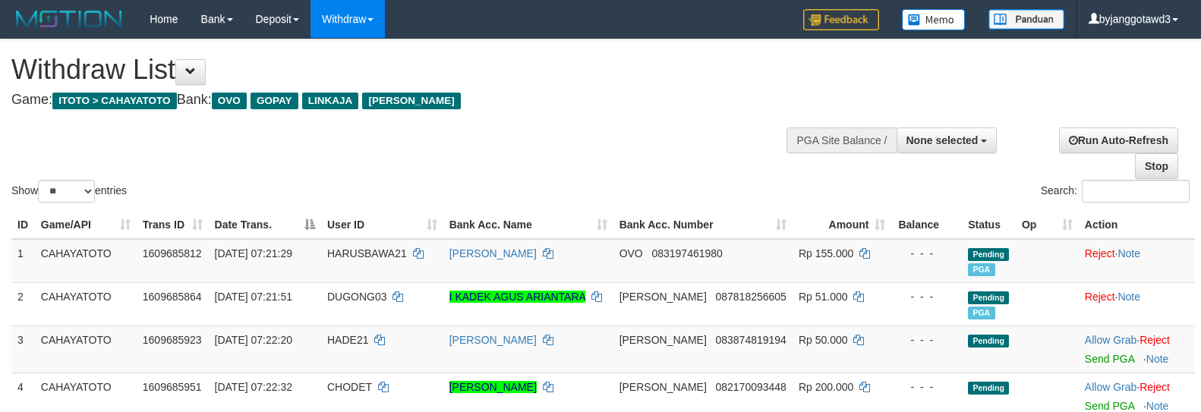
select select
select select "**"
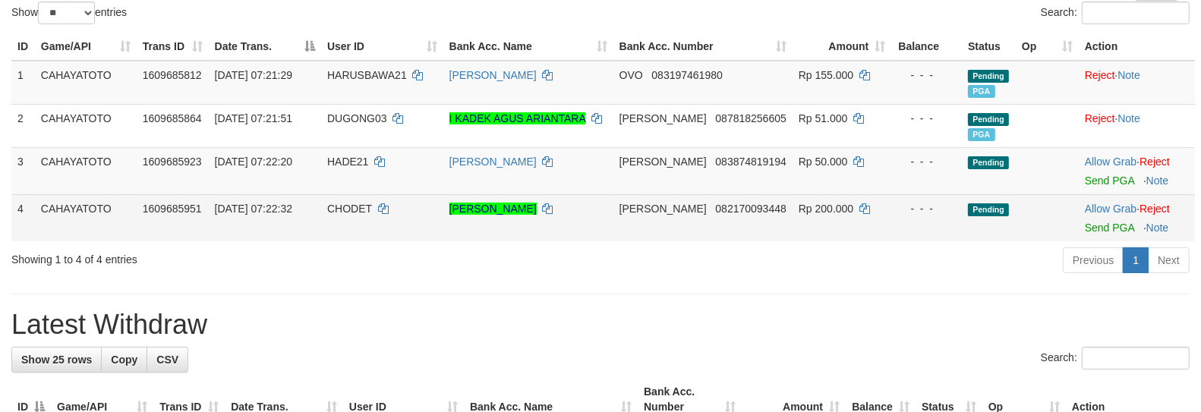
scroll to position [190, 0]
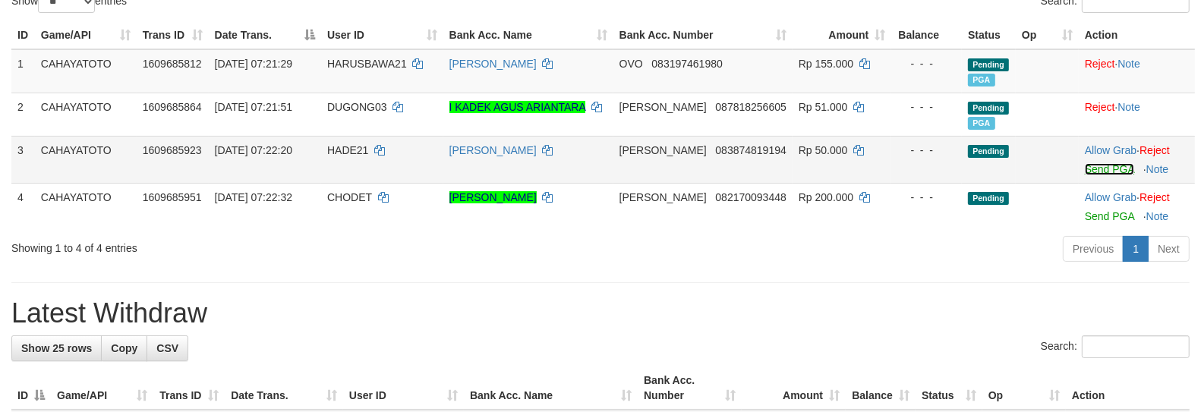
click at [1085, 175] on link "Send PGA" at bounding box center [1109, 169] width 49 height 12
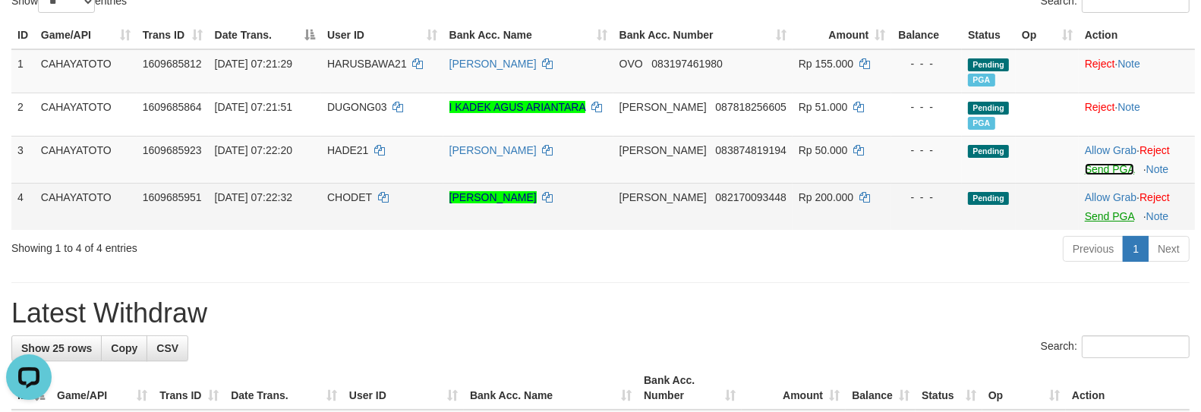
scroll to position [0, 0]
click at [1087, 222] on link "Send PGA" at bounding box center [1109, 216] width 49 height 12
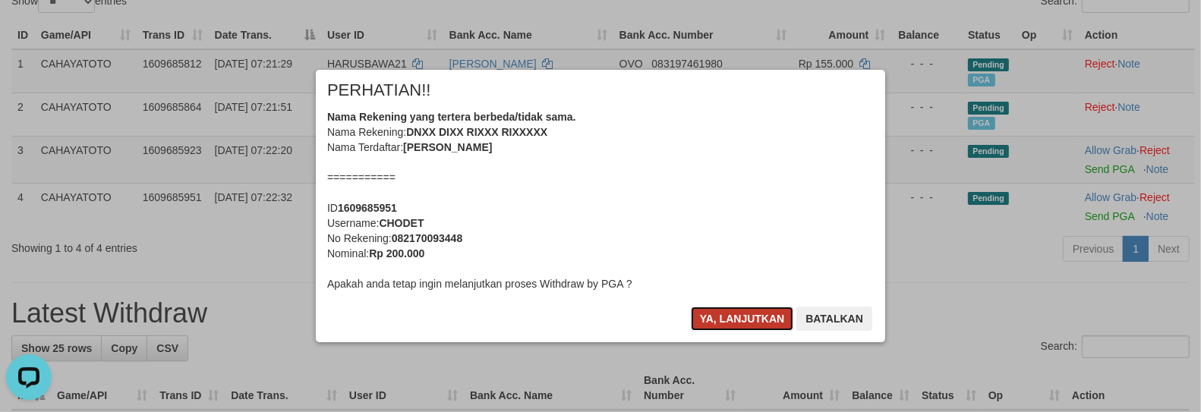
click at [727, 320] on button "Ya, lanjutkan" at bounding box center [742, 319] width 103 height 24
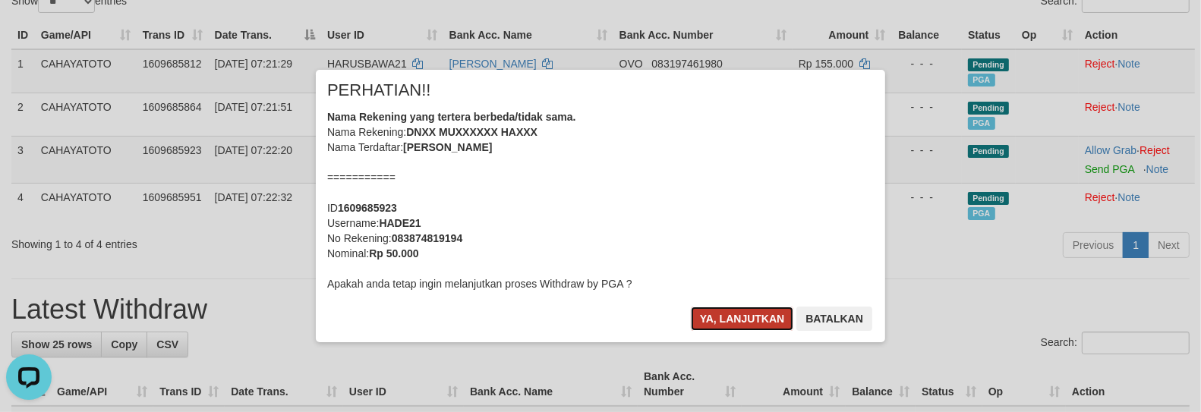
click at [723, 320] on button "Ya, lanjutkan" at bounding box center [742, 319] width 103 height 24
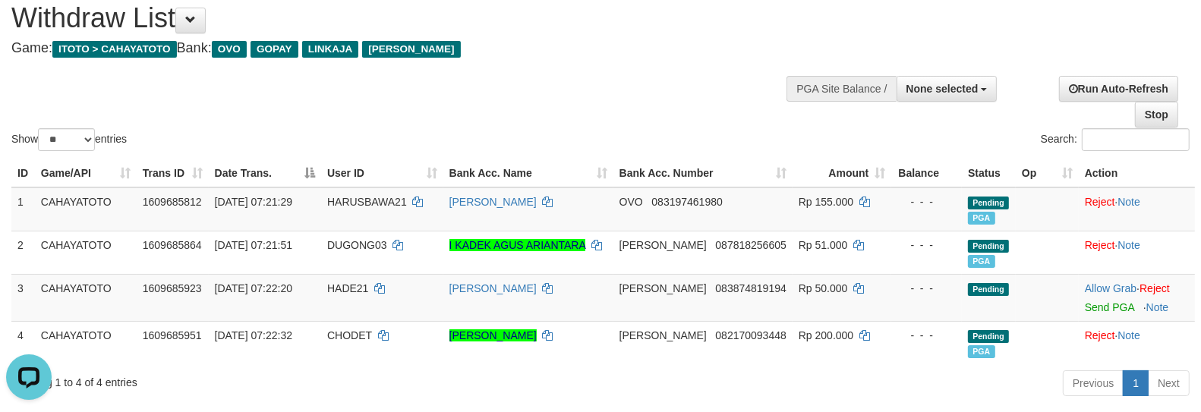
scroll to position [48, 0]
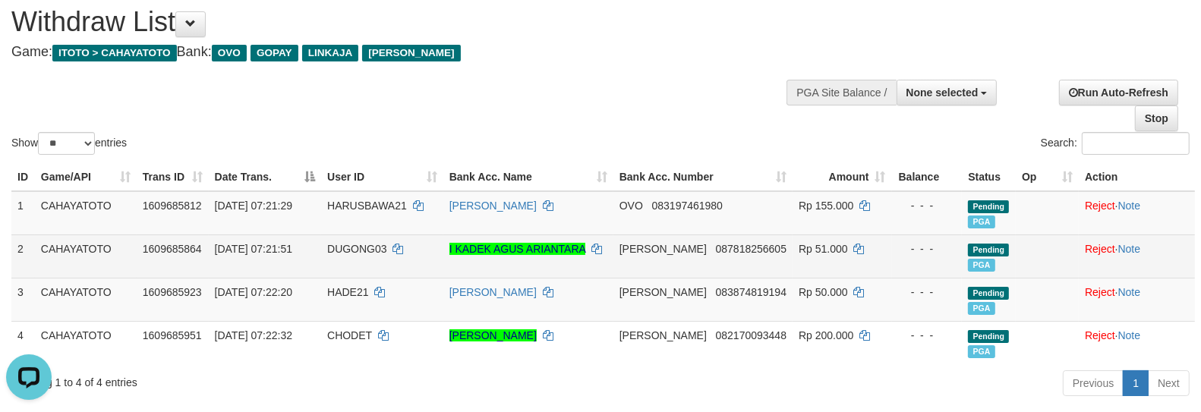
click at [892, 278] on td "- - -" at bounding box center [927, 256] width 71 height 43
drag, startPoint x: 886, startPoint y: 282, endPoint x: 541, endPoint y: 264, distance: 345.2
click at [892, 278] on td "- - -" at bounding box center [927, 256] width 71 height 43
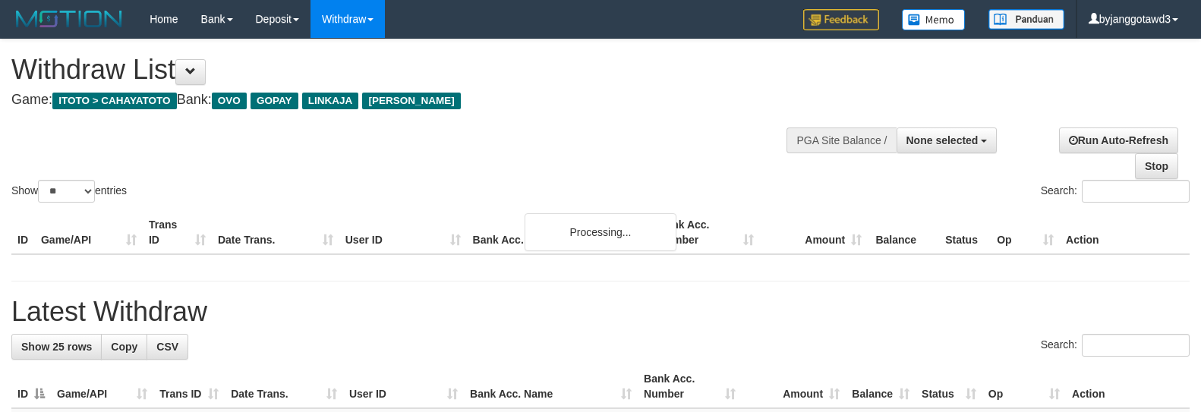
select select
select select "**"
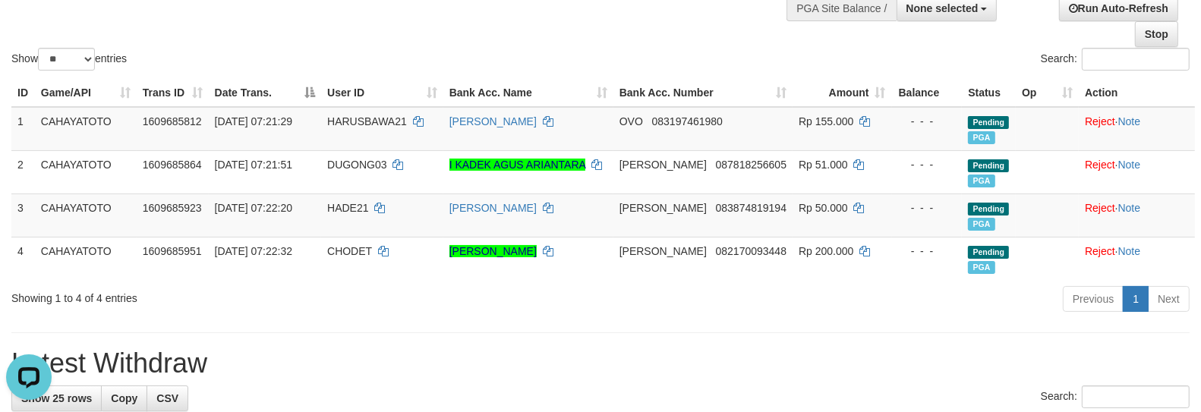
click at [745, 54] on div "Search:" at bounding box center [901, 61] width 578 height 27
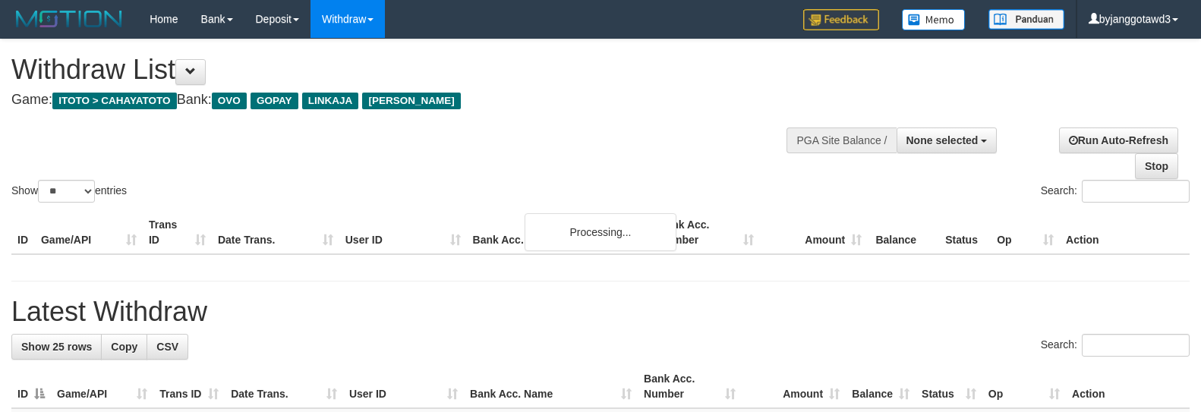
select select
select select "**"
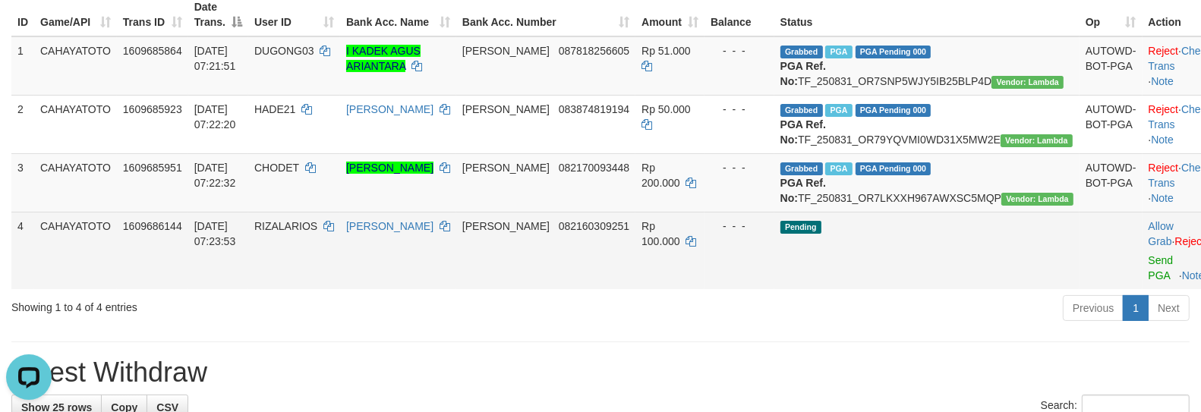
scroll to position [301, 0]
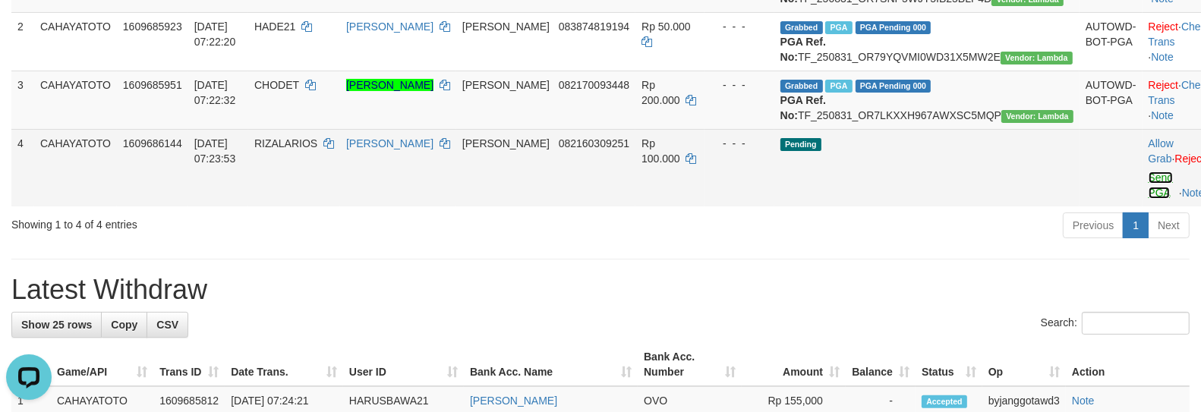
click at [1149, 199] on link "Send PGA" at bounding box center [1161, 185] width 25 height 27
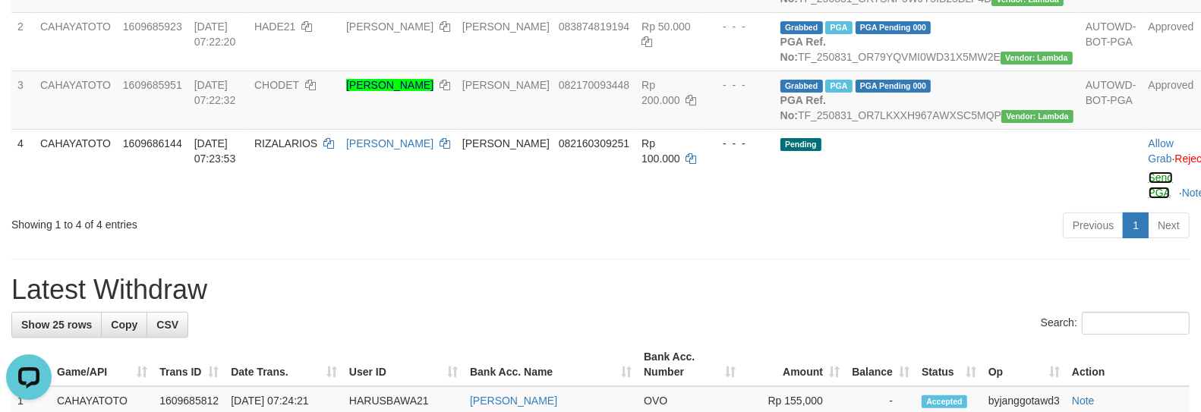
scroll to position [216, 0]
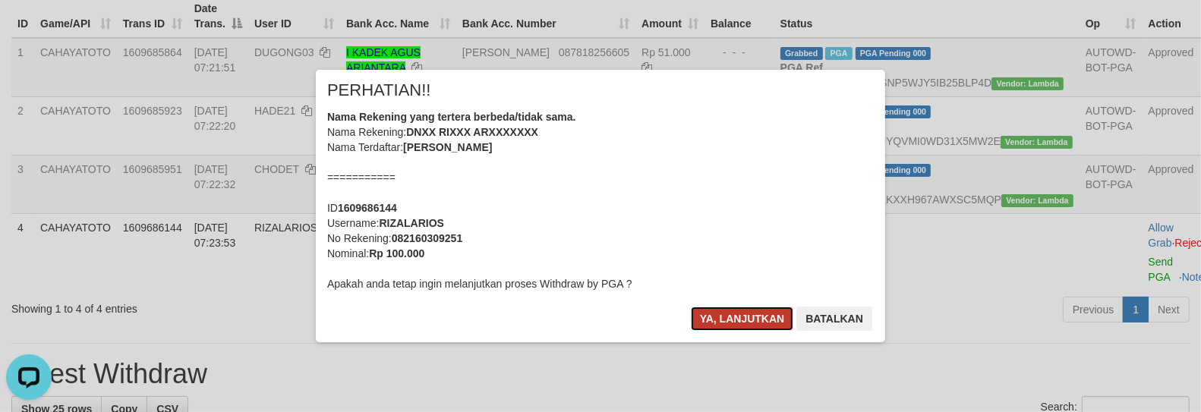
click at [744, 324] on button "Ya, lanjutkan" at bounding box center [742, 319] width 103 height 24
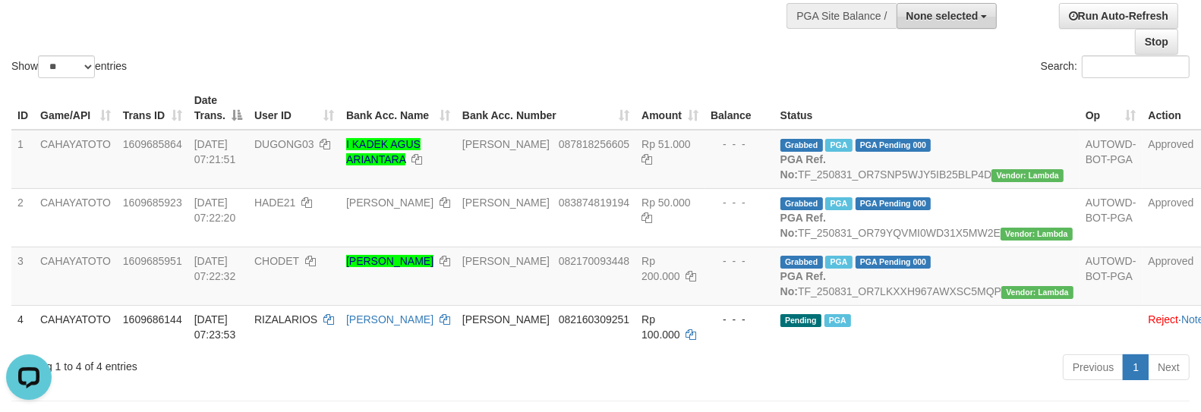
scroll to position [0, 0]
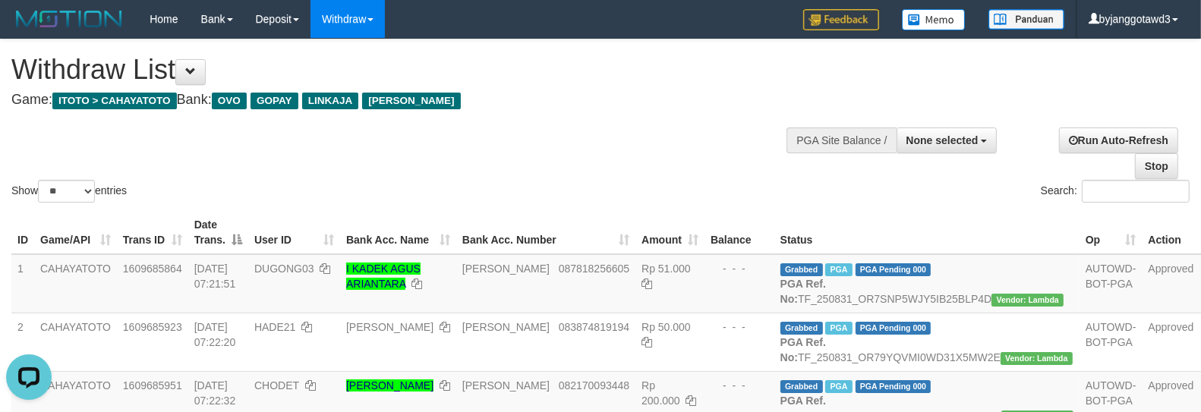
click at [932, 153] on div at bounding box center [913, 139] width 163 height 46
click at [939, 150] on button "None selected" at bounding box center [947, 141] width 101 height 26
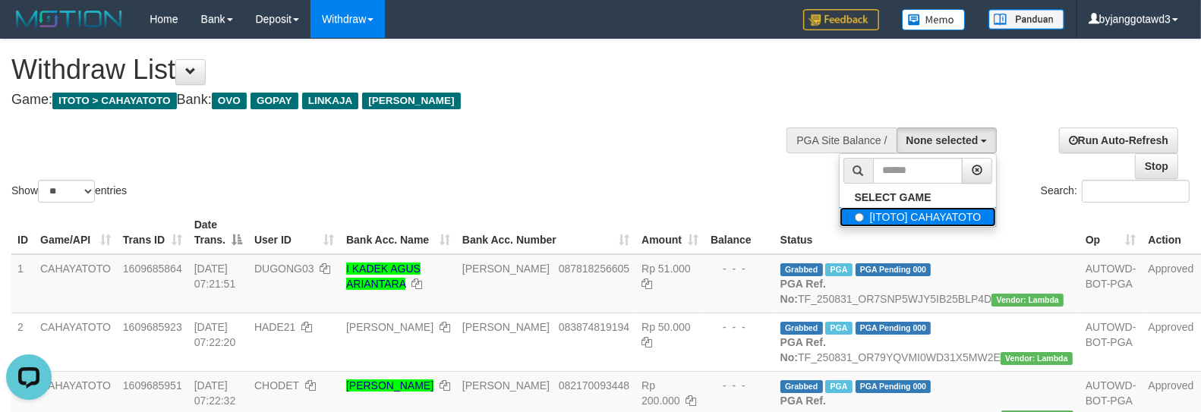
click at [938, 216] on label "[ITOTO] CAHAYATOTO" at bounding box center [918, 217] width 157 height 20
select select "****"
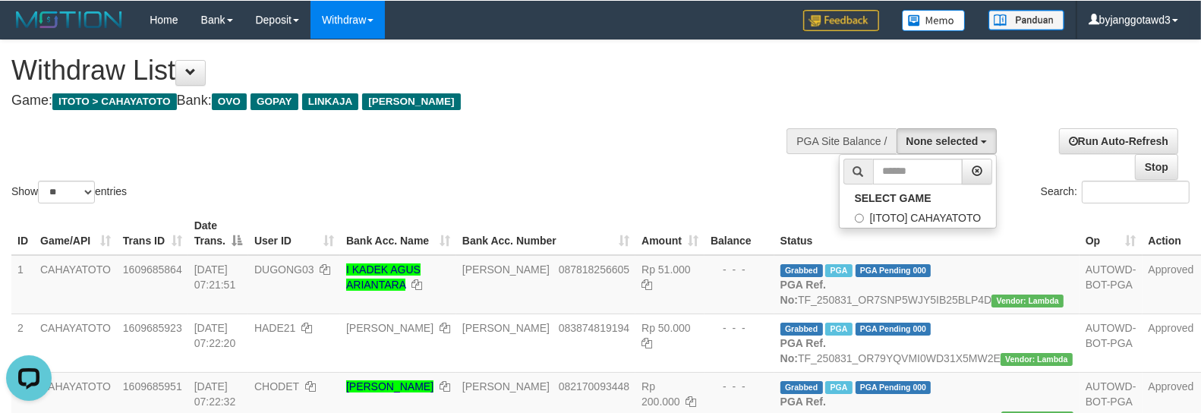
scroll to position [13, 0]
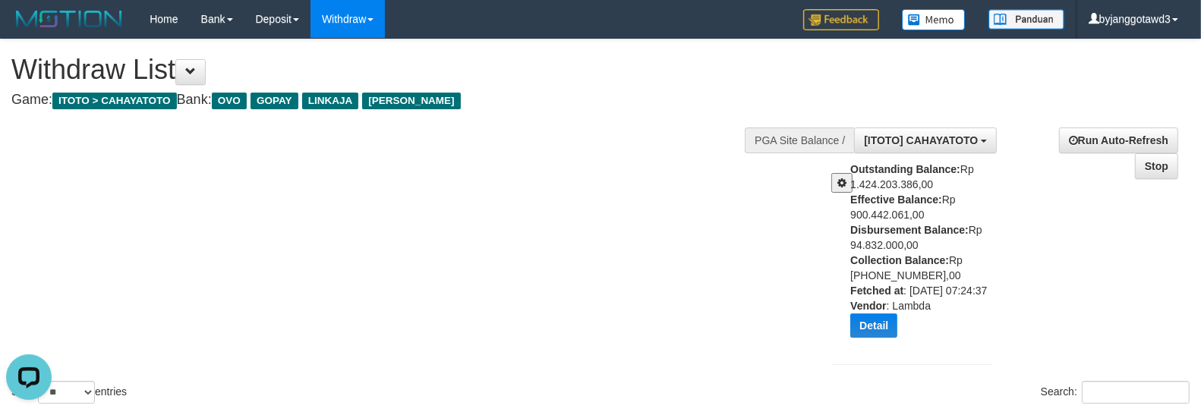
drag, startPoint x: 844, startPoint y: 248, endPoint x: 930, endPoint y: 246, distance: 86.6
click at [930, 246] on div "Outstanding Balance: Rp 1.424.203.386,00 Effective Balance: Rp 900.442.061,00 D…" at bounding box center [912, 256] width 185 height 188
copy div "94.832.000,00"
click at [773, 276] on div "Show ** ** ** *** entries Search:" at bounding box center [600, 223] width 1201 height 368
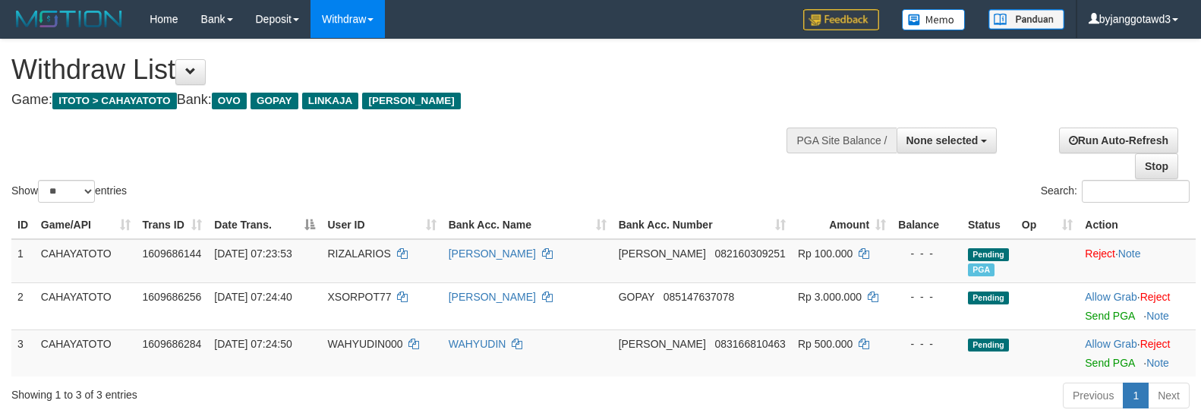
select select
select select "**"
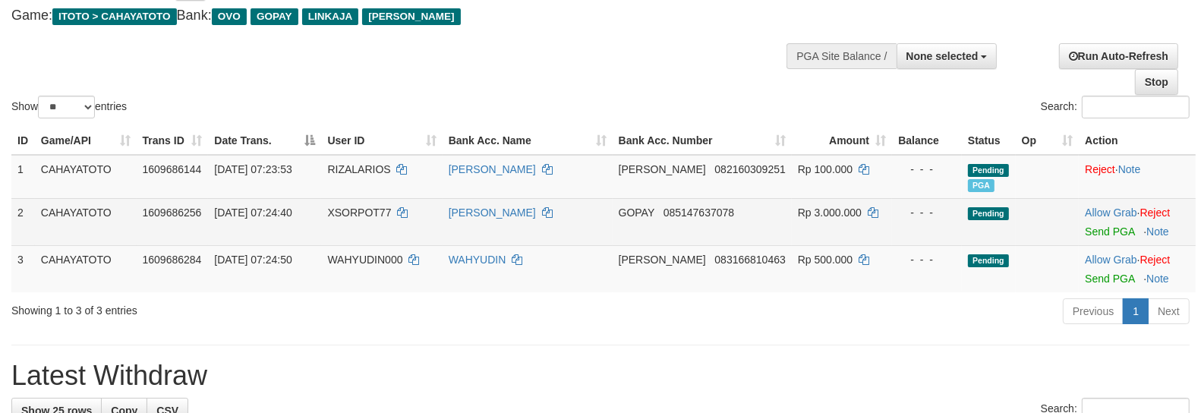
click at [1088, 237] on td "Allow Grab · Reject Send PGA · Note" at bounding box center [1137, 221] width 117 height 47
click at [1090, 229] on link "Send PGA" at bounding box center [1109, 232] width 49 height 12
click at [1091, 281] on link "Send PGA" at bounding box center [1109, 279] width 49 height 12
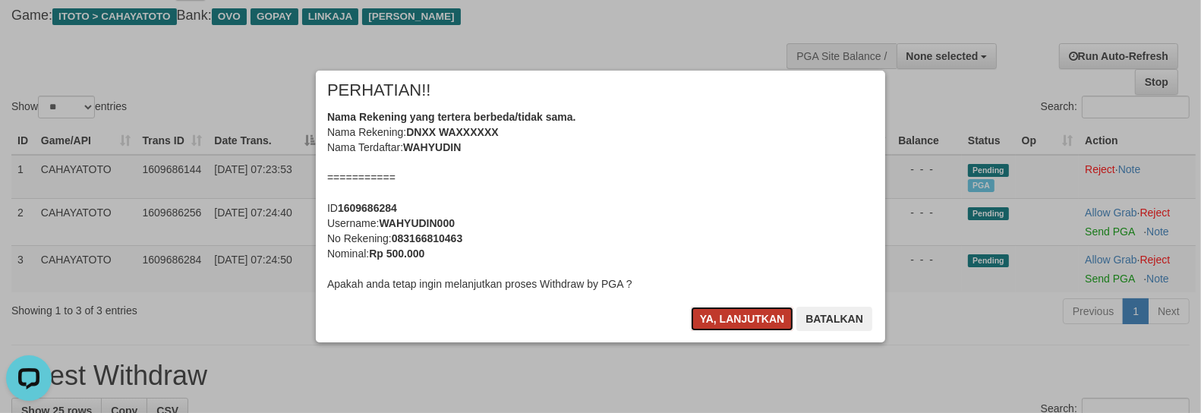
click at [712, 317] on button "Ya, lanjutkan" at bounding box center [742, 319] width 103 height 24
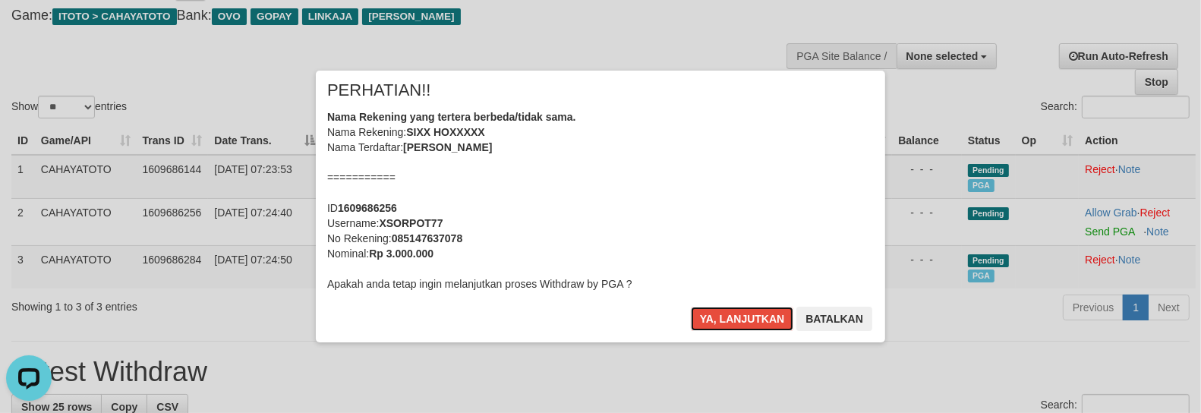
click at [712, 320] on button "Ya, lanjutkan" at bounding box center [742, 319] width 103 height 24
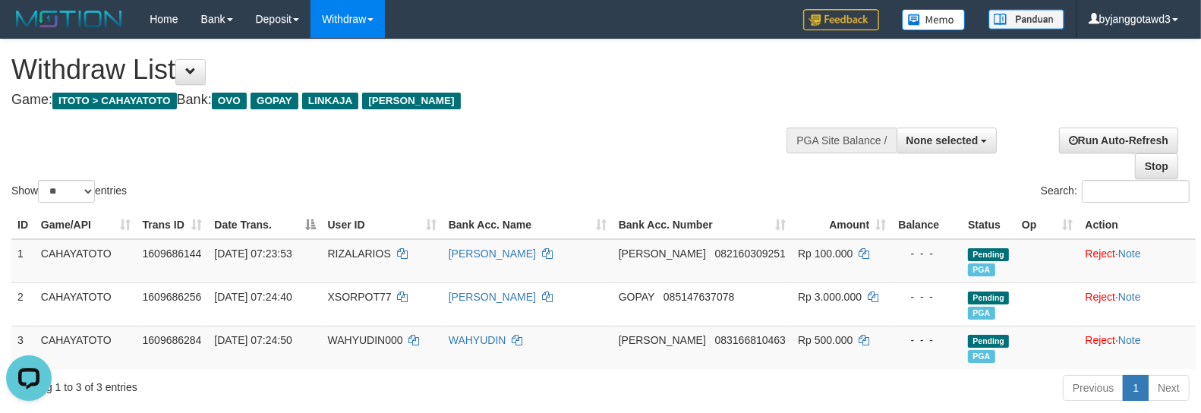
click at [575, 120] on div "Show ** ** ** *** entries Search:" at bounding box center [600, 122] width 1201 height 166
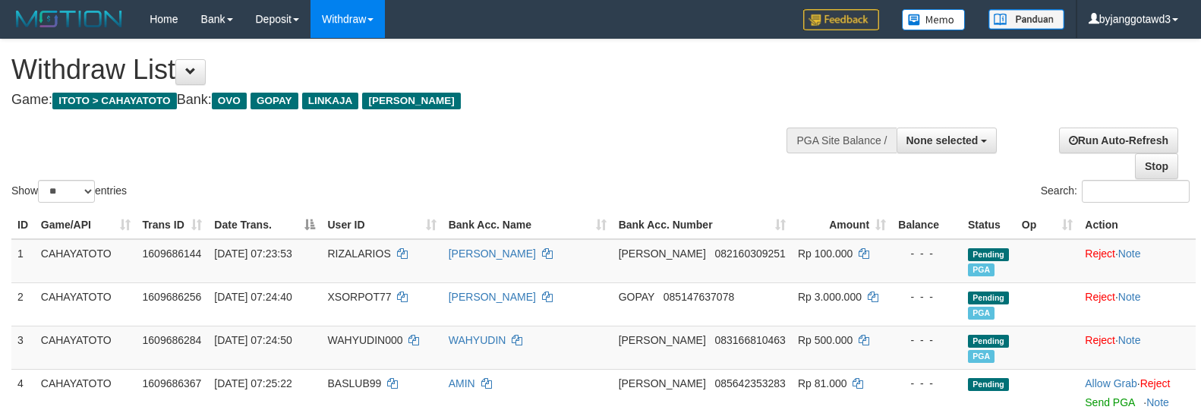
select select
select select "**"
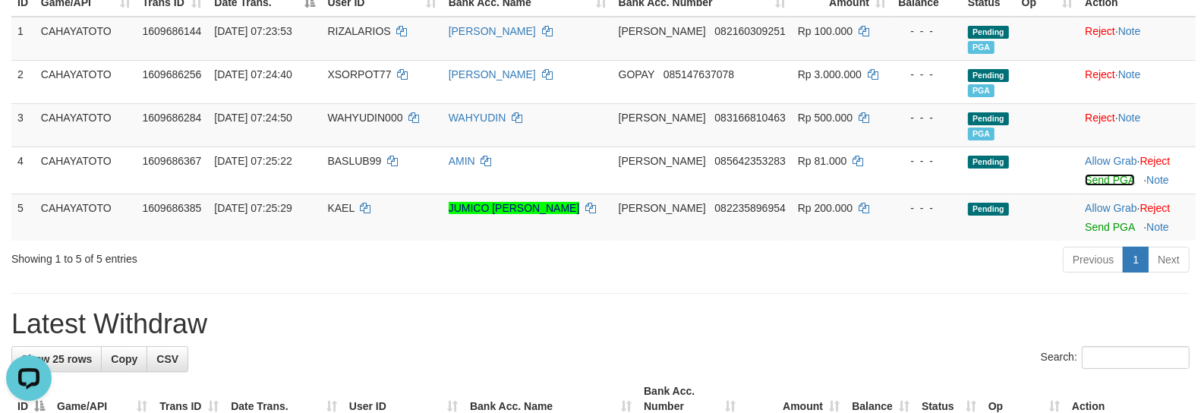
drag, startPoint x: 1103, startPoint y: 180, endPoint x: 1098, endPoint y: 240, distance: 60.2
click at [1103, 180] on link "Send PGA" at bounding box center [1109, 180] width 49 height 12
click at [1099, 228] on link "Send PGA" at bounding box center [1109, 227] width 49 height 12
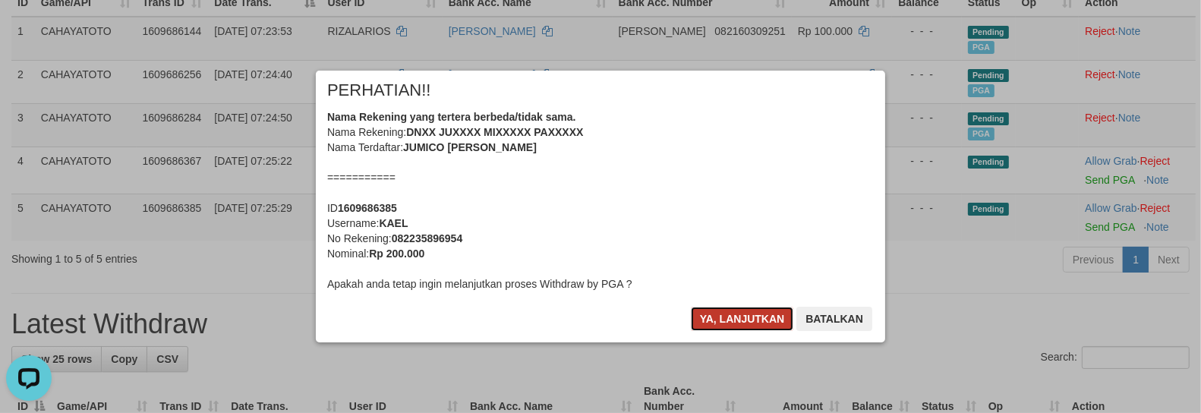
click at [723, 317] on button "Ya, lanjutkan" at bounding box center [742, 319] width 103 height 24
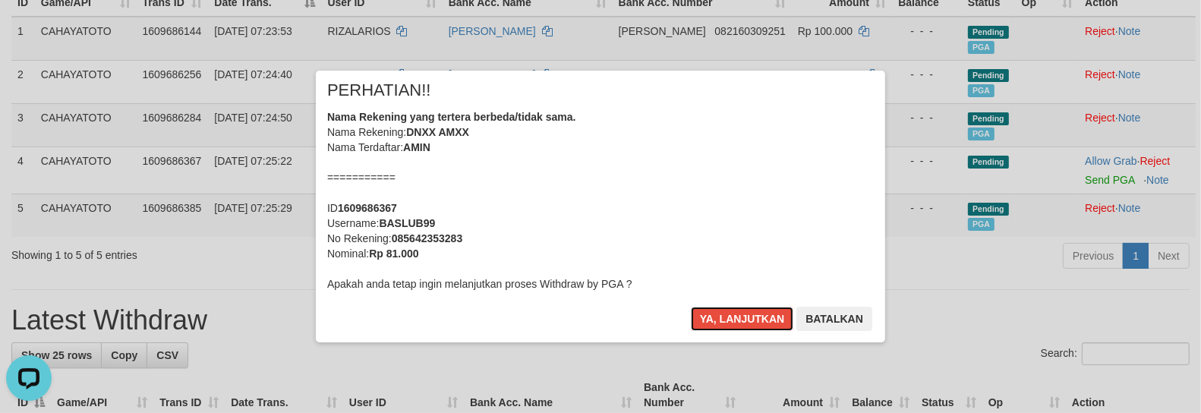
click at [723, 317] on button "Ya, lanjutkan" at bounding box center [742, 319] width 103 height 24
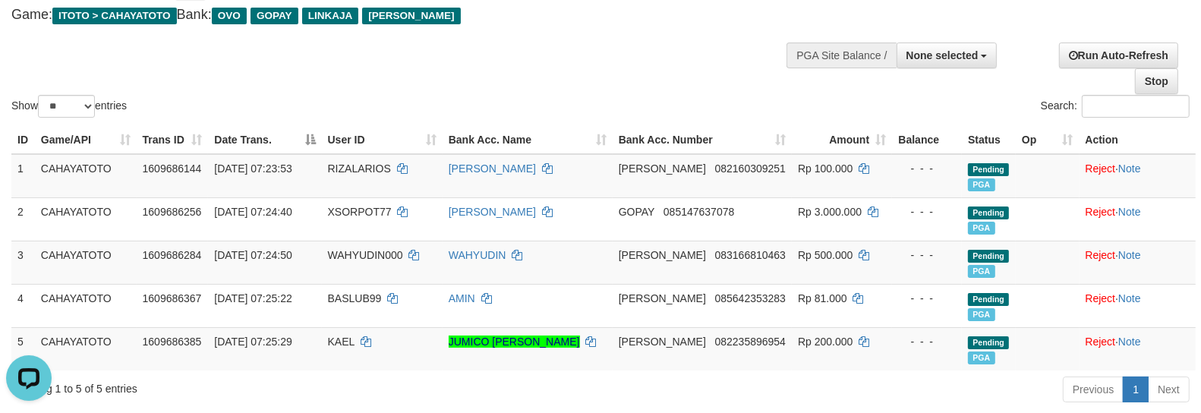
scroll to position [833, 0]
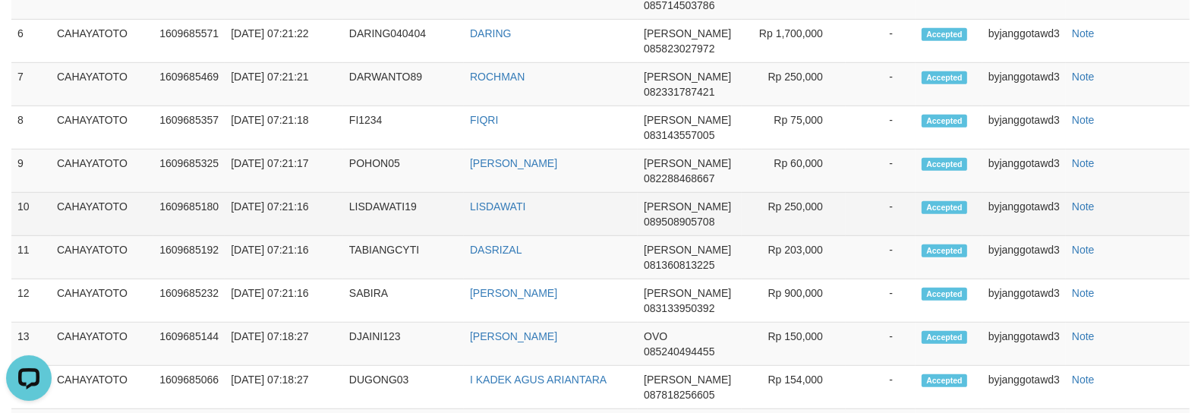
click at [851, 204] on td "-" at bounding box center [881, 214] width 70 height 43
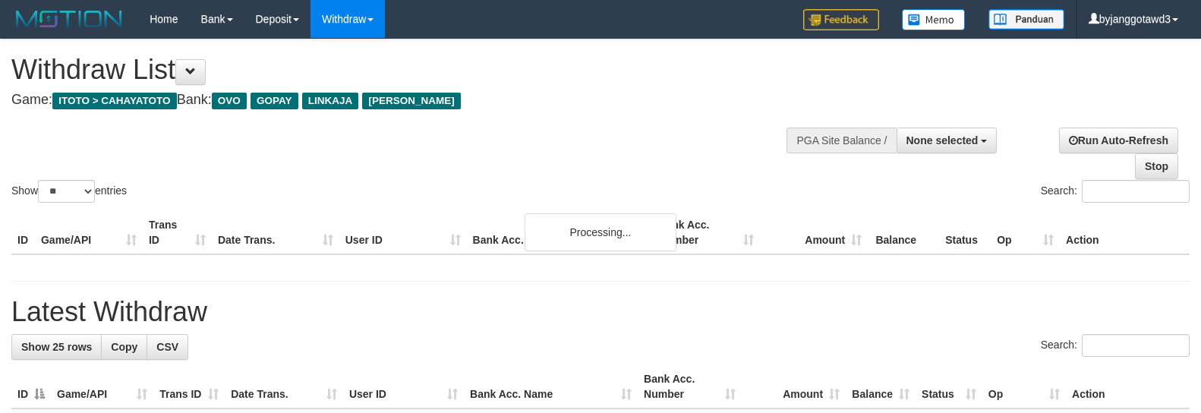
select select
select select "**"
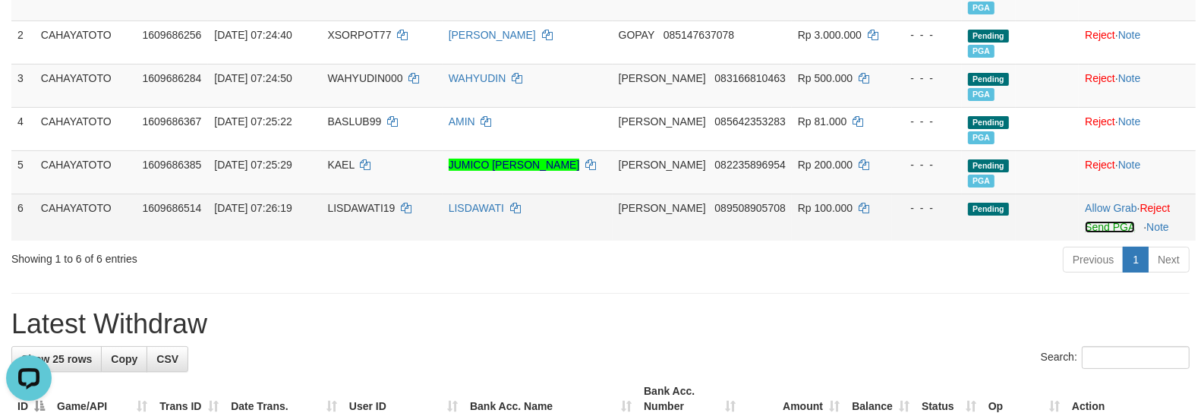
click at [1103, 228] on link "Send PGA" at bounding box center [1109, 227] width 49 height 12
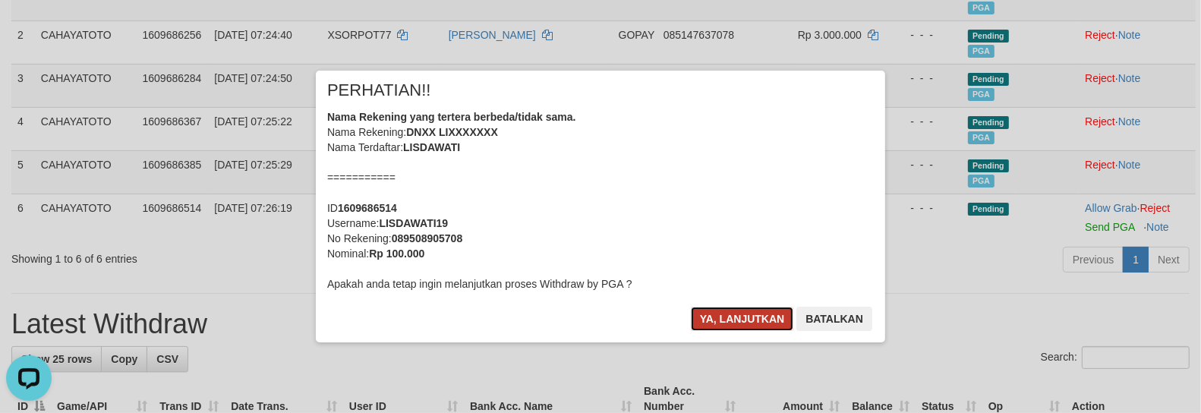
click at [750, 327] on button "Ya, lanjutkan" at bounding box center [742, 319] width 103 height 24
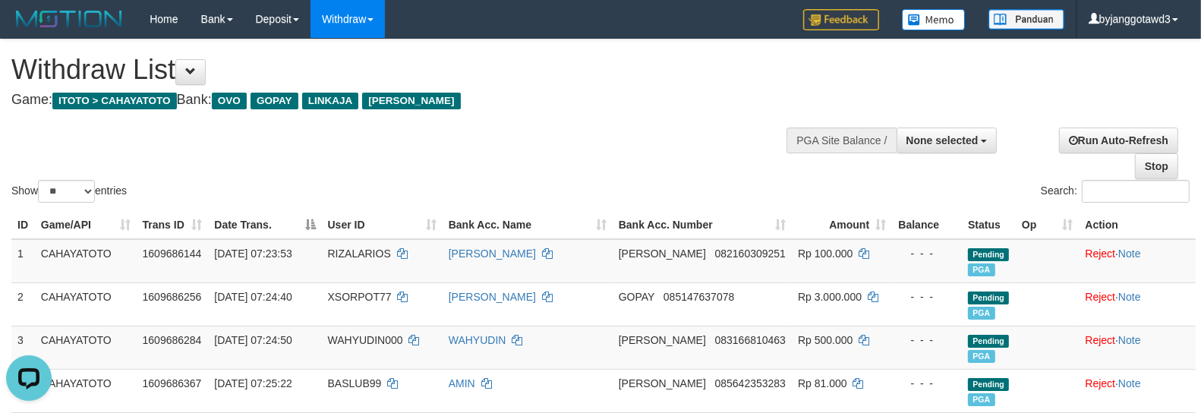
click at [676, 223] on th "Bank Acc. Number" at bounding box center [702, 225] width 179 height 28
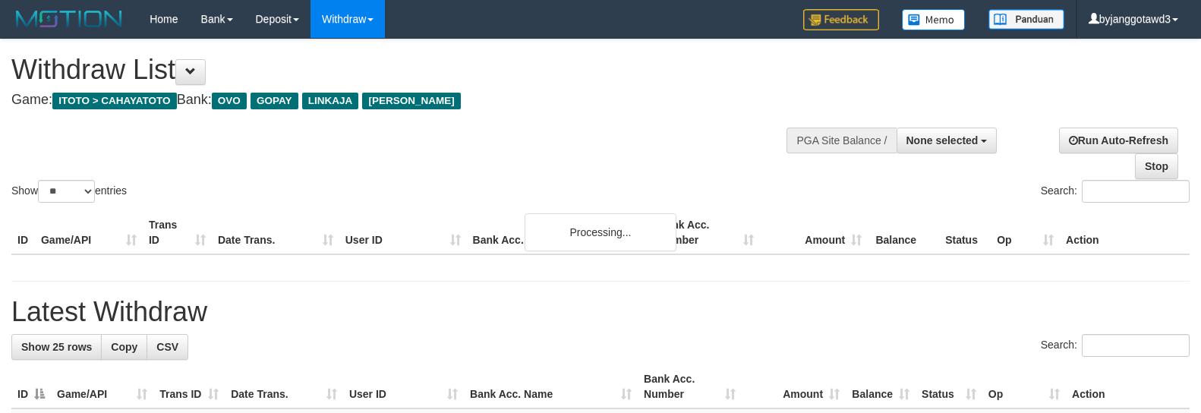
select select
select select "**"
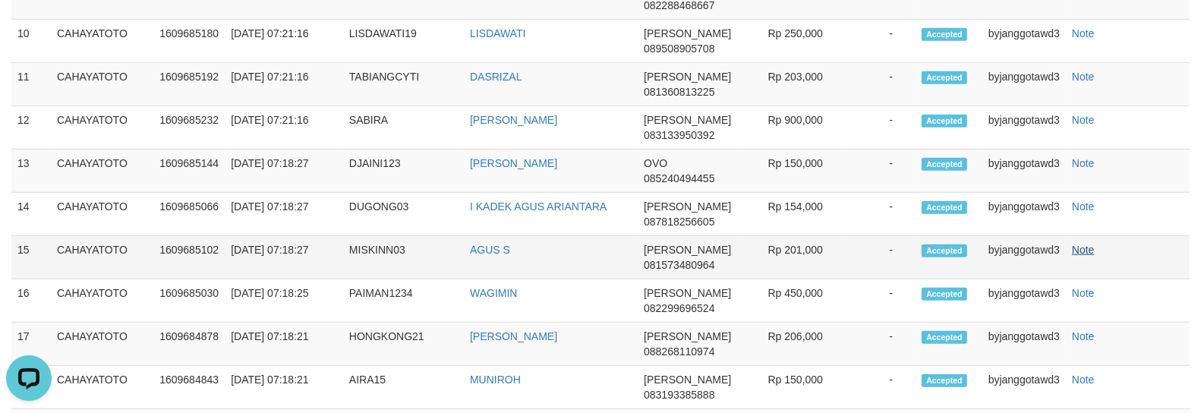
scroll to position [305, 0]
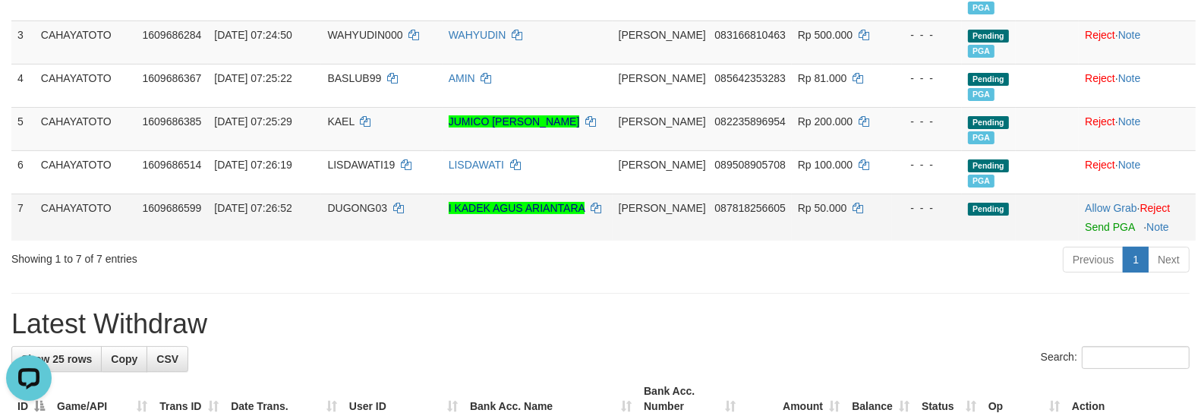
click at [1088, 233] on td "Allow Grab · Reject Send PGA · Note" at bounding box center [1137, 217] width 117 height 47
click at [1091, 224] on link "Send PGA" at bounding box center [1109, 227] width 49 height 12
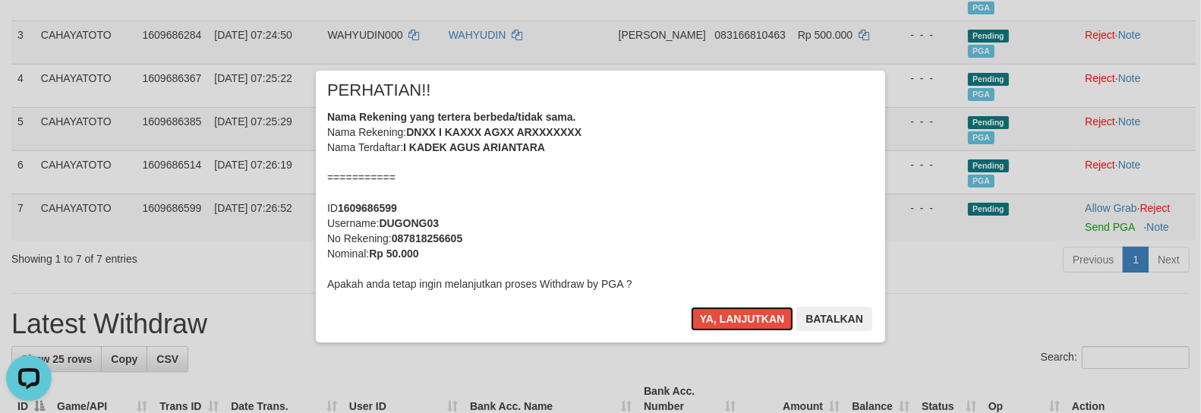
click at [691, 307] on button "Ya, lanjutkan" at bounding box center [742, 319] width 103 height 24
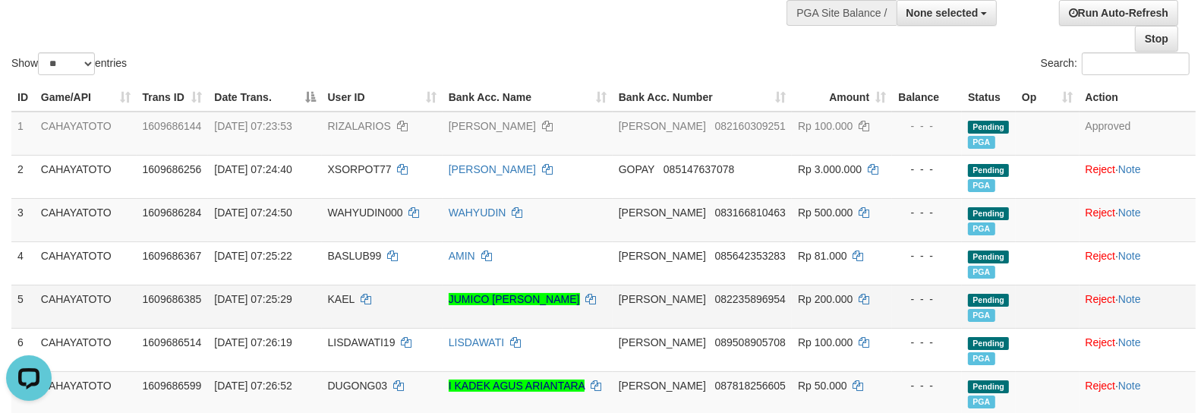
scroll to position [169, 0]
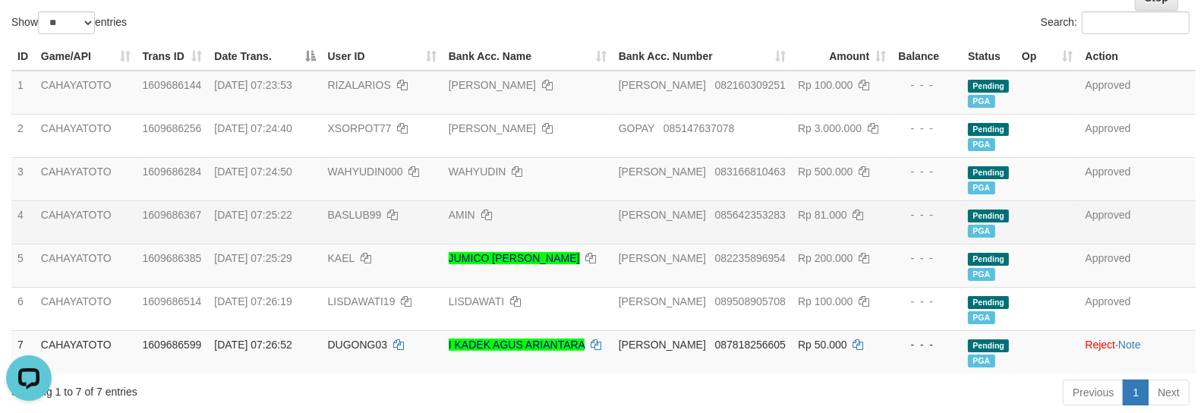
drag, startPoint x: 919, startPoint y: 240, endPoint x: 1038, endPoint y: 239, distance: 119.2
click at [1038, 239] on td at bounding box center [1047, 221] width 63 height 43
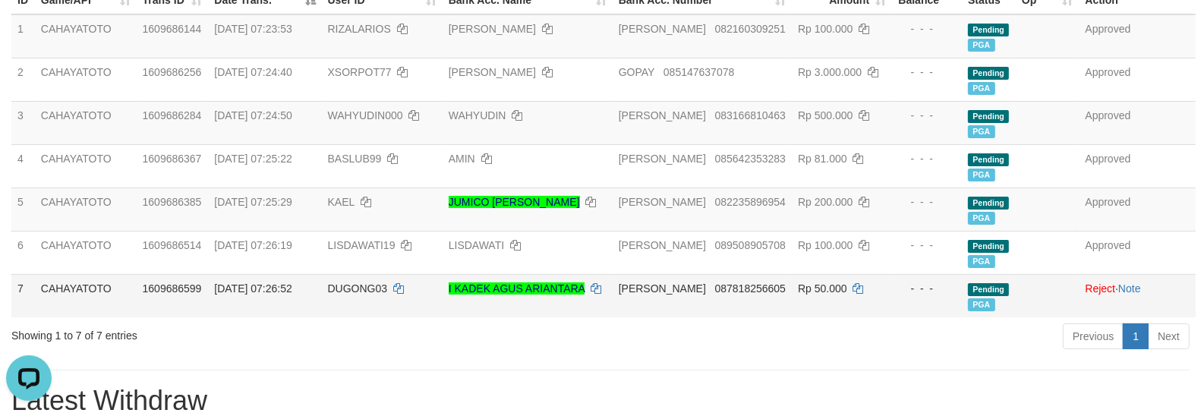
scroll to position [253, 0]
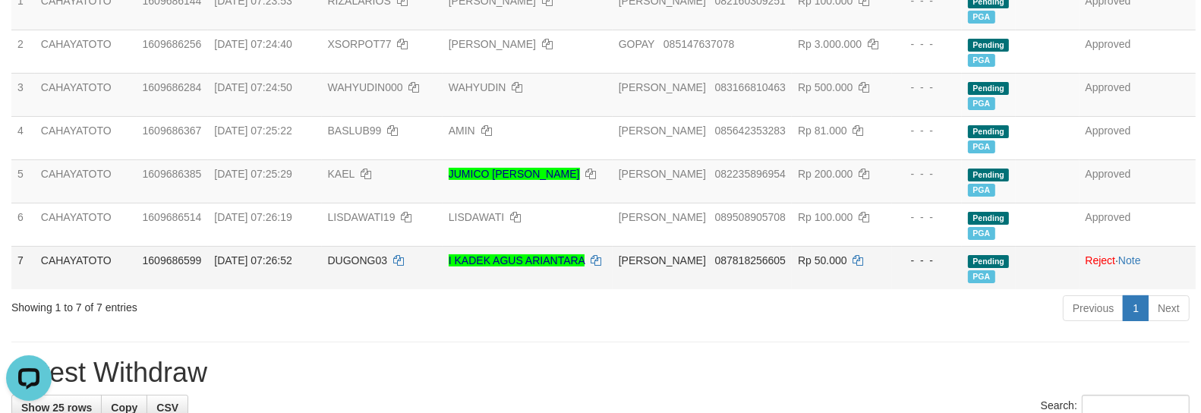
drag, startPoint x: 885, startPoint y: 329, endPoint x: 898, endPoint y: 284, distance: 46.6
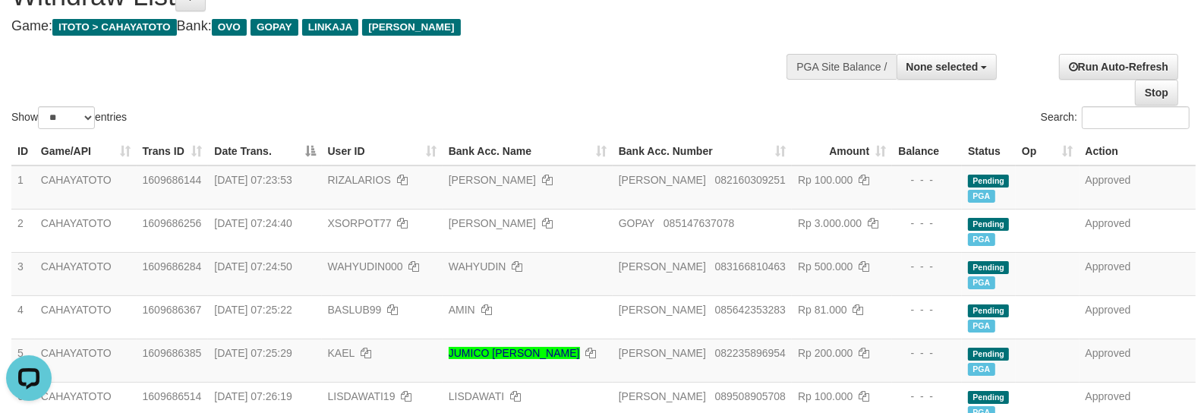
scroll to position [0, 0]
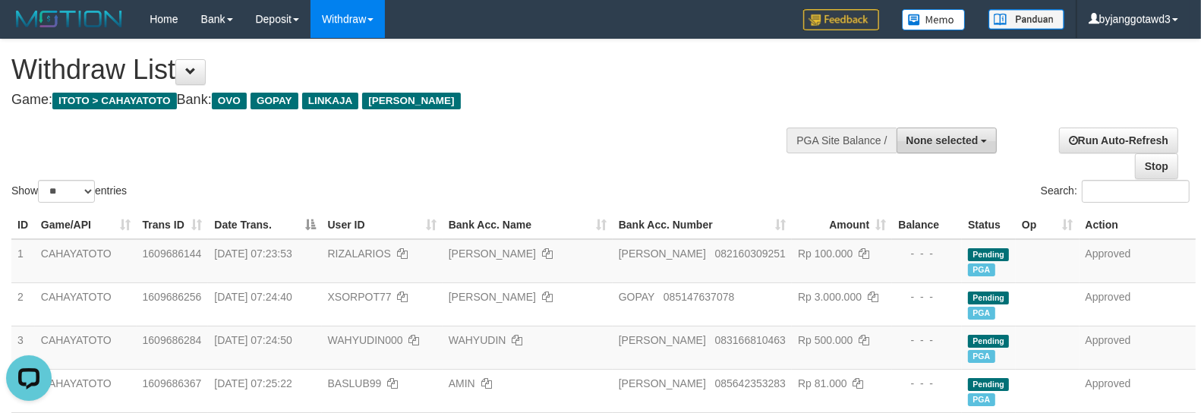
click at [980, 131] on button "None selected" at bounding box center [947, 141] width 101 height 26
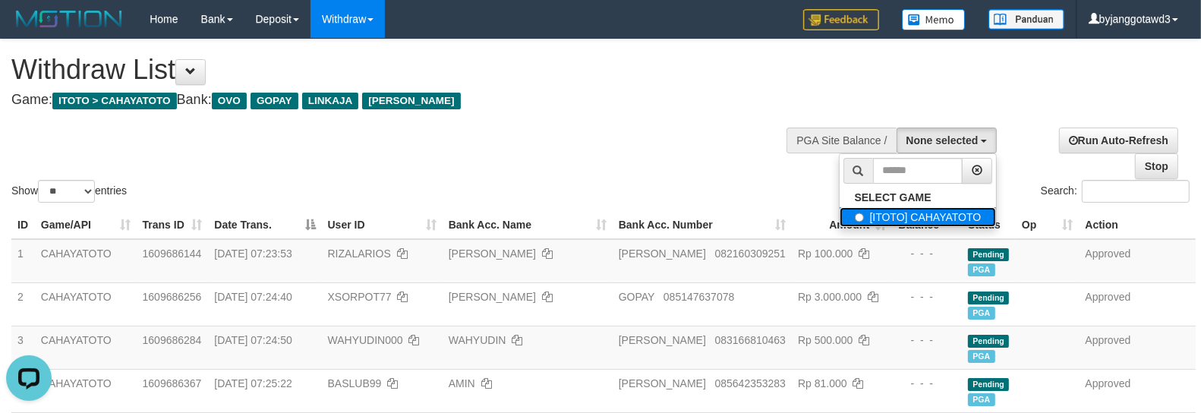
click at [955, 217] on label "[ITOTO] CAHAYATOTO" at bounding box center [918, 217] width 157 height 20
select select "****"
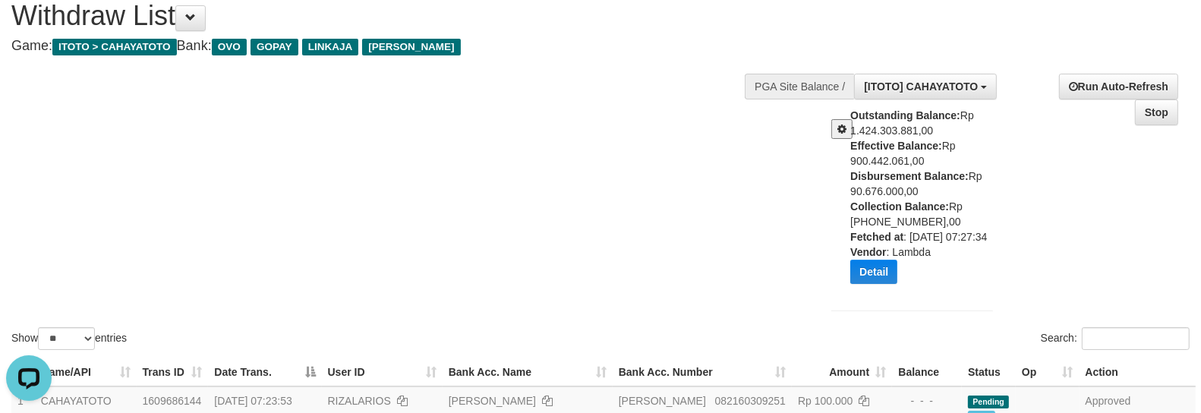
scroll to position [84, 0]
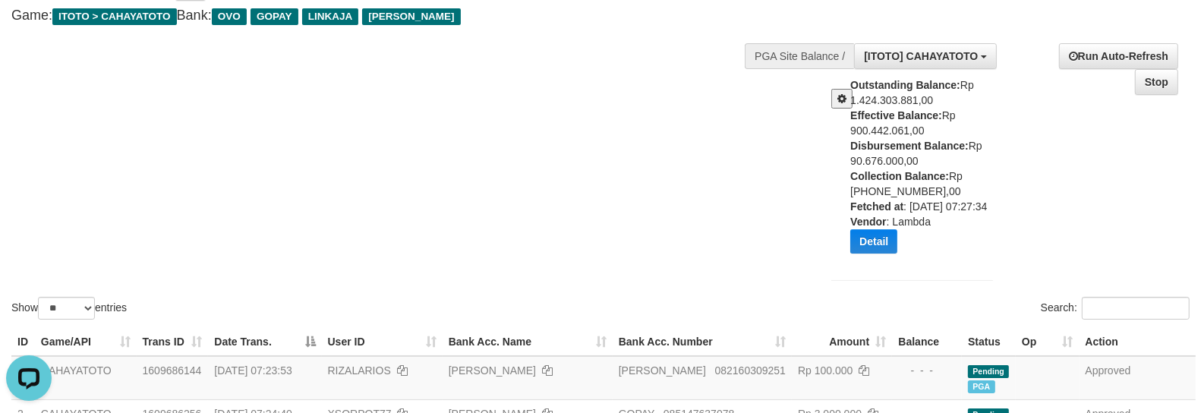
drag, startPoint x: 269, startPoint y: 244, endPoint x: 188, endPoint y: 36, distance: 223.4
click at [269, 240] on div "Show ** ** ** *** entries Search:" at bounding box center [600, 139] width 1201 height 368
click at [535, 144] on div "Show ** ** ** *** entries Search:" at bounding box center [600, 139] width 1201 height 368
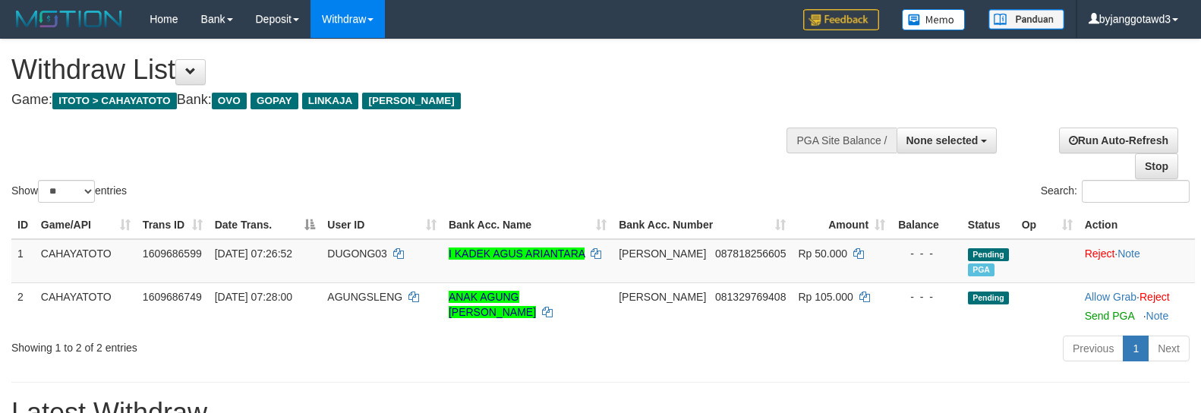
select select
select select "**"
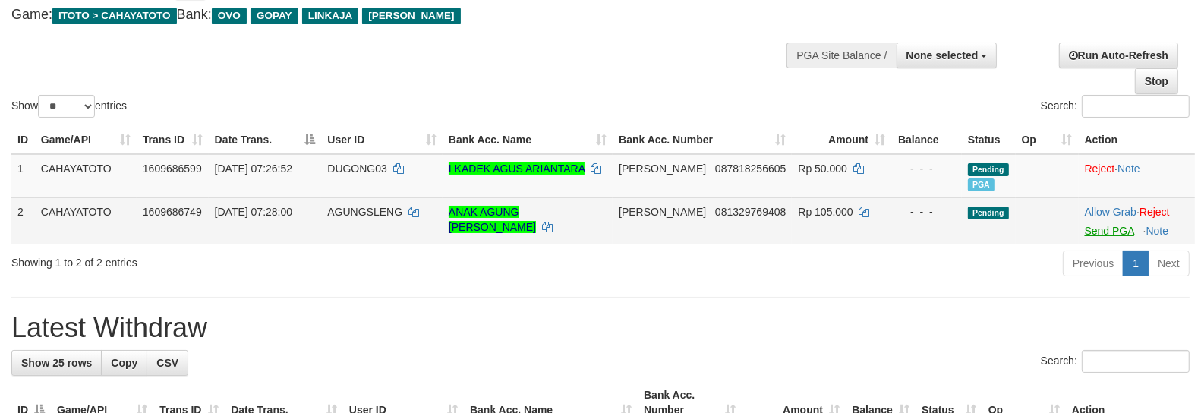
scroll to position [84, 0]
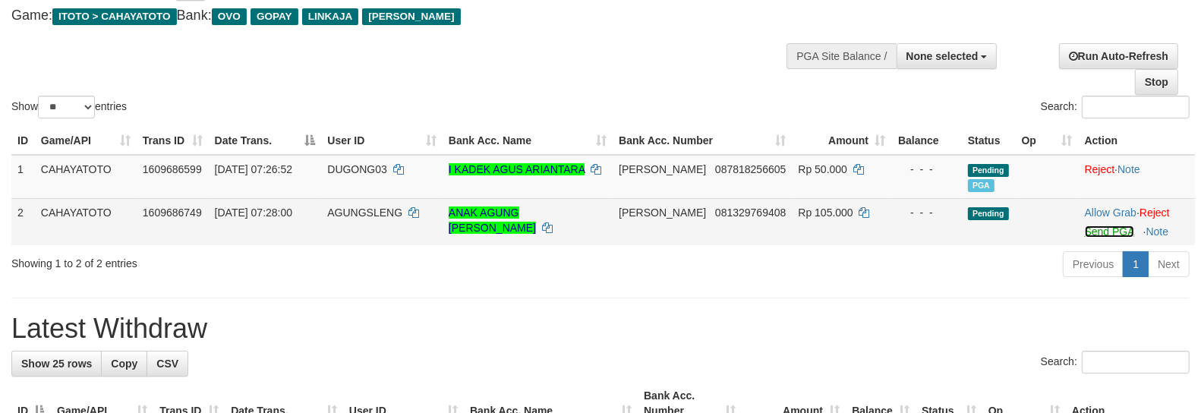
click at [1085, 238] on link "Send PGA" at bounding box center [1109, 232] width 49 height 12
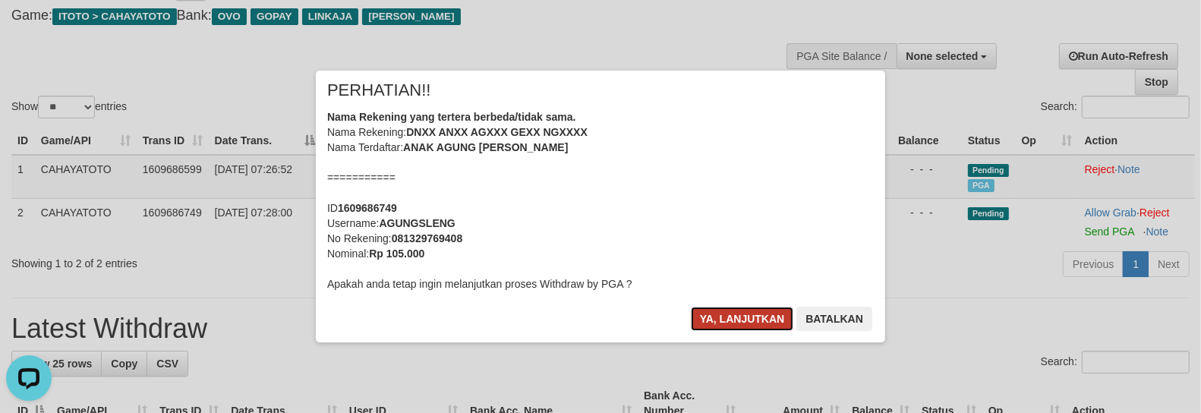
click at [710, 317] on button "Ya, lanjutkan" at bounding box center [742, 319] width 103 height 24
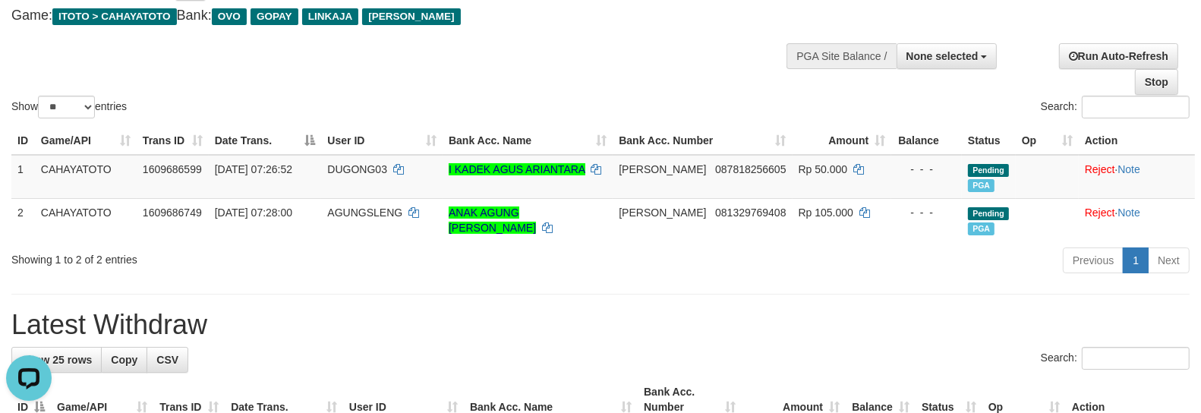
scroll to position [1239, 0]
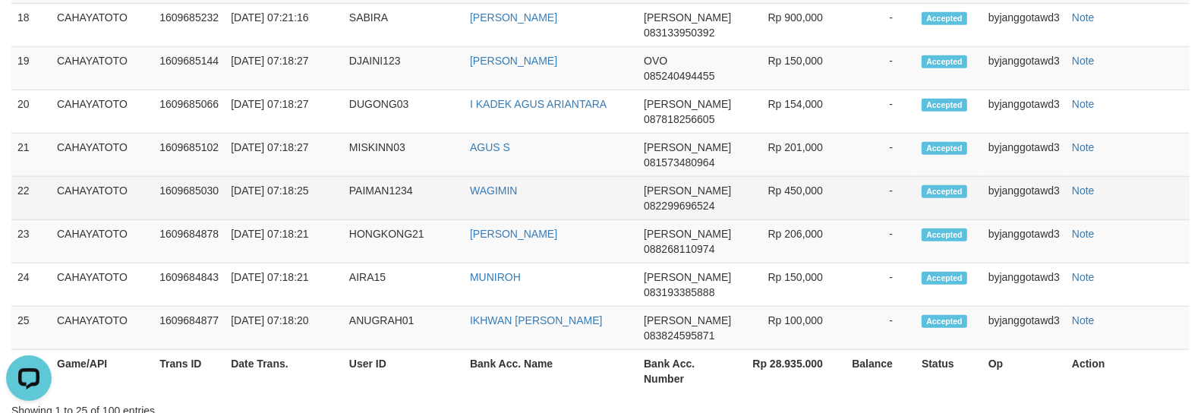
click at [853, 195] on td "-" at bounding box center [881, 198] width 70 height 43
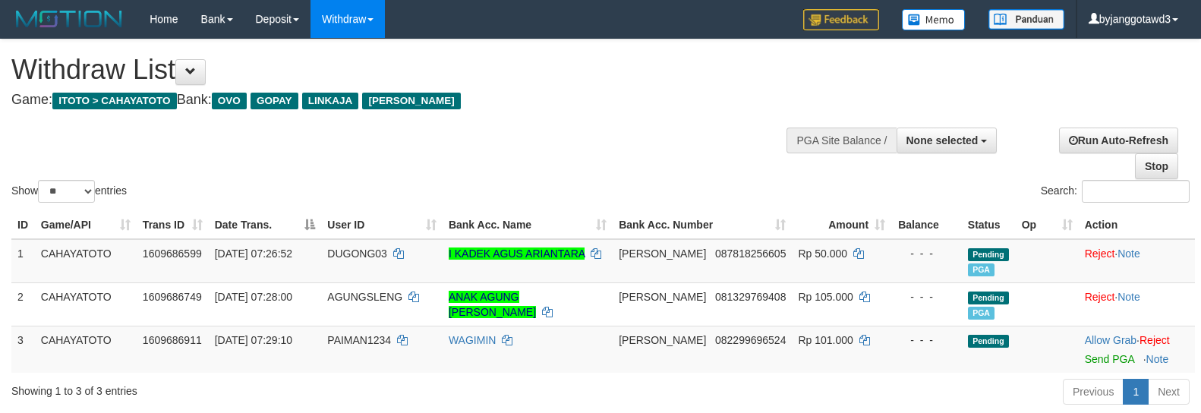
select select
select select "**"
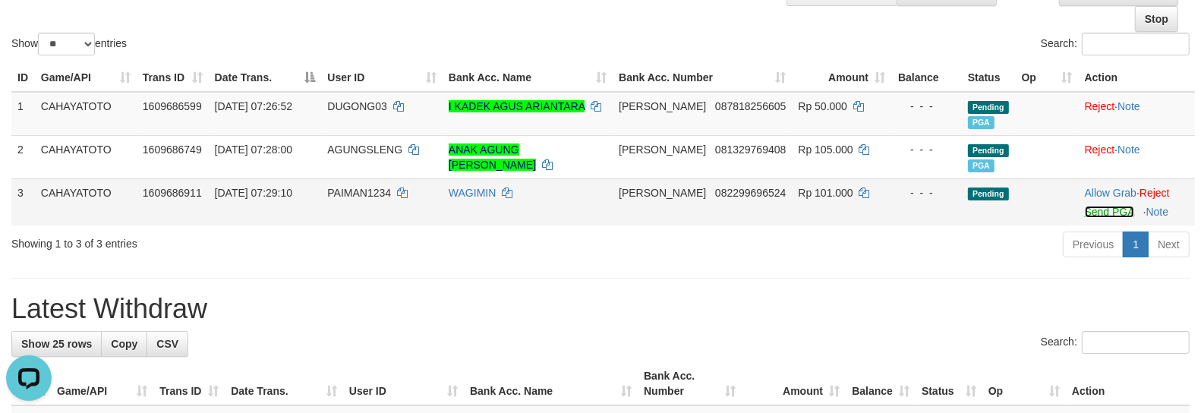
click at [1095, 218] on link "Send PGA" at bounding box center [1109, 212] width 49 height 12
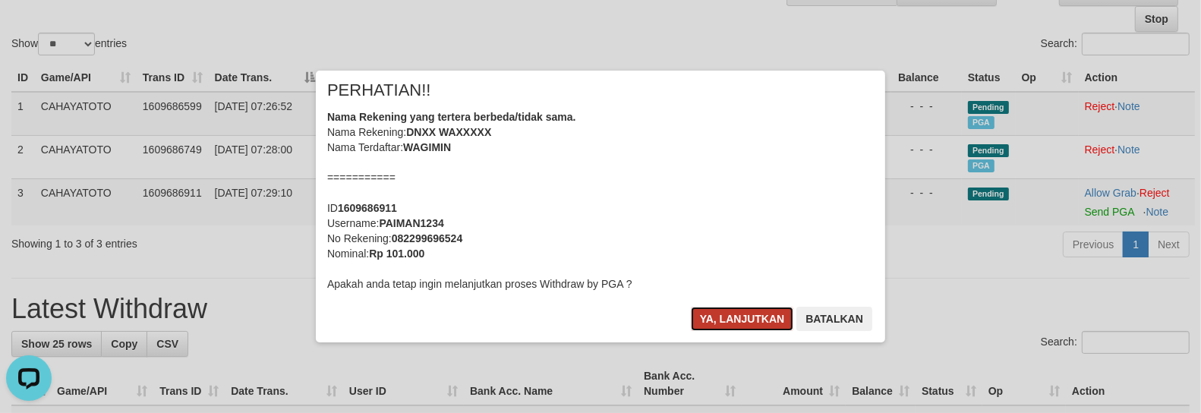
click at [724, 325] on button "Ya, lanjutkan" at bounding box center [742, 319] width 103 height 24
